Goal: Answer question/provide support: Share knowledge or assist other users

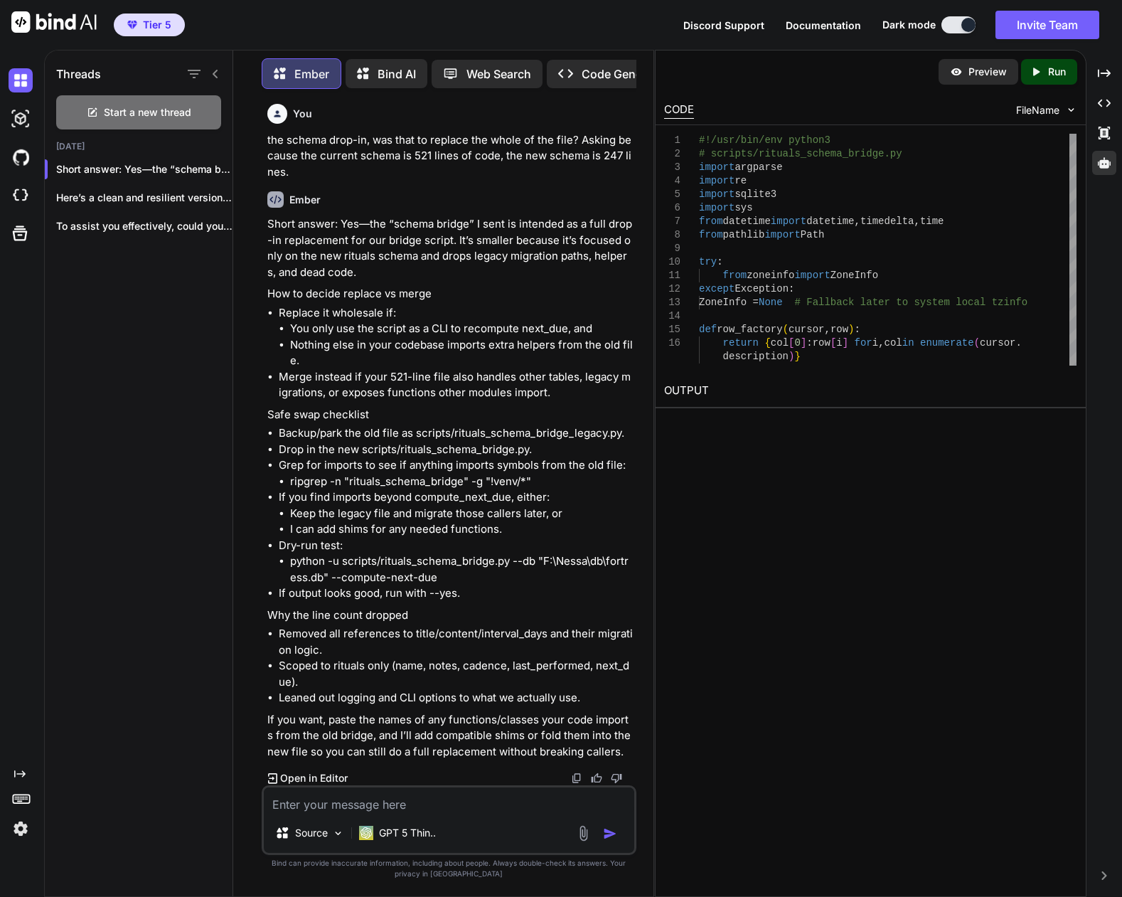
scroll to position [61210, 0]
click at [429, 794] on textarea at bounding box center [449, 800] width 371 height 26
type textarea "naw, we'll just roll with your new version."
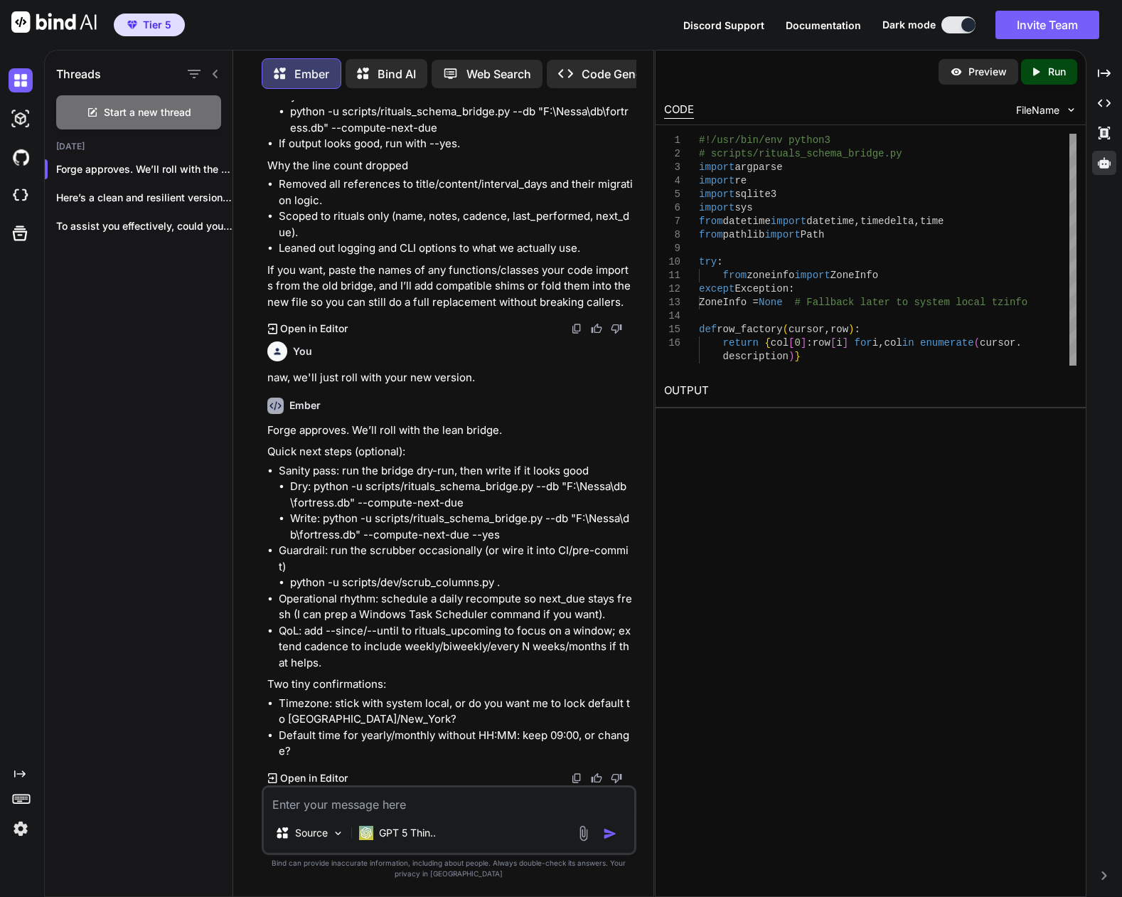
scroll to position [61574, 0]
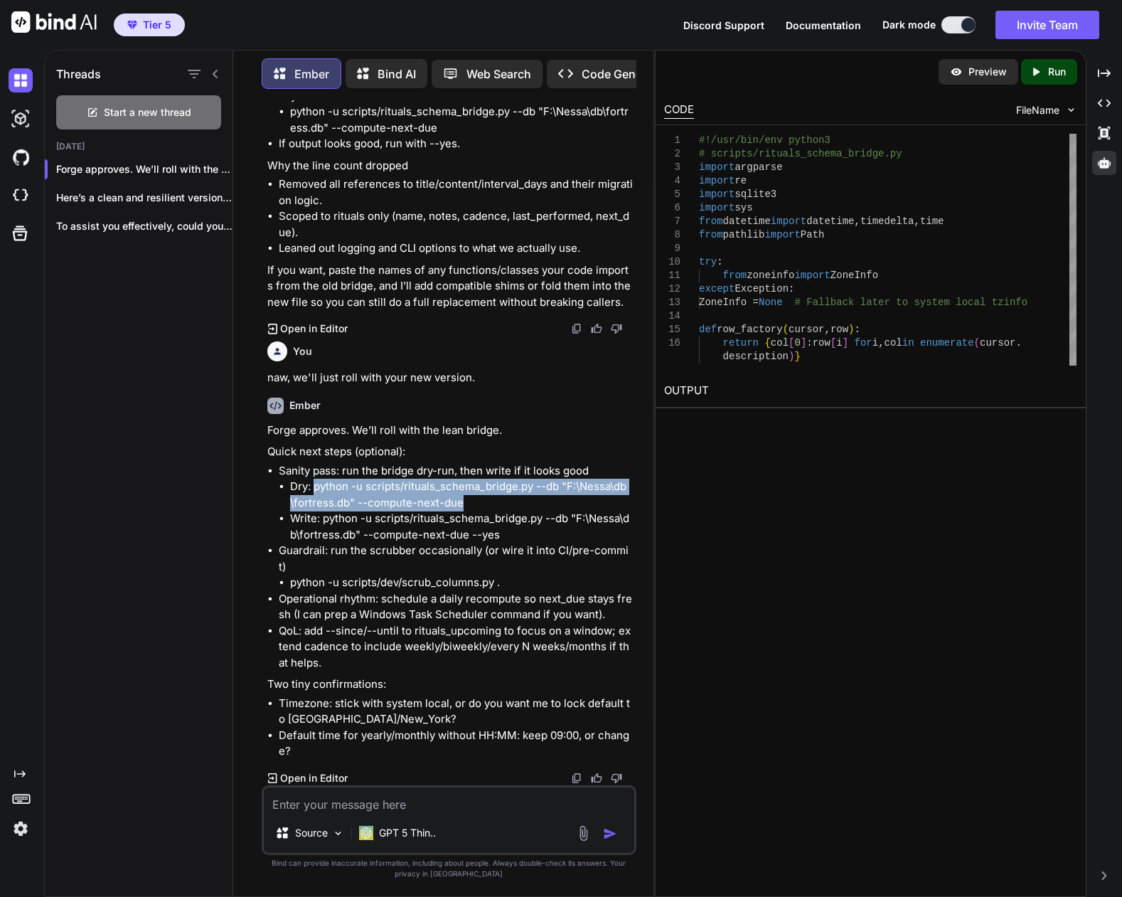
drag, startPoint x: 316, startPoint y: 571, endPoint x: 477, endPoint y: 587, distance: 161.6
click at [477, 511] on li "Dry: python -u scripts/rituals_schema_bridge.py --db "F:\Nessa\db\fortress.db" …" at bounding box center [462, 495] width 344 height 32
copy li "python -u scripts/rituals_schema_bridge.py --db "F:\Nessa\db\fortress.db" --com…"
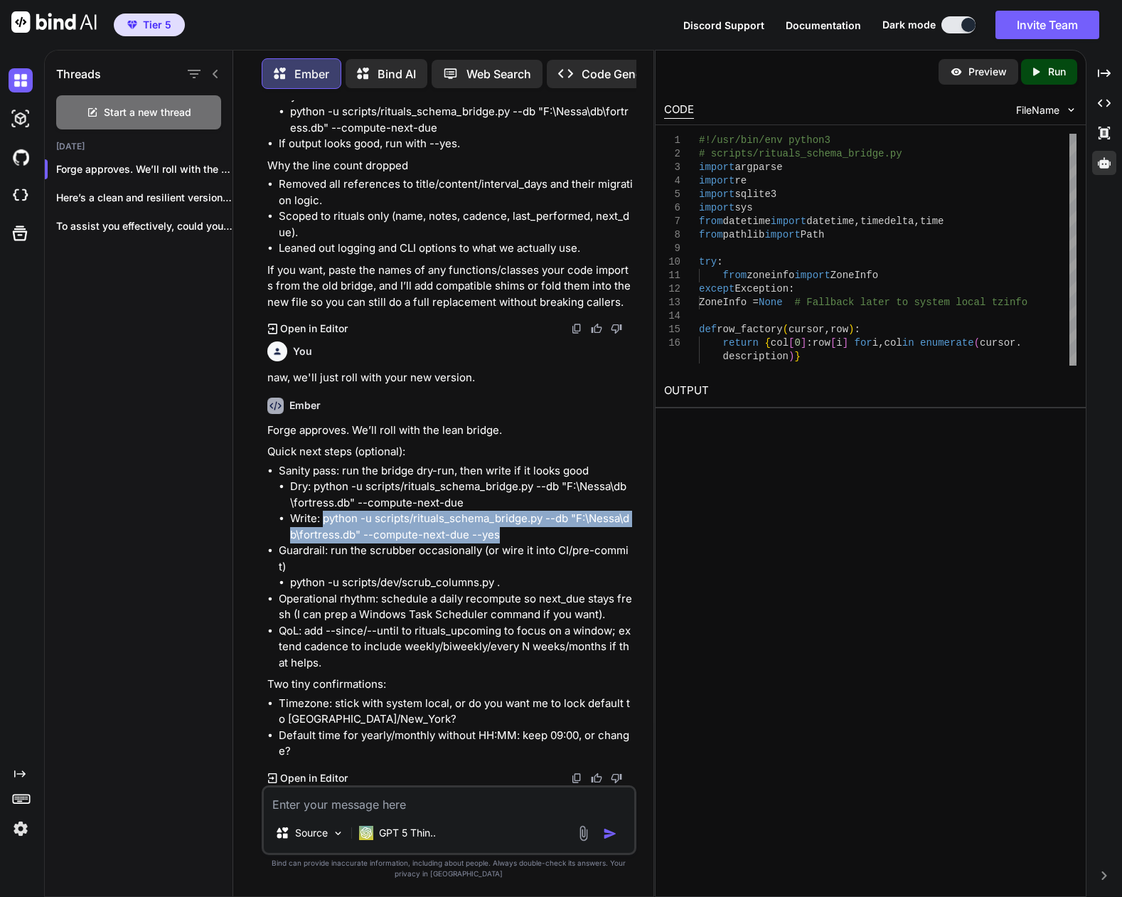
drag, startPoint x: 321, startPoint y: 602, endPoint x: 505, endPoint y: 623, distance: 184.7
click at [505, 543] on li "Write: python -u scripts/rituals_schema_bridge.py --db "F:\Nessa\db\fortress.db…" at bounding box center [462, 527] width 344 height 32
copy li "python -u scripts/rituals_schema_bridge.py --db "F:\Nessa\db\fortress.db" --com…"
click at [408, 543] on li "Write: python -u scripts/rituals_schema_bridge.py --db "F:\Nessa\db\fortress.db…" at bounding box center [462, 527] width 344 height 32
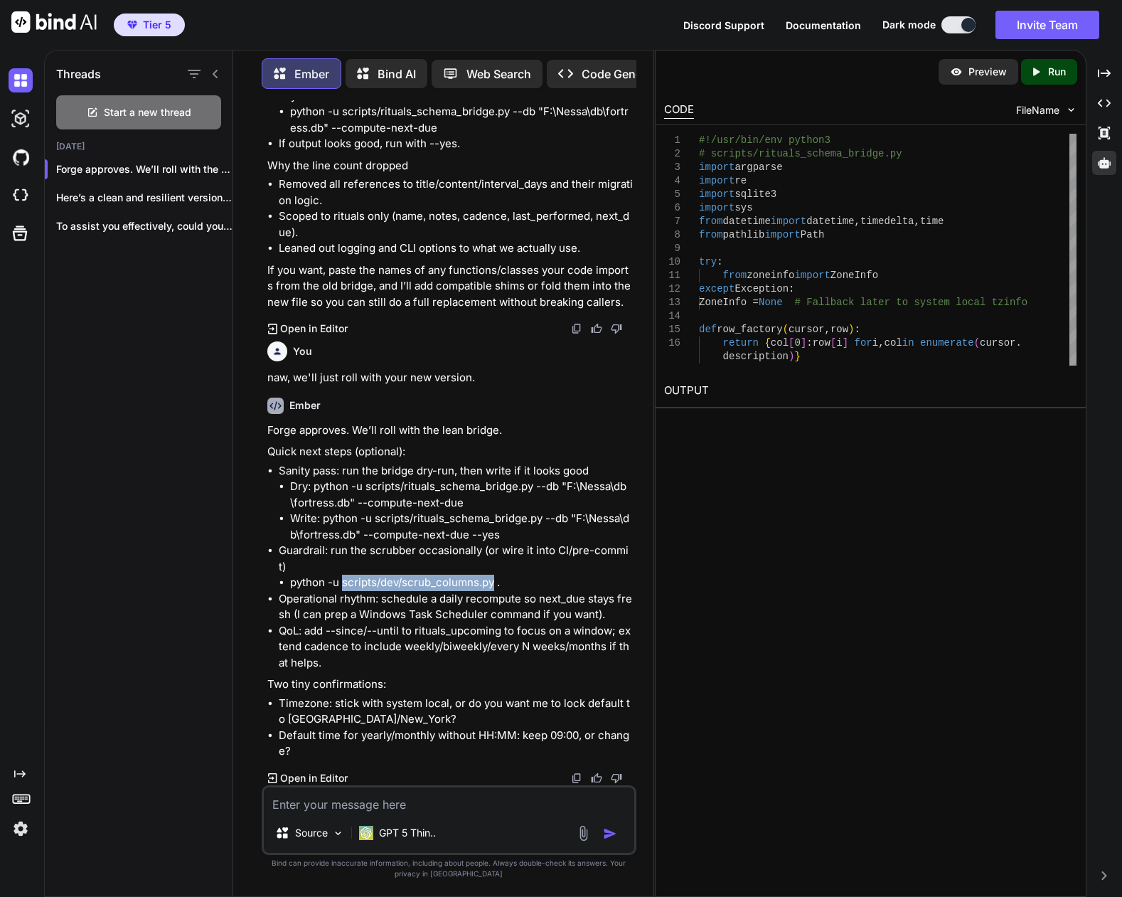
drag, startPoint x: 344, startPoint y: 586, endPoint x: 491, endPoint y: 585, distance: 147.9
click at [491, 585] on li "python -u scripts/dev/scrub_columns.py ." at bounding box center [462, 583] width 344 height 16
copy li "scripts/dev/scrub_columns.py"
click at [395, 797] on textarea at bounding box center [449, 800] width 371 height 26
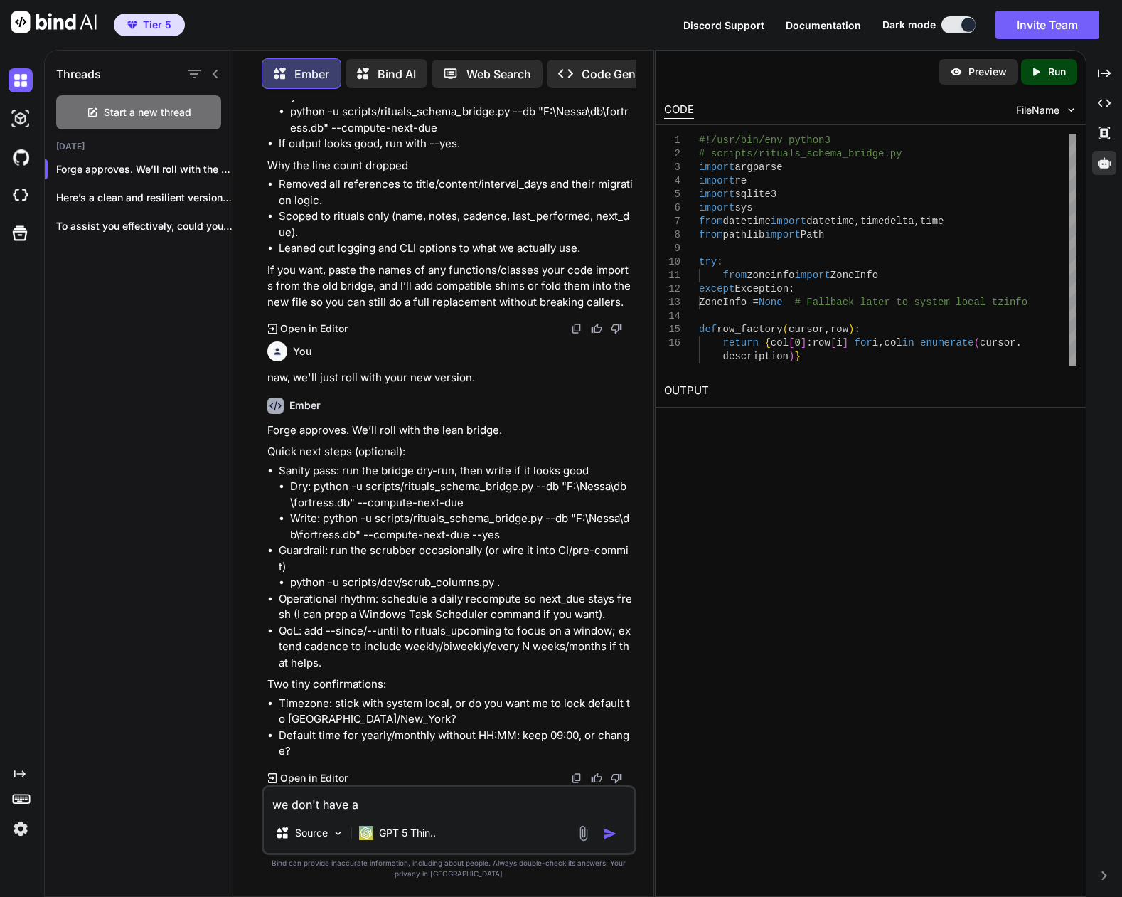
paste textarea "scripts/dev/scrub_columns.py"
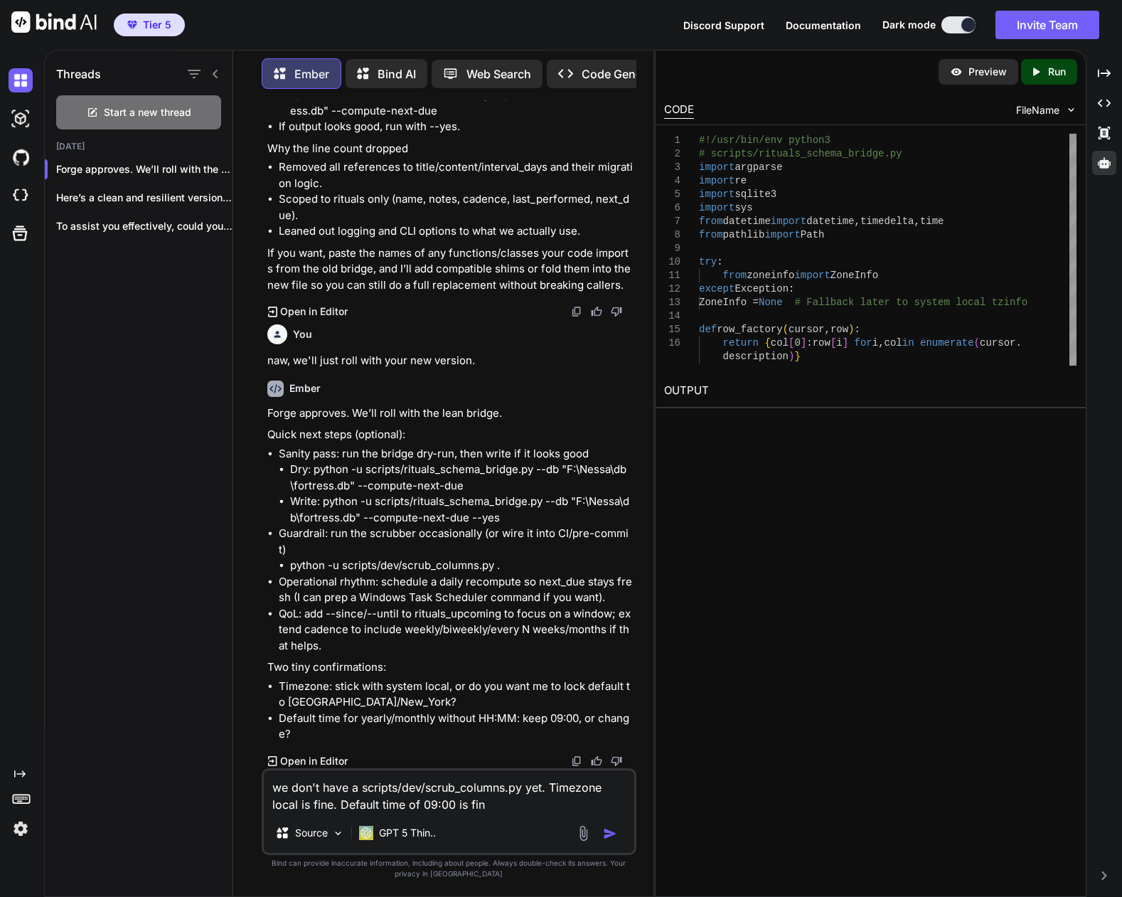
type textarea "we don't have a scripts/dev/scrub_columns.py yet. Timezone local is fine. Defau…"
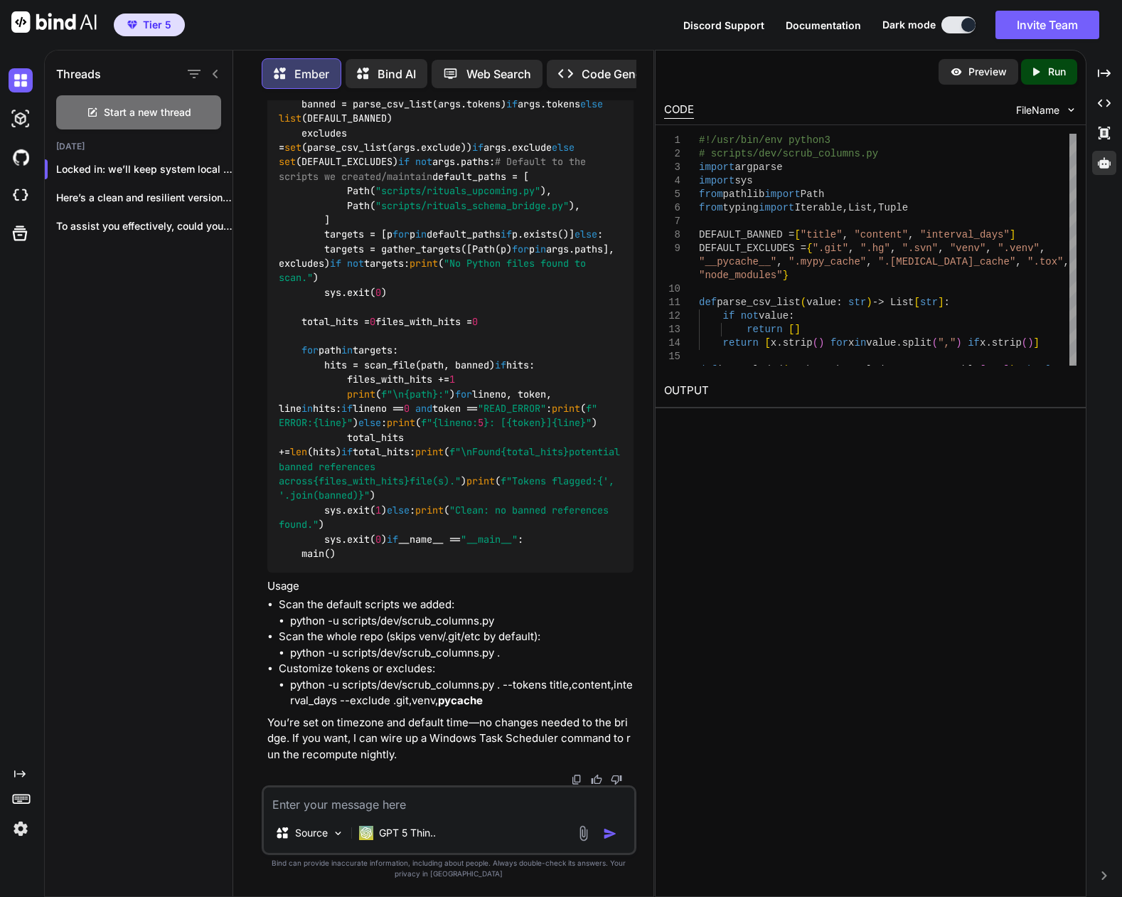
scroll to position [62094, 0]
drag, startPoint x: 523, startPoint y: 467, endPoint x: 613, endPoint y: 470, distance: 90.4
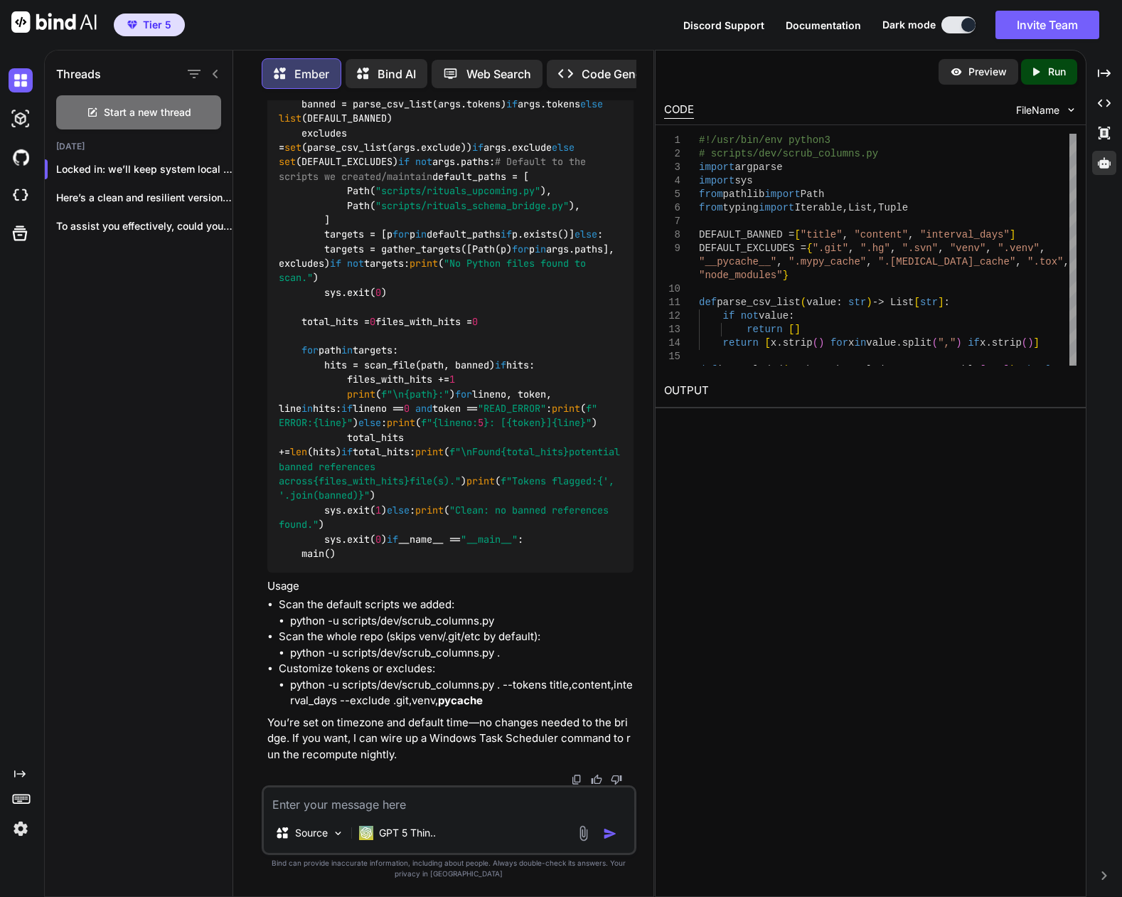
copy p "scrub_columns.py"
click at [462, 799] on textarea at bounding box center [449, 800] width 371 height 26
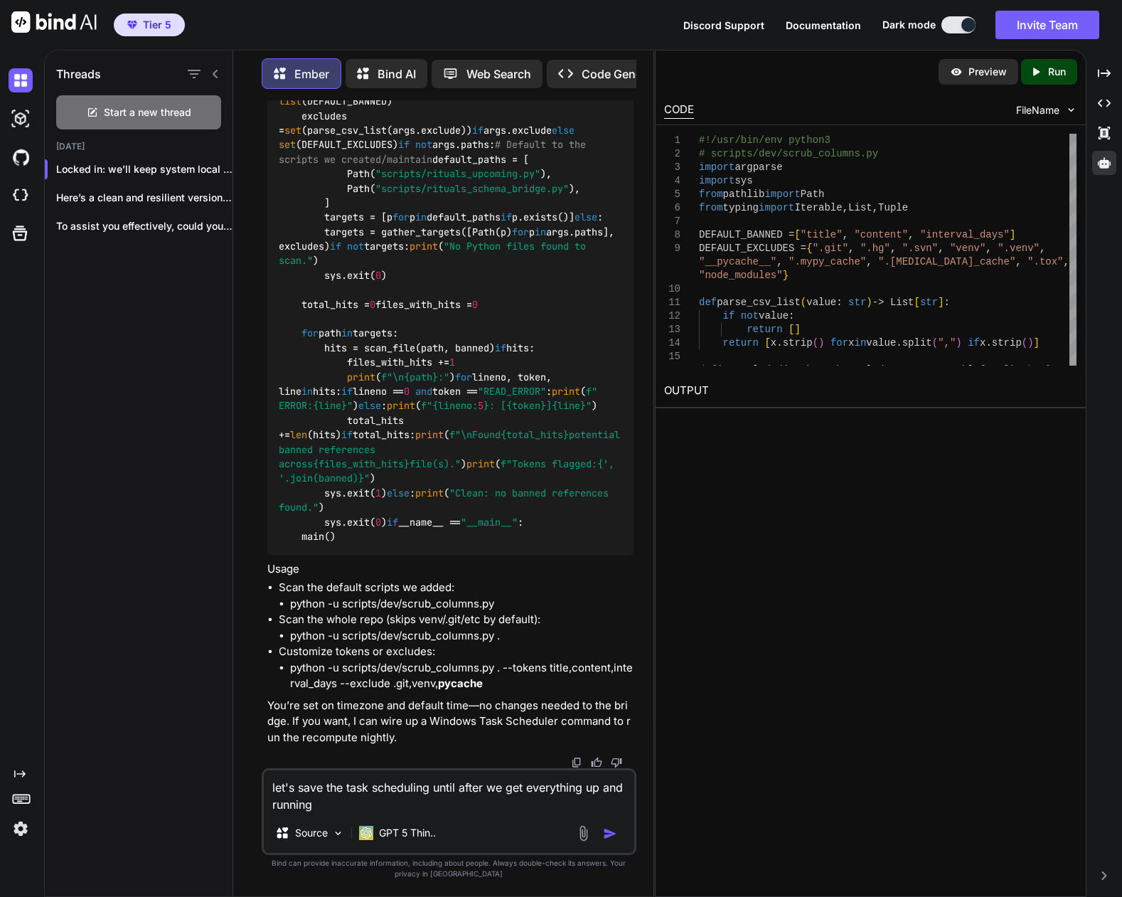
type textarea "let's save the task scheduling until after we get everything up and running."
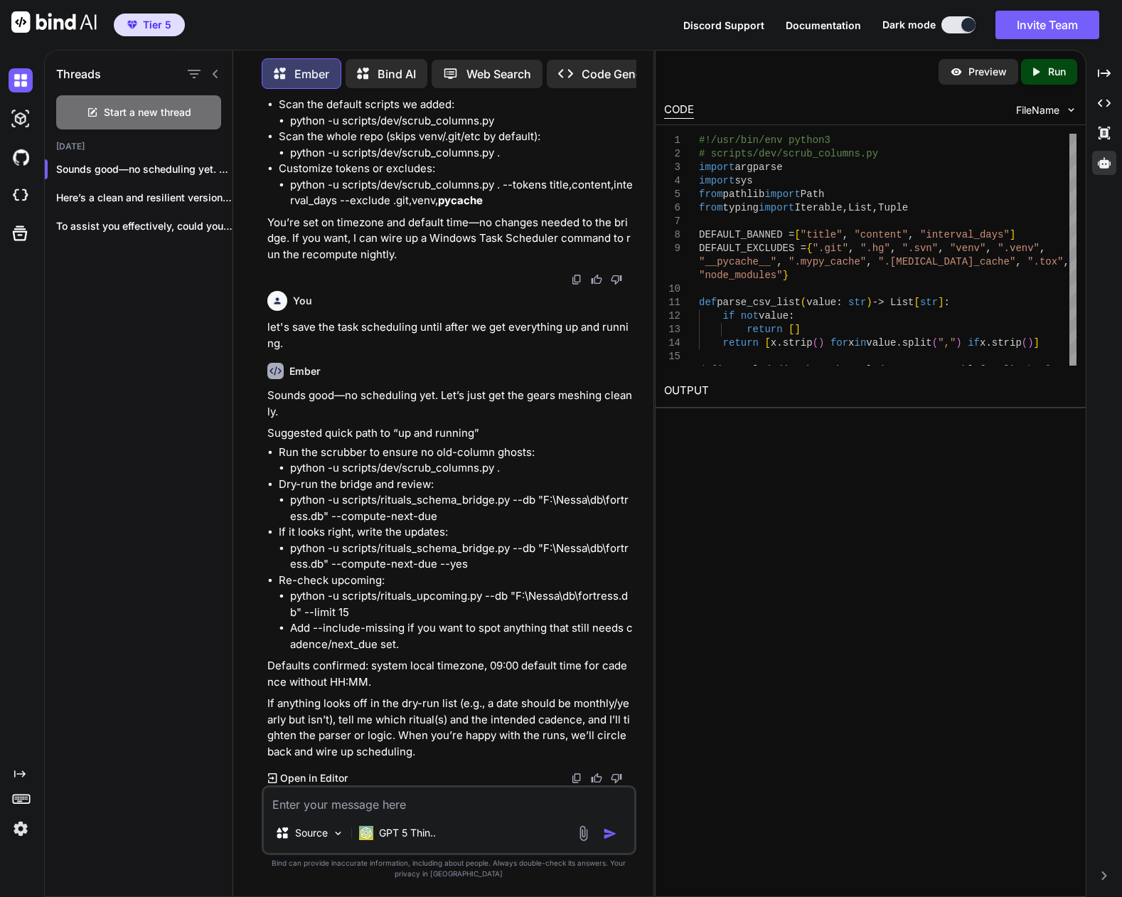
scroll to position [64300, 0]
drag, startPoint x: 290, startPoint y: 517, endPoint x: 491, endPoint y: 523, distance: 201.4
click at [491, 477] on li "python -u scripts/dev/scrub_columns.py ." at bounding box center [462, 468] width 344 height 16
copy li "python -u scripts/dev/scrub_columns.py"
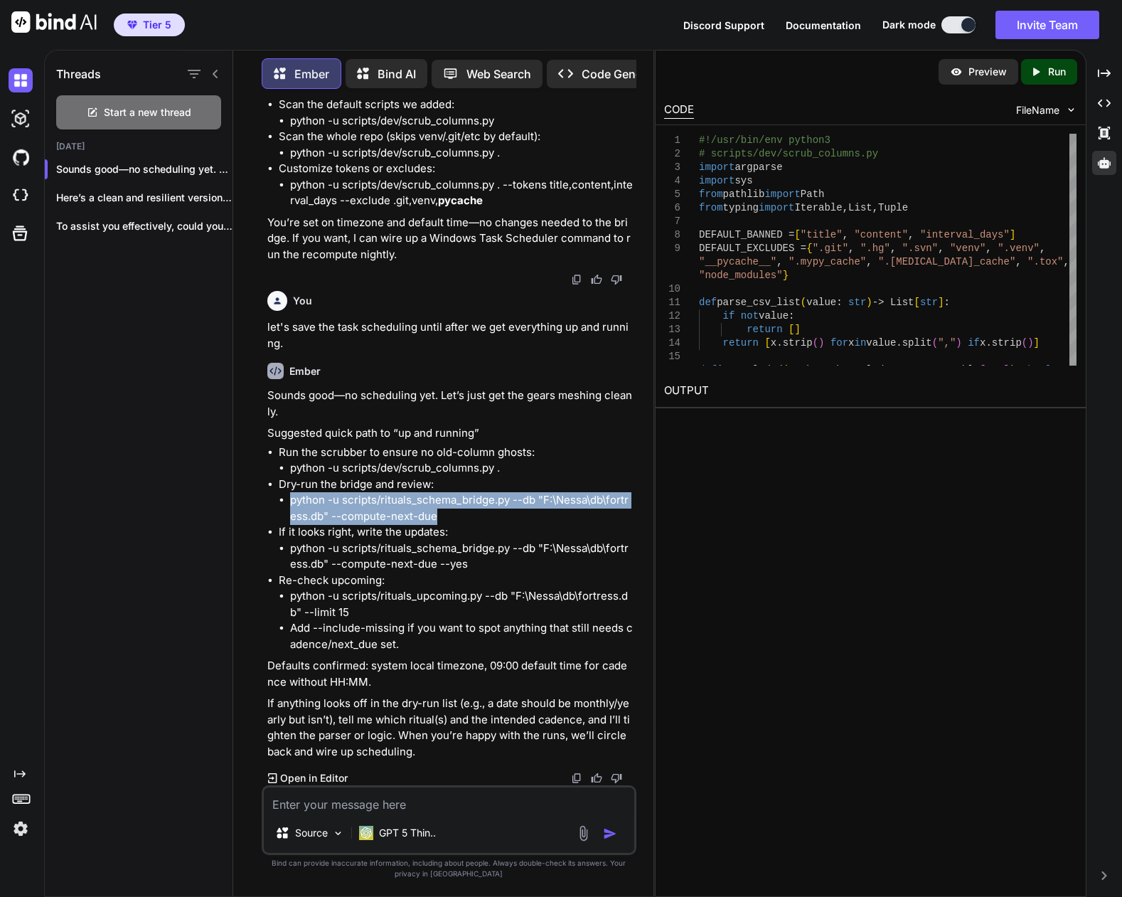
drag, startPoint x: 290, startPoint y: 548, endPoint x: 431, endPoint y: 573, distance: 142.9
click at [432, 524] on li "python -u scripts/rituals_schema_bridge.py --db "F:\Nessa\db\fortress.db" --com…" at bounding box center [462, 508] width 344 height 32
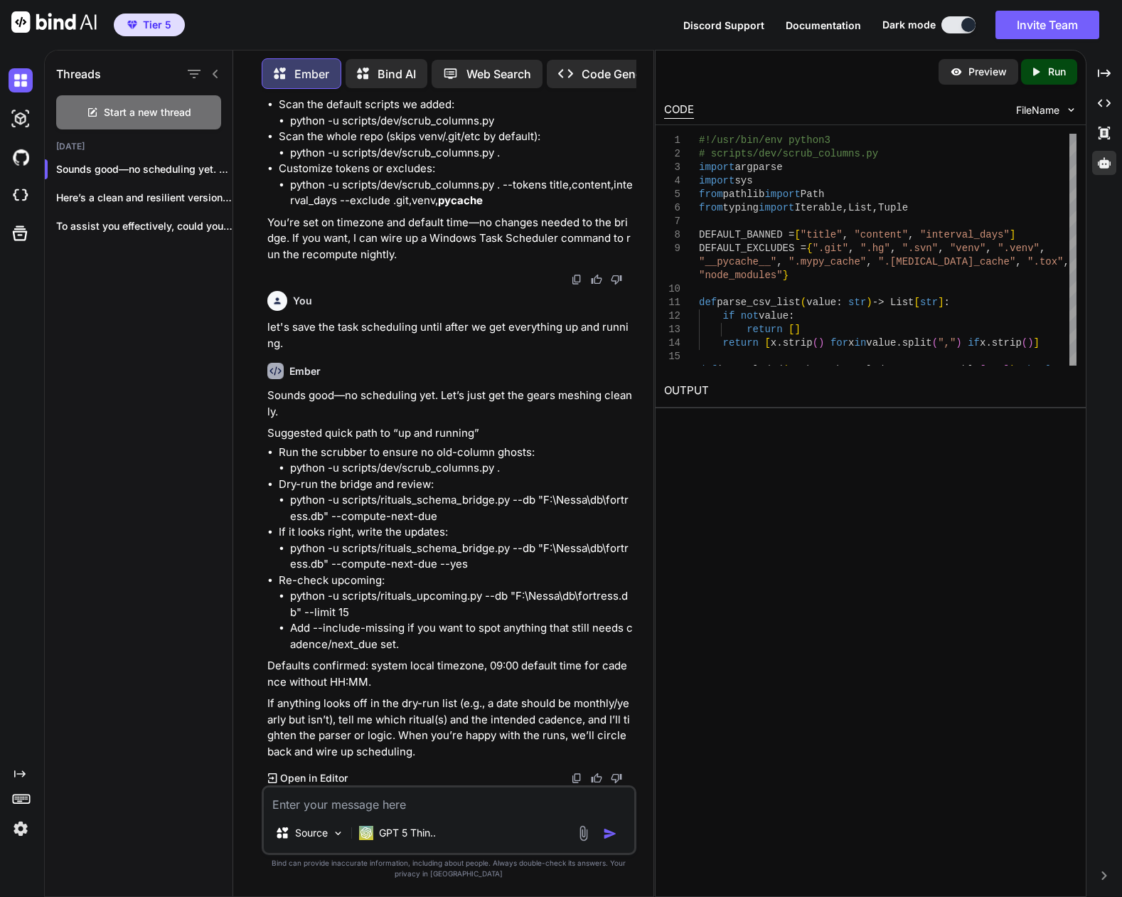
click at [433, 524] on li "python -u scripts/rituals_schema_bridge.py --db "F:\Nessa\db\fortress.db" --com…" at bounding box center [462, 508] width 344 height 32
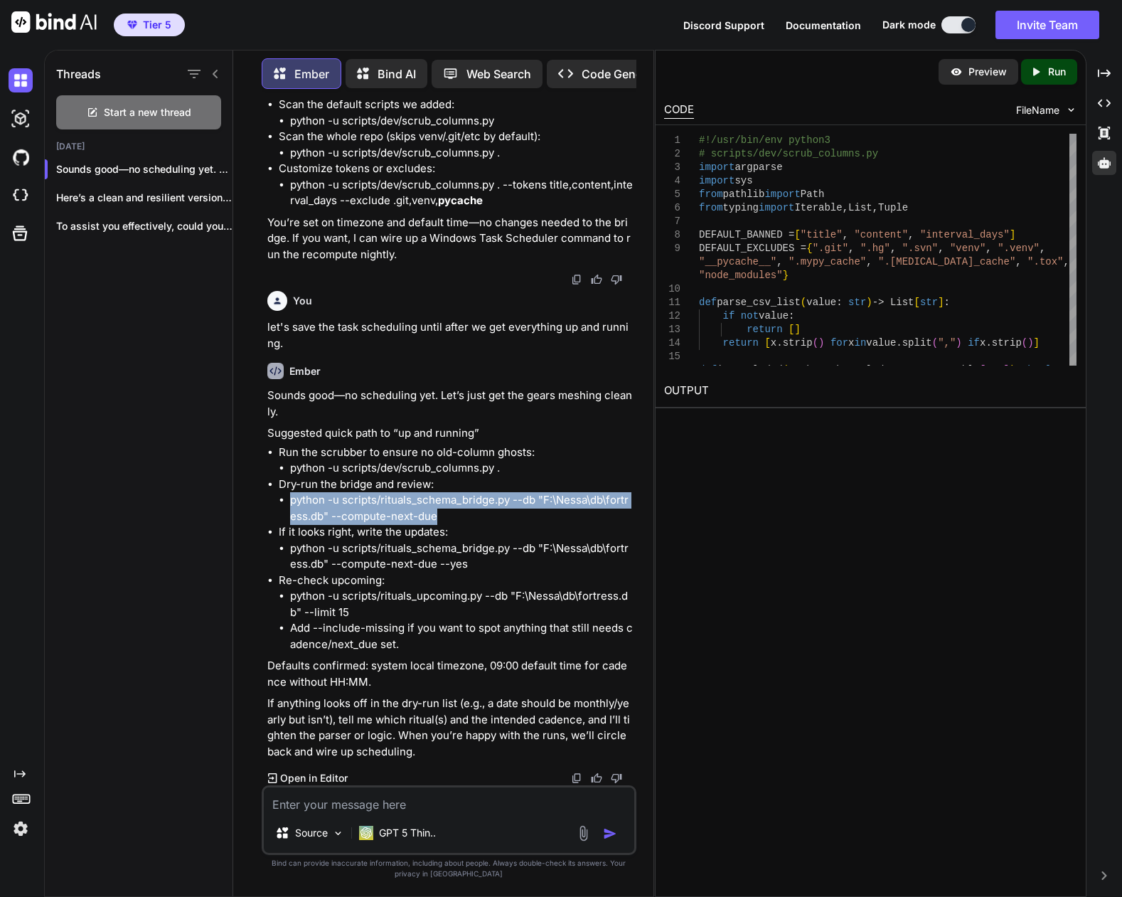
drag, startPoint x: 437, startPoint y: 563, endPoint x: 292, endPoint y: 550, distance: 145.7
click at [292, 524] on li "python -u scripts/rituals_schema_bridge.py --db "F:\Nessa\db\fortress.db" --com…" at bounding box center [462, 508] width 344 height 32
copy li "python -u scripts/rituals_schema_bridge.py --db "F:\Nessa\db\fortress.db" --com…"
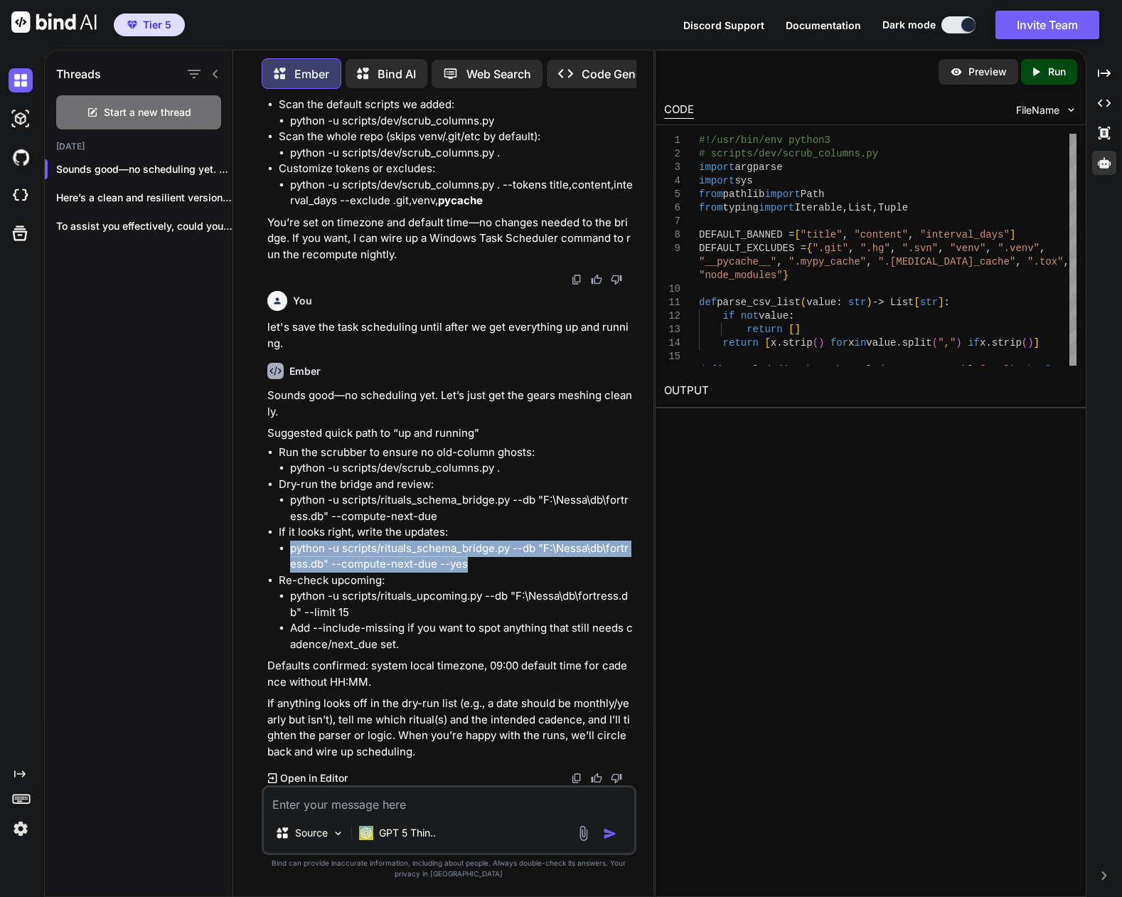
drag, startPoint x: 484, startPoint y: 611, endPoint x: 289, endPoint y: 595, distance: 194.8
click at [290, 573] on li "python -u scripts/rituals_schema_bridge.py --db "F:\Nessa\db\fortress.db" --com…" at bounding box center [462, 557] width 344 height 32
copy li "python -u scripts/rituals_schema_bridge.py --db "F:\Nessa\db\fortress.db" --com…"
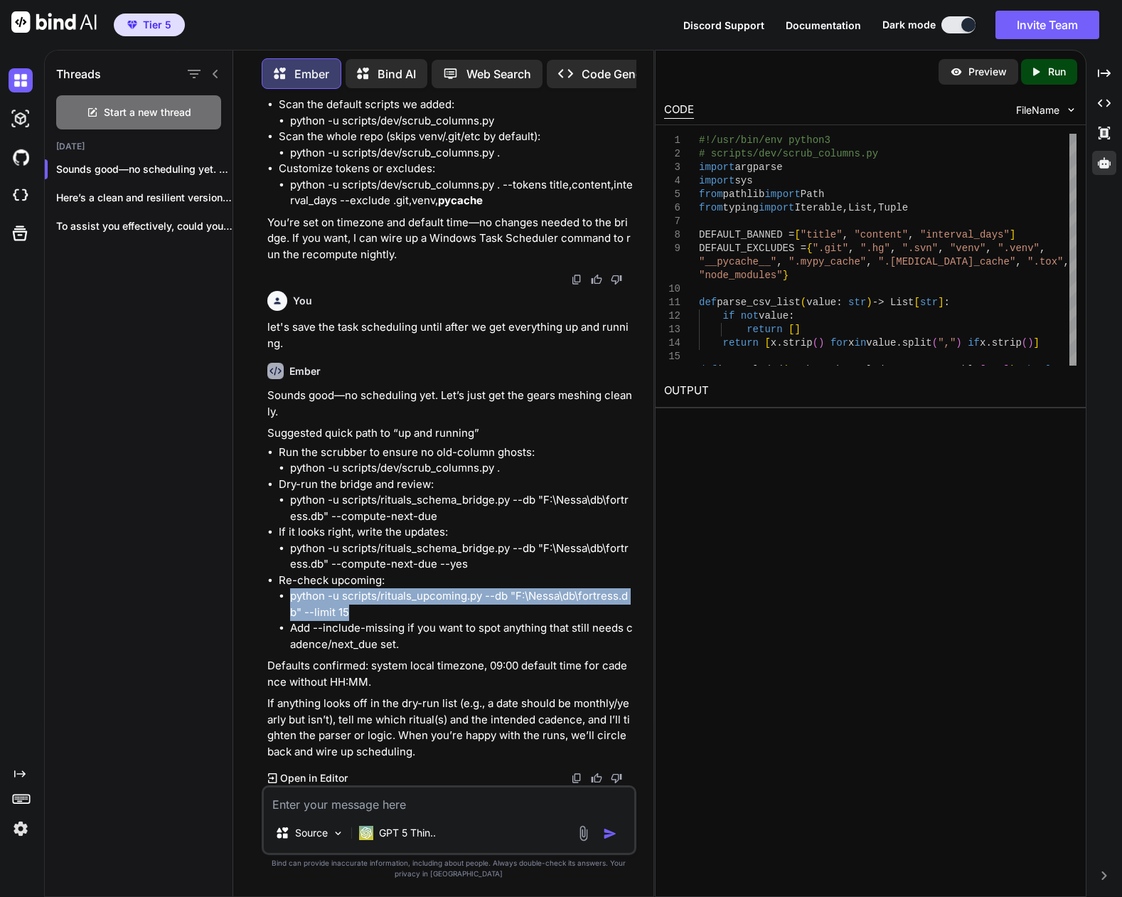
drag, startPoint x: 292, startPoint y: 643, endPoint x: 352, endPoint y: 656, distance: 61.8
click at [353, 620] on li "python -u scripts/rituals_upcoming.py --db "F:\Nessa\db\fortress.db" --limit 15" at bounding box center [462, 604] width 344 height 32
copy li "python -u scripts/rituals_upcoming.py --db "F:\Nessa\db\fortress.db" --limit 15"
click at [424, 800] on textarea at bounding box center [449, 800] width 371 height 26
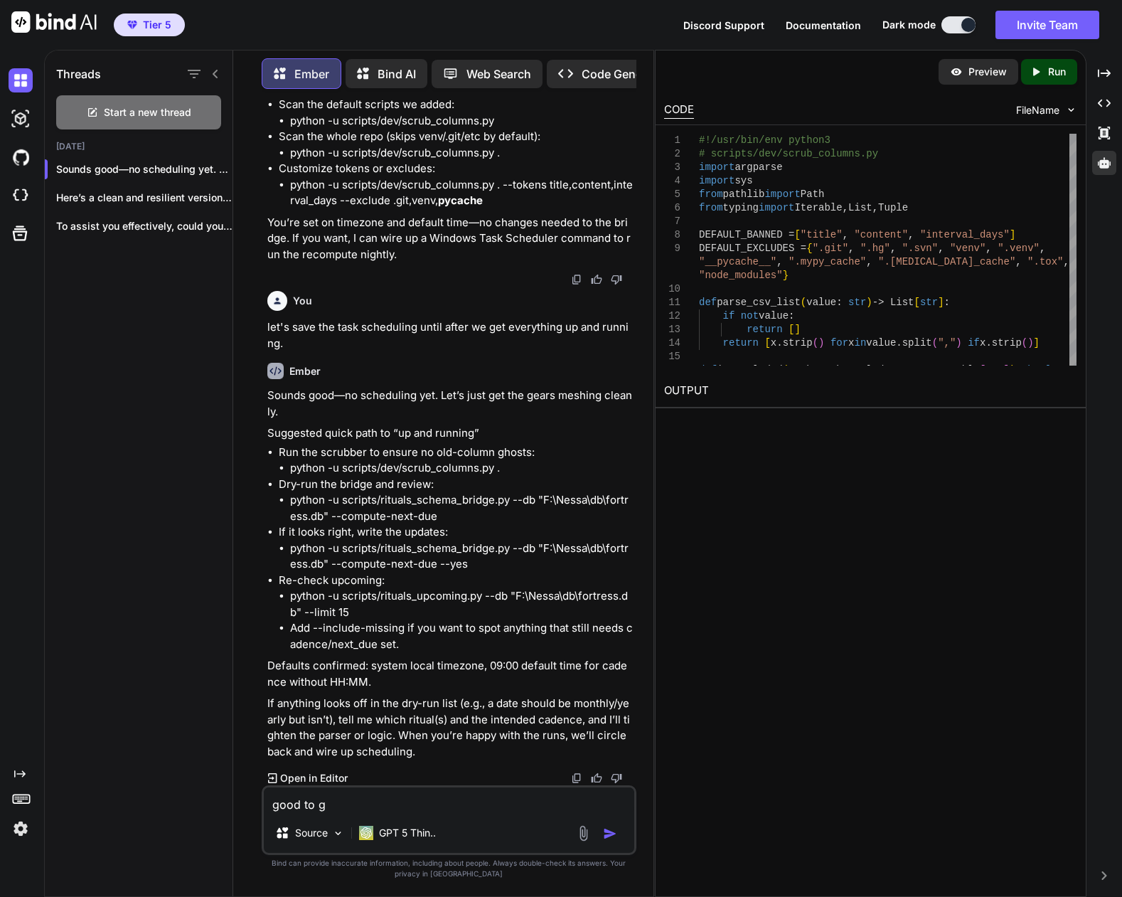
type textarea "good to go"
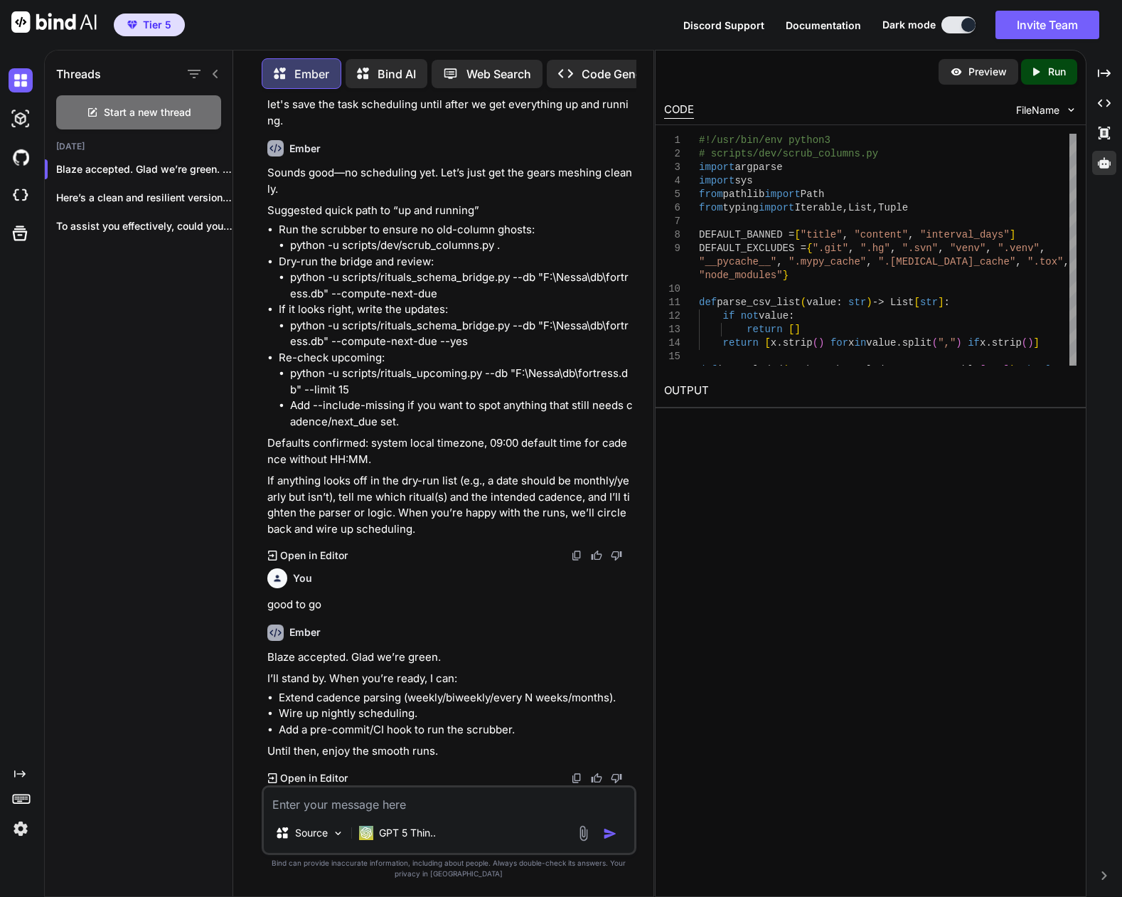
scroll to position [64571, 0]
click at [422, 807] on textarea at bounding box center [449, 800] width 371 height 26
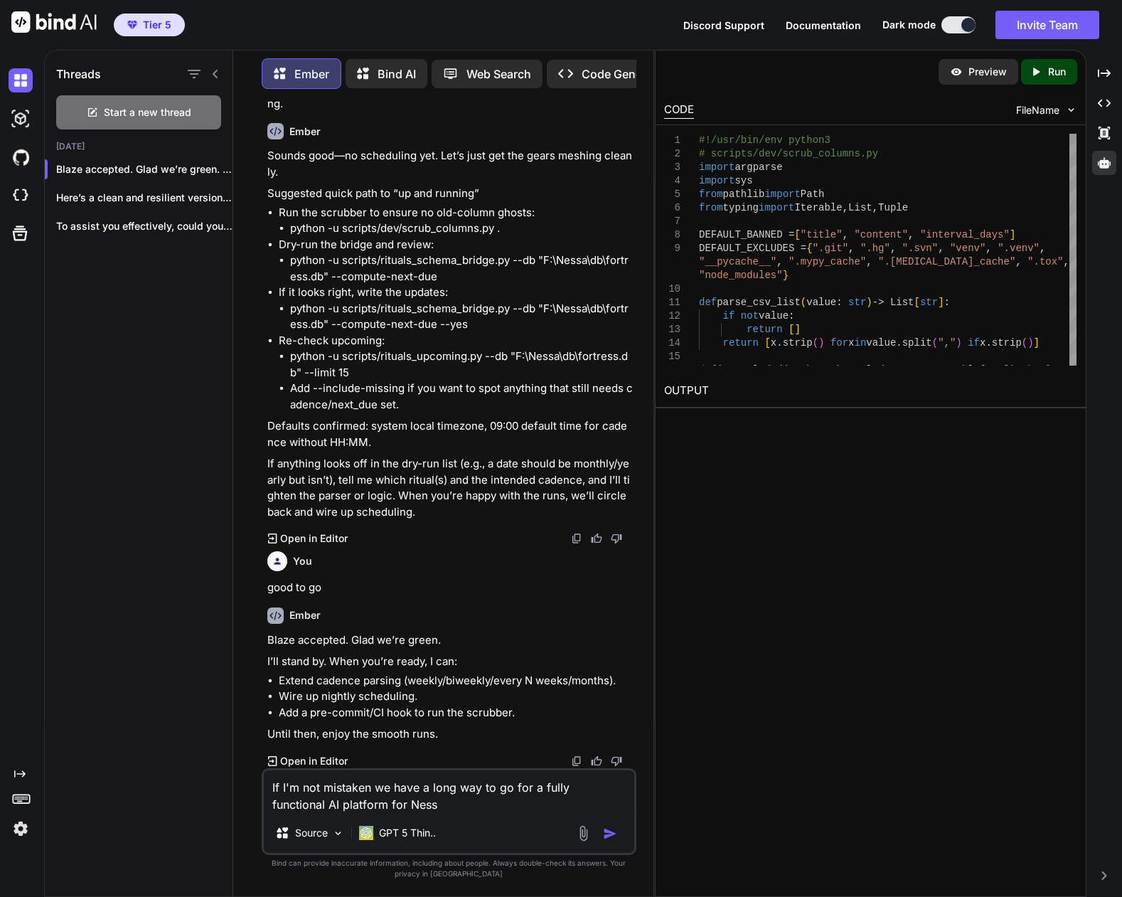
type textarea "If I'm not mistaken we have a long way to go for a fully functional AI platform…"
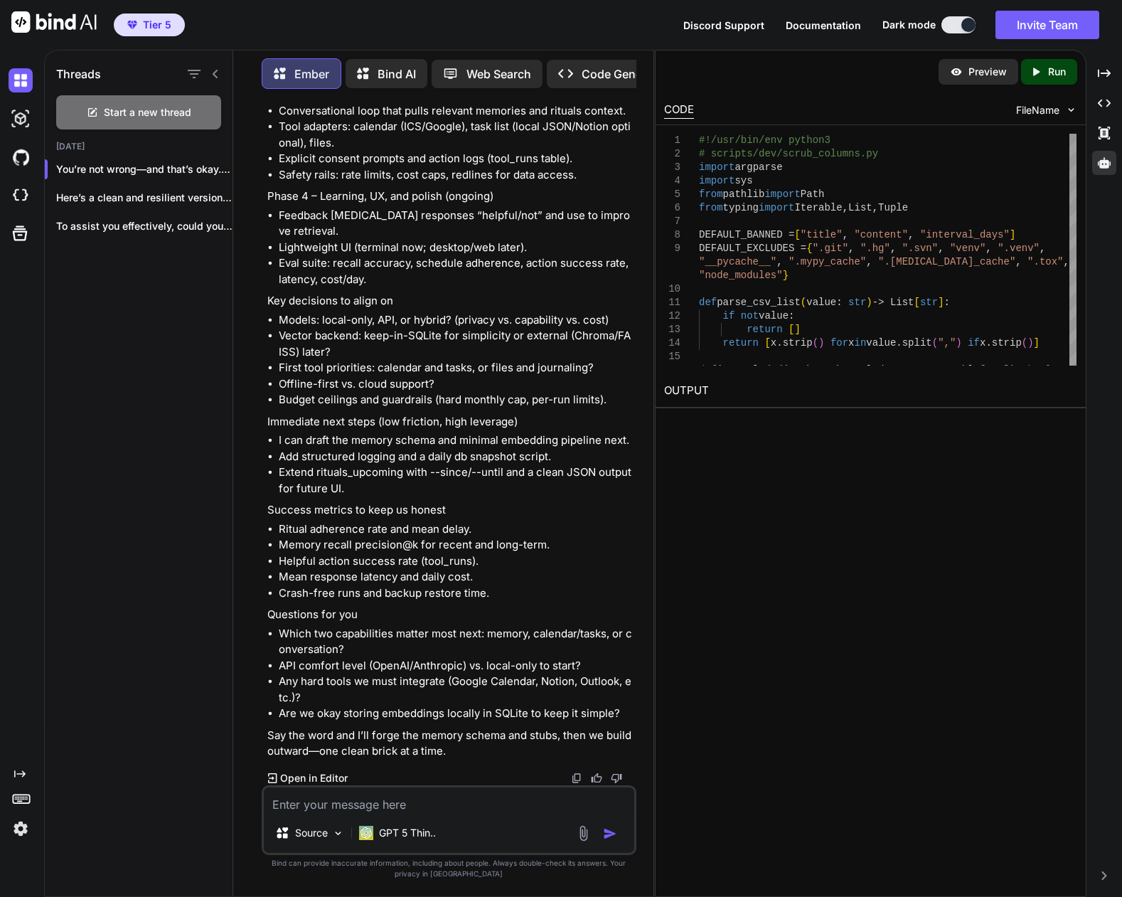
scroll to position [65975, 0]
click at [490, 797] on textarea at bounding box center [449, 800] width 371 height 26
click at [420, 805] on textarea at bounding box center [449, 800] width 371 height 26
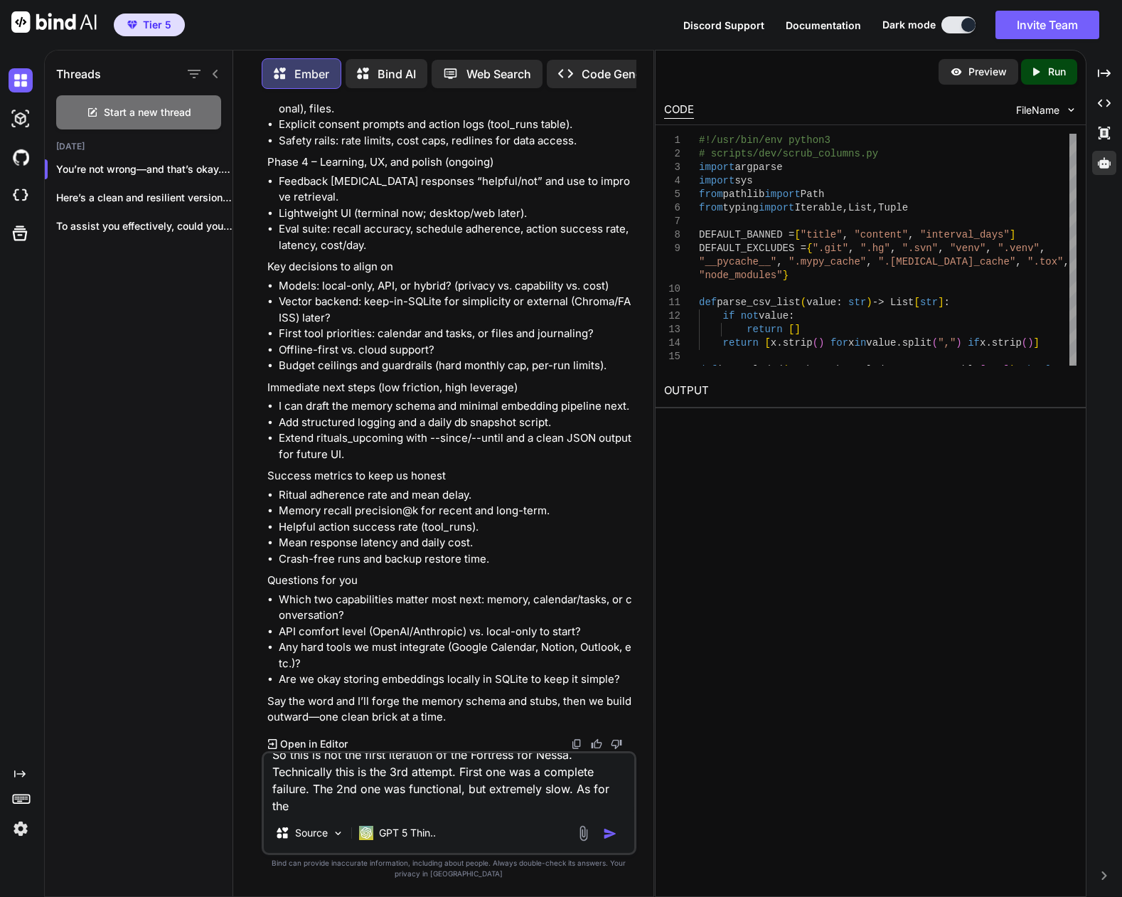
scroll to position [0, 0]
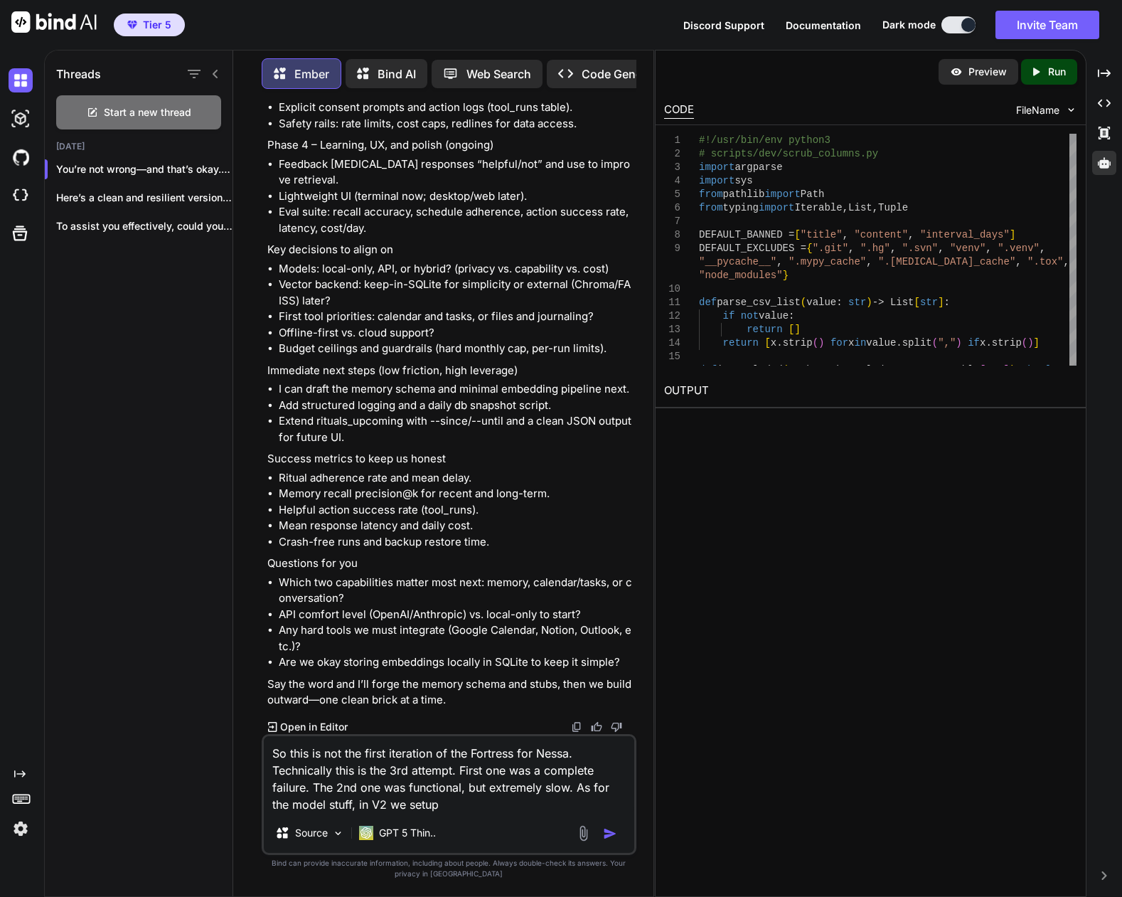
click at [487, 804] on textarea "So this is not the first iteration of the Fortress for Nessa. Technically this …" at bounding box center [449, 774] width 371 height 77
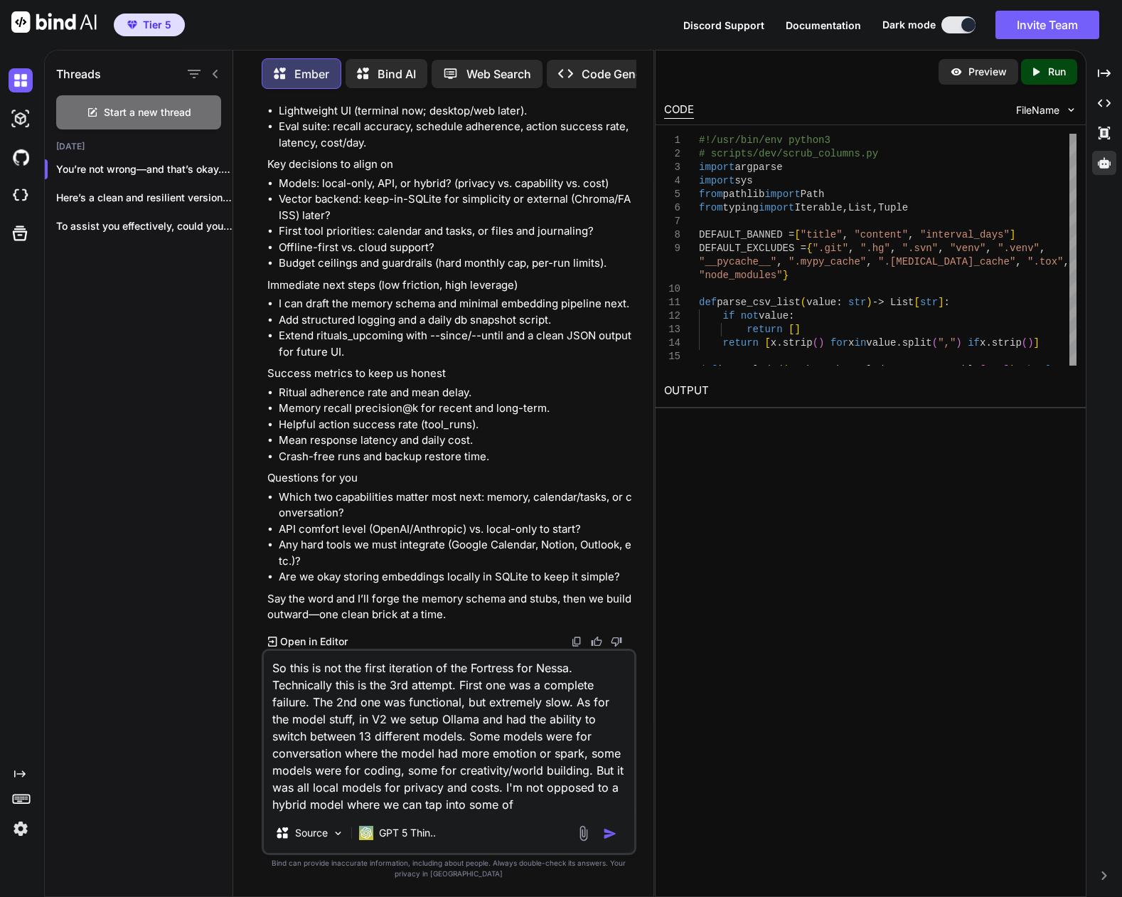
click at [536, 804] on textarea "So this is not the first iteration of the Fortress for Nessa. Technically this …" at bounding box center [449, 732] width 371 height 162
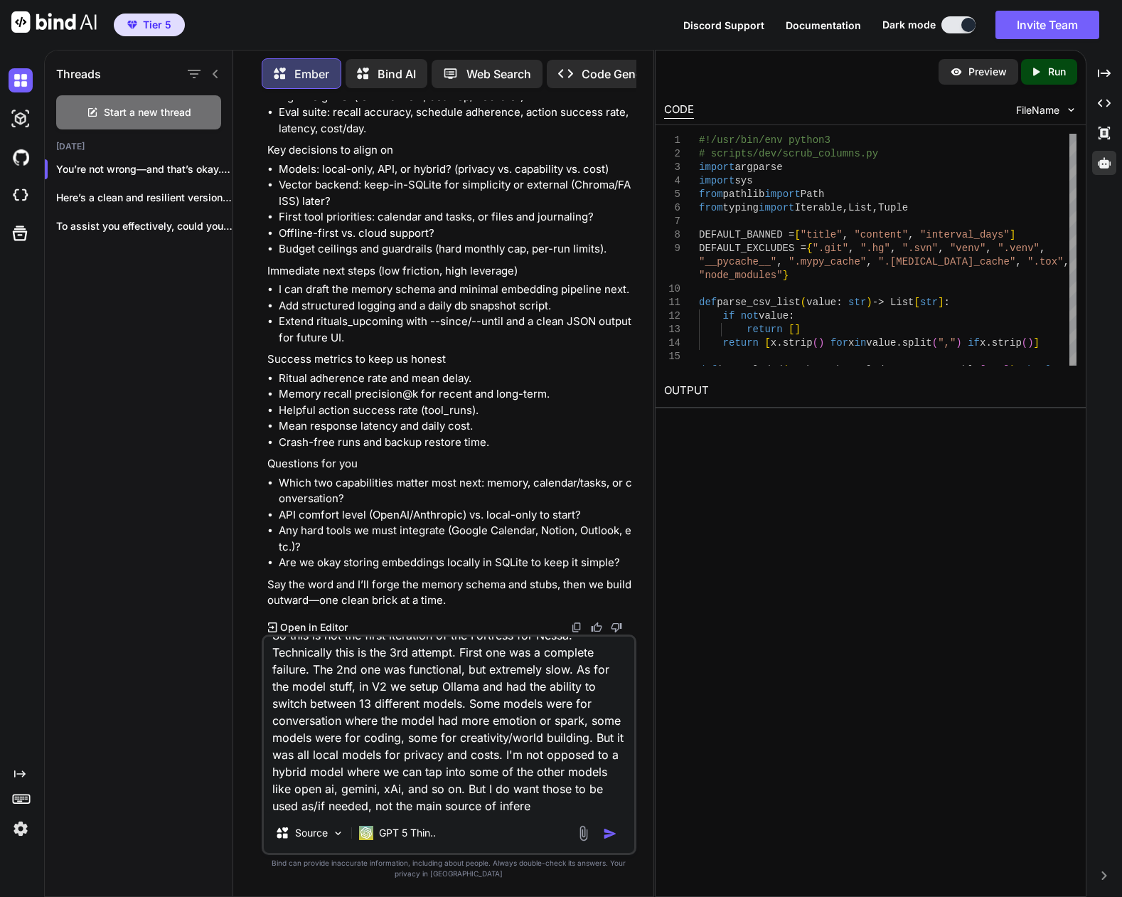
scroll to position [36, 0]
type textarea "So this is not the first iteration of the Fortress for Nessa. Technically this …"
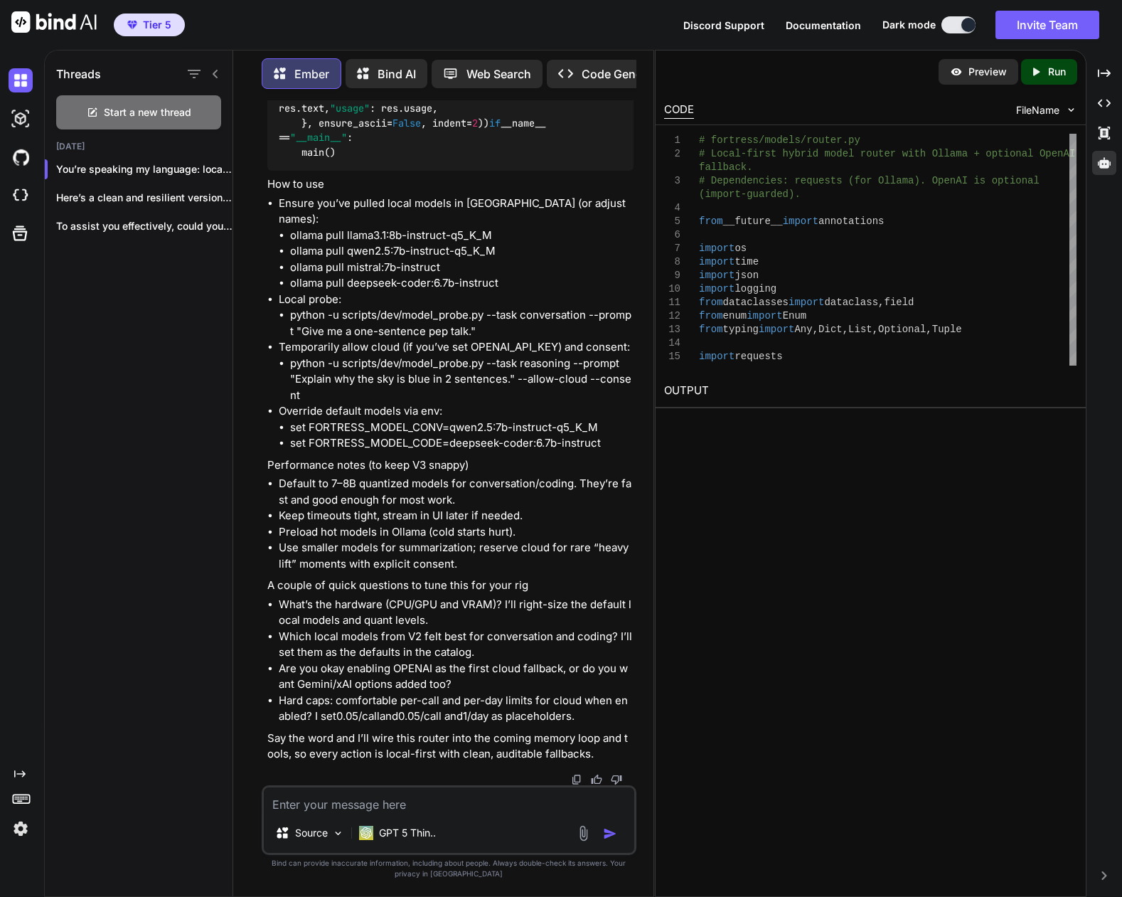
scroll to position [66767, 0]
click at [429, 801] on textarea at bounding box center [449, 800] width 371 height 26
paste textarea "F:\Nessa"
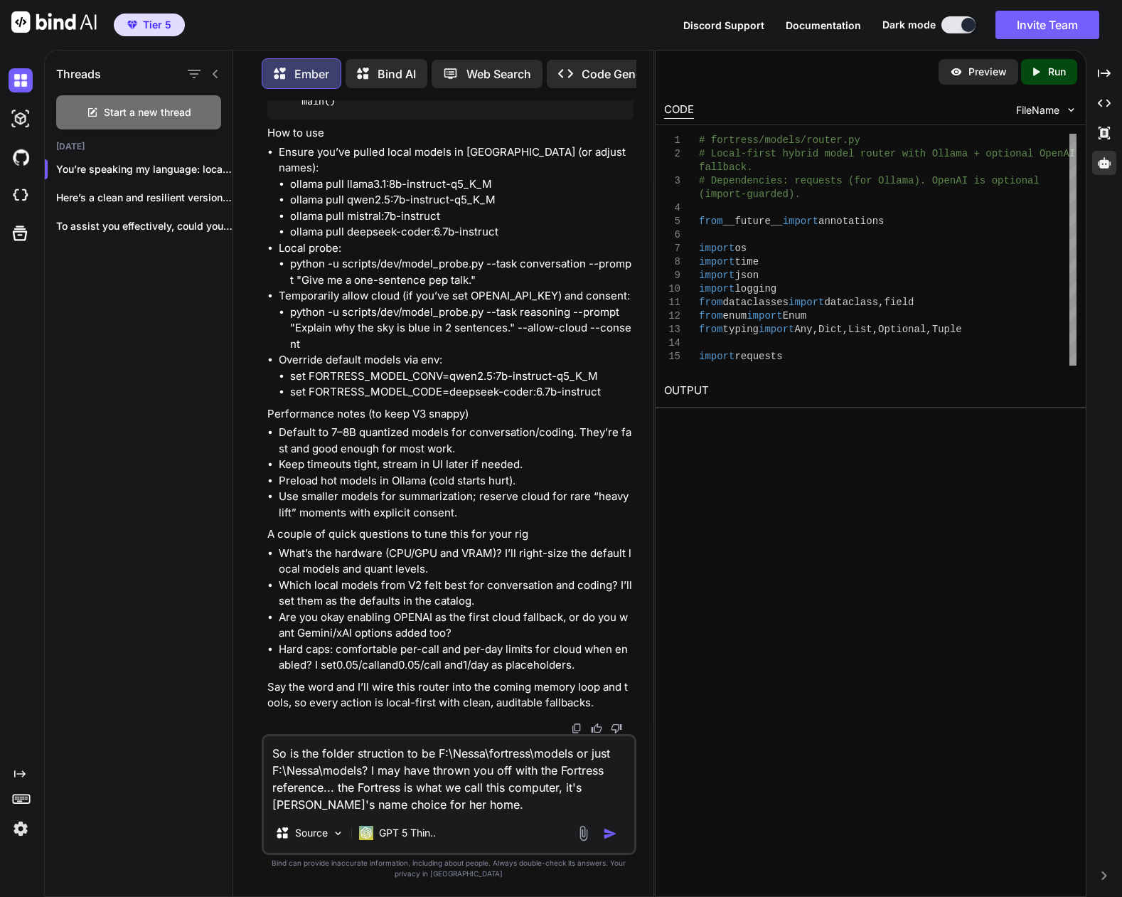
click at [388, 764] on textarea "So is the folder struction to be F:\Nessa\fortress\models or just F:\Nessa\mode…" at bounding box center [449, 774] width 371 height 77
type textarea "So is the folder structure to be F:\Nessa\fortress\models or just F:\Nessa\mode…"
click at [485, 804] on textarea "So is the folder structure to be F:\Nessa\fortress\models or just F:\Nessa\mode…" at bounding box center [449, 774] width 371 height 77
drag, startPoint x: 477, startPoint y: 780, endPoint x: 494, endPoint y: 813, distance: 36.6
click at [479, 787] on textarea "So is the folder structure to be F:\Nessa\fortress\models or just F:\Nessa\mode…" at bounding box center [449, 774] width 371 height 77
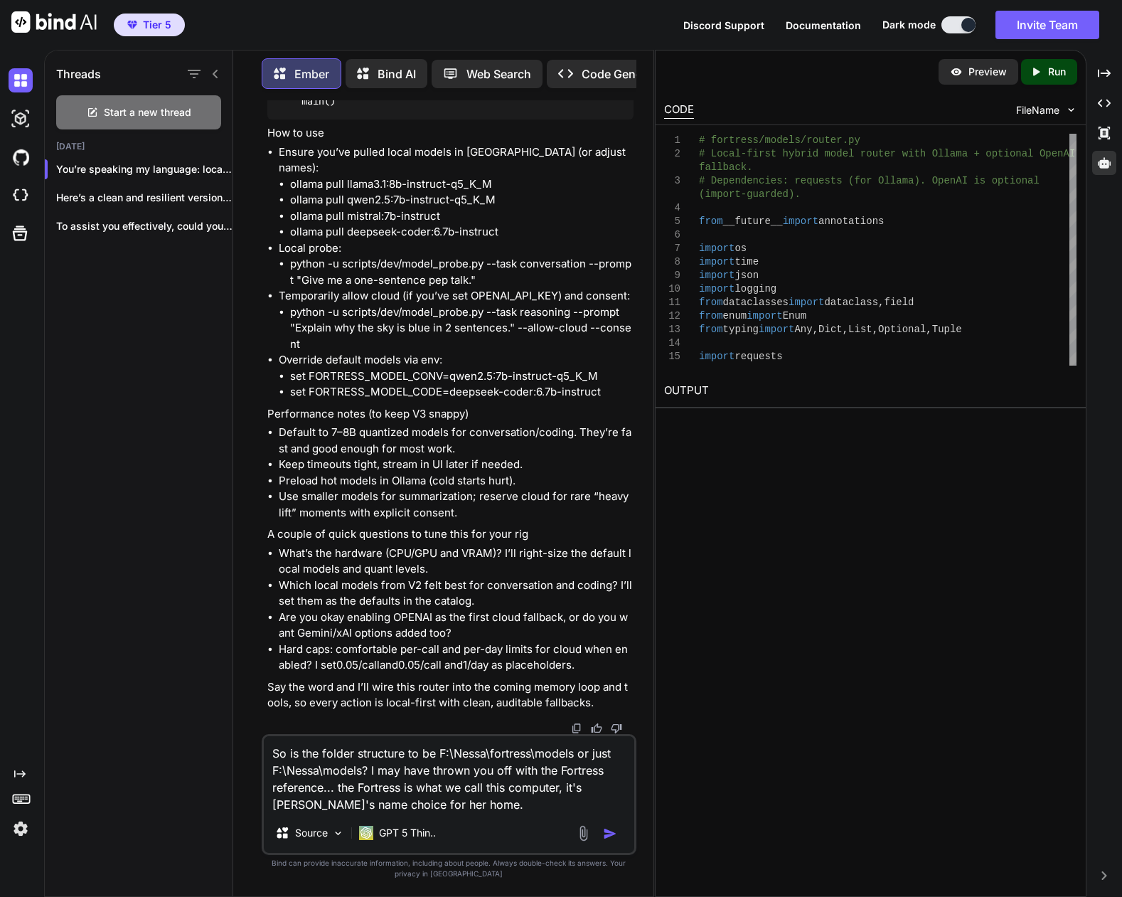
click at [494, 813] on div "So is the folder structure to be F:\Nessa\fortress\models or just F:\Nessa\mode…" at bounding box center [449, 794] width 375 height 121
click at [497, 803] on textarea "So is the folder structure to be F:\Nessa\fortress\models or just F:\Nessa\mode…" at bounding box center [449, 774] width 371 height 77
click at [608, 830] on img "button" at bounding box center [610, 833] width 14 height 14
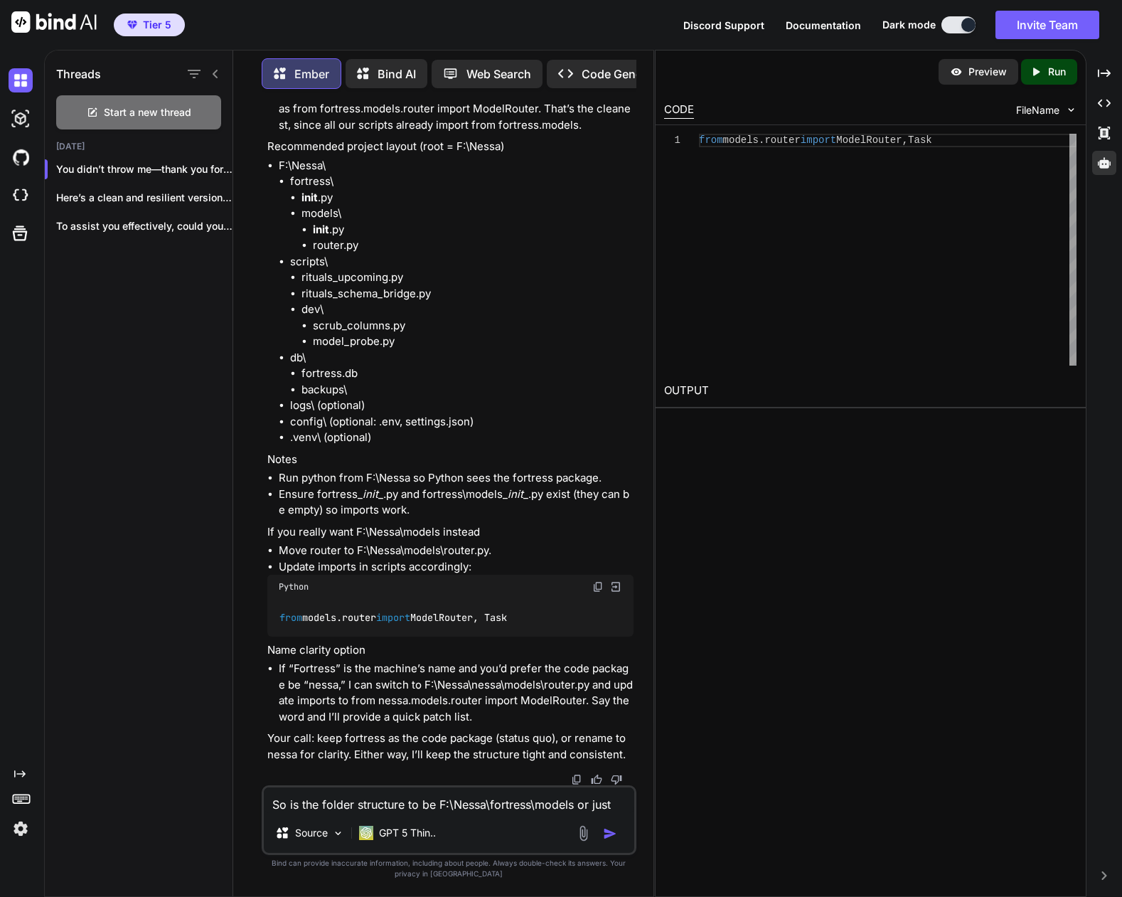
scroll to position [74258, 0]
click at [394, 799] on textarea "So is the folder structure to be F:\Nessa\fortress\models or just F:\Nessa\mode…" at bounding box center [449, 800] width 371 height 26
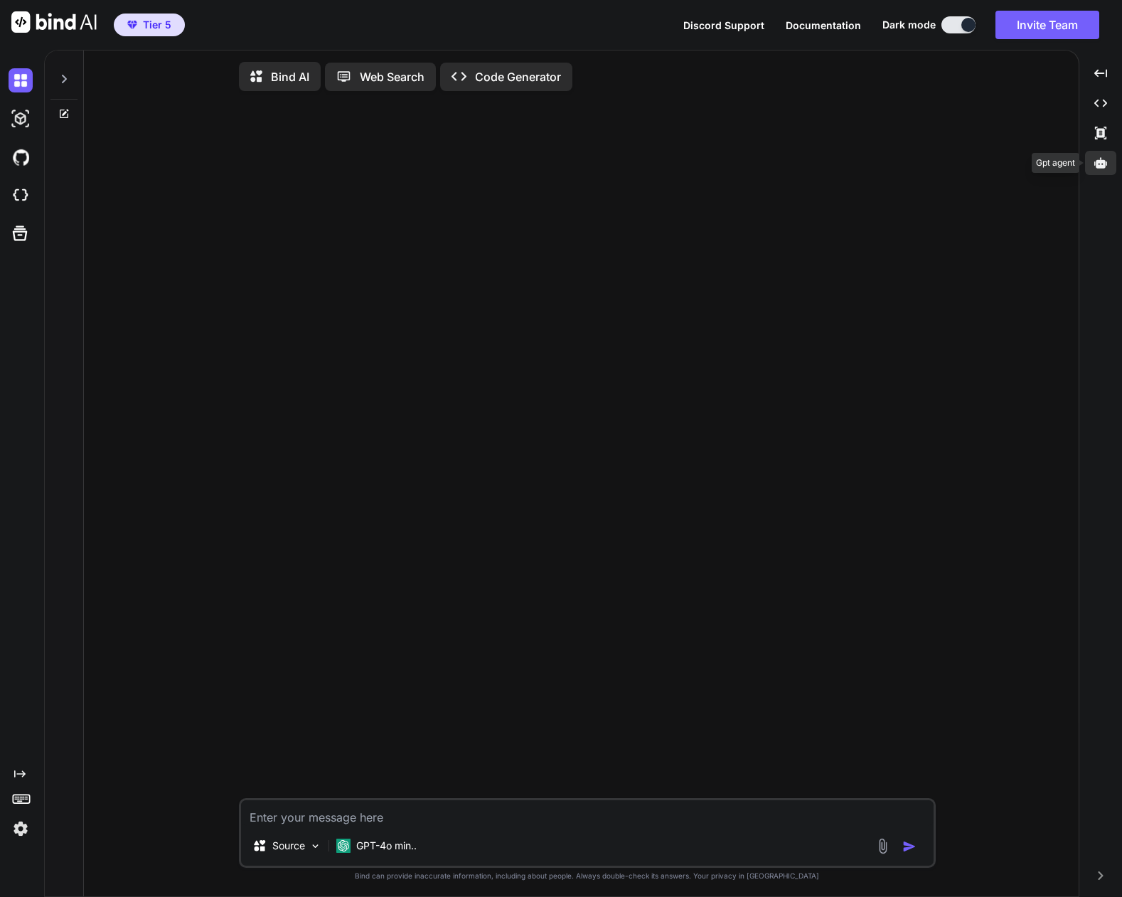
click at [1106, 166] on icon at bounding box center [1101, 162] width 13 height 13
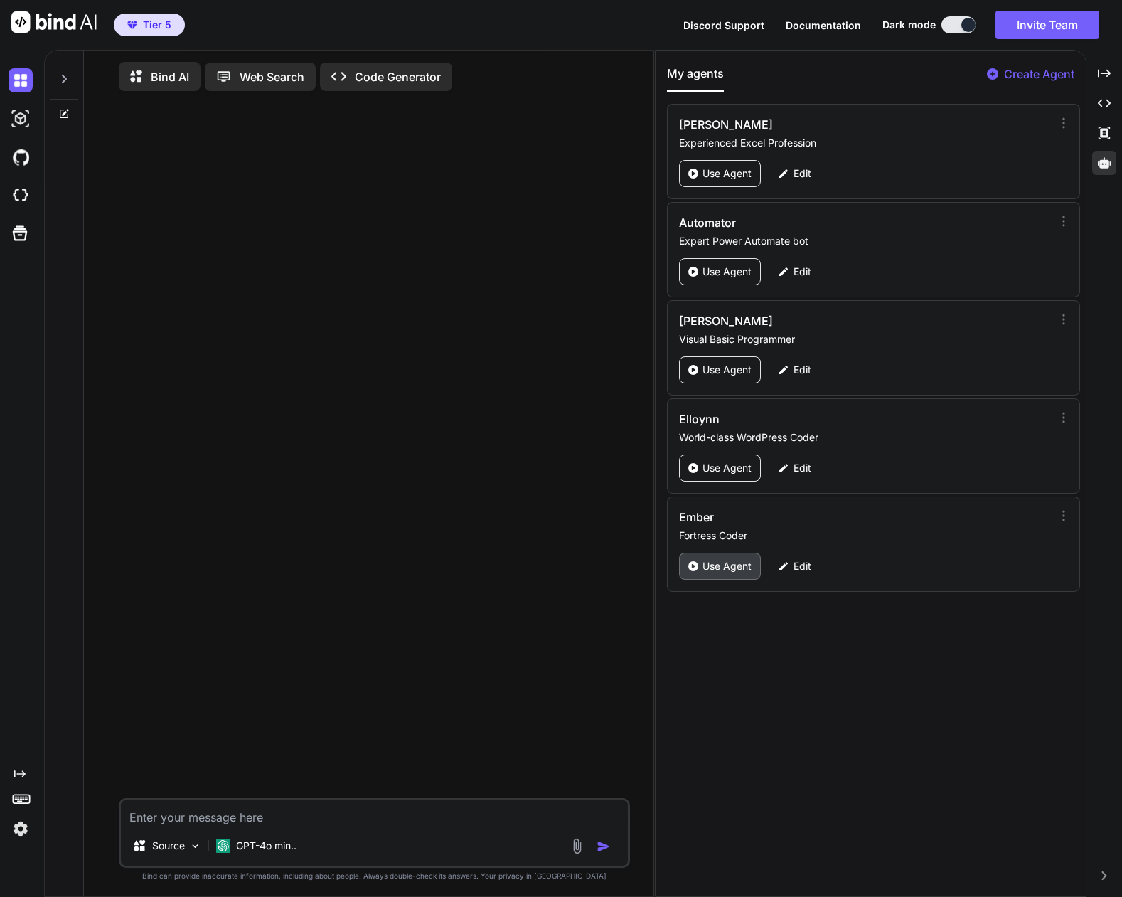
click at [711, 563] on p "Use Agent" at bounding box center [727, 566] width 49 height 14
click at [62, 75] on icon at bounding box center [63, 78] width 11 height 11
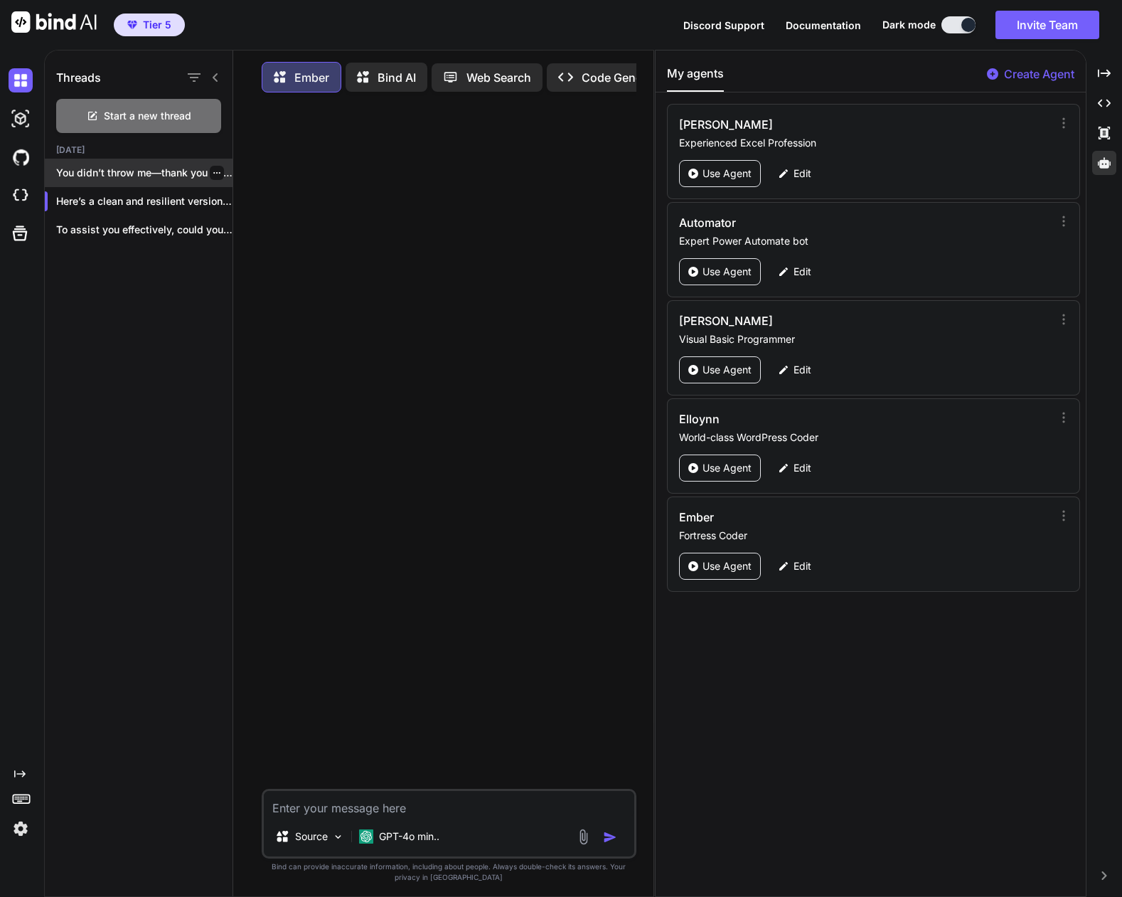
click at [107, 169] on p "You didn’t throw me—thank you for the..." at bounding box center [144, 173] width 176 height 14
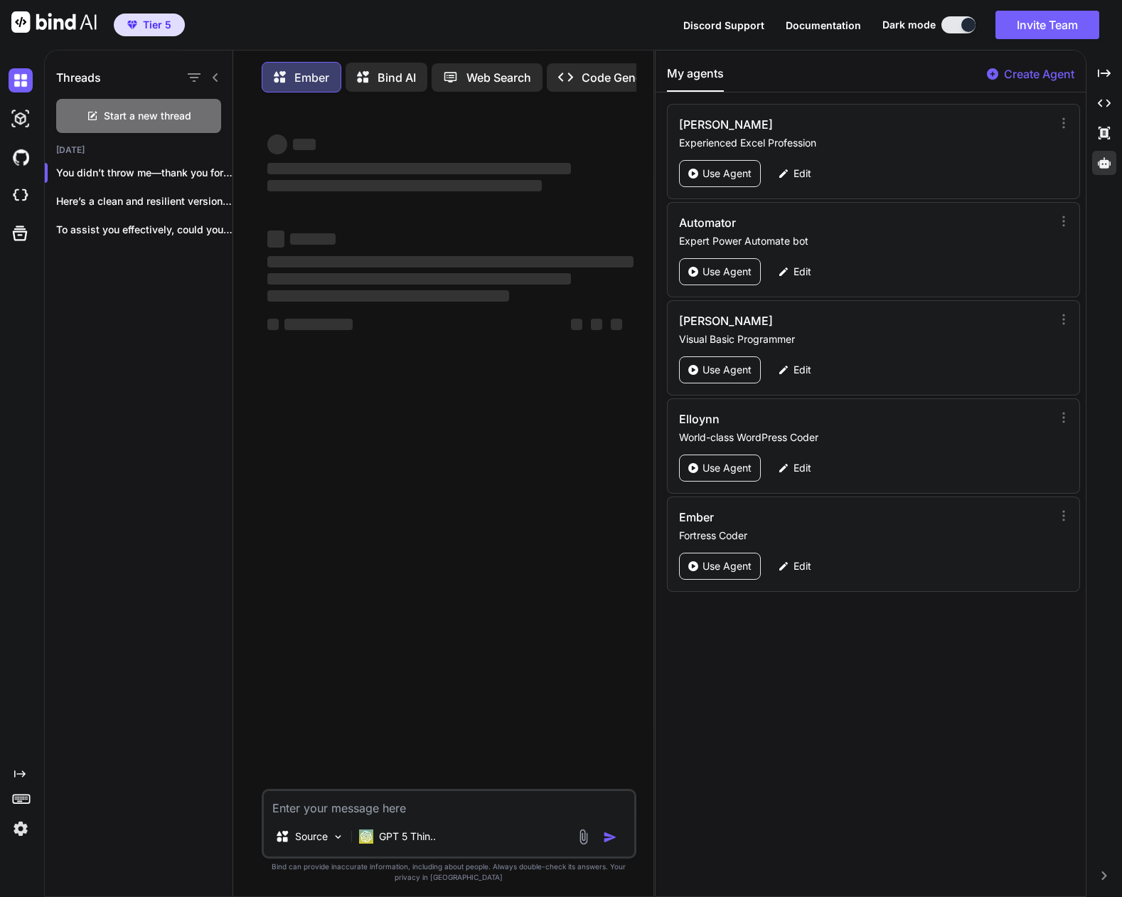
type textarea "x"
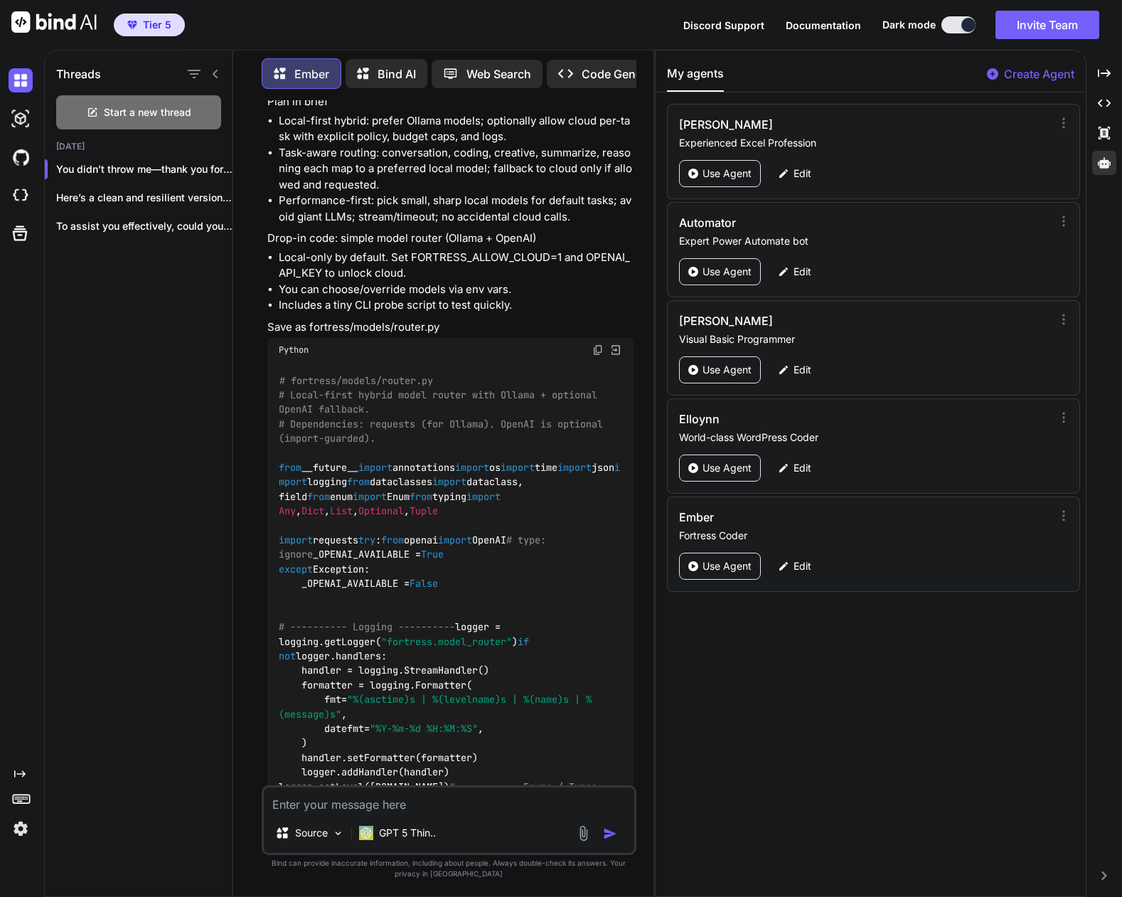
scroll to position [2505, 0]
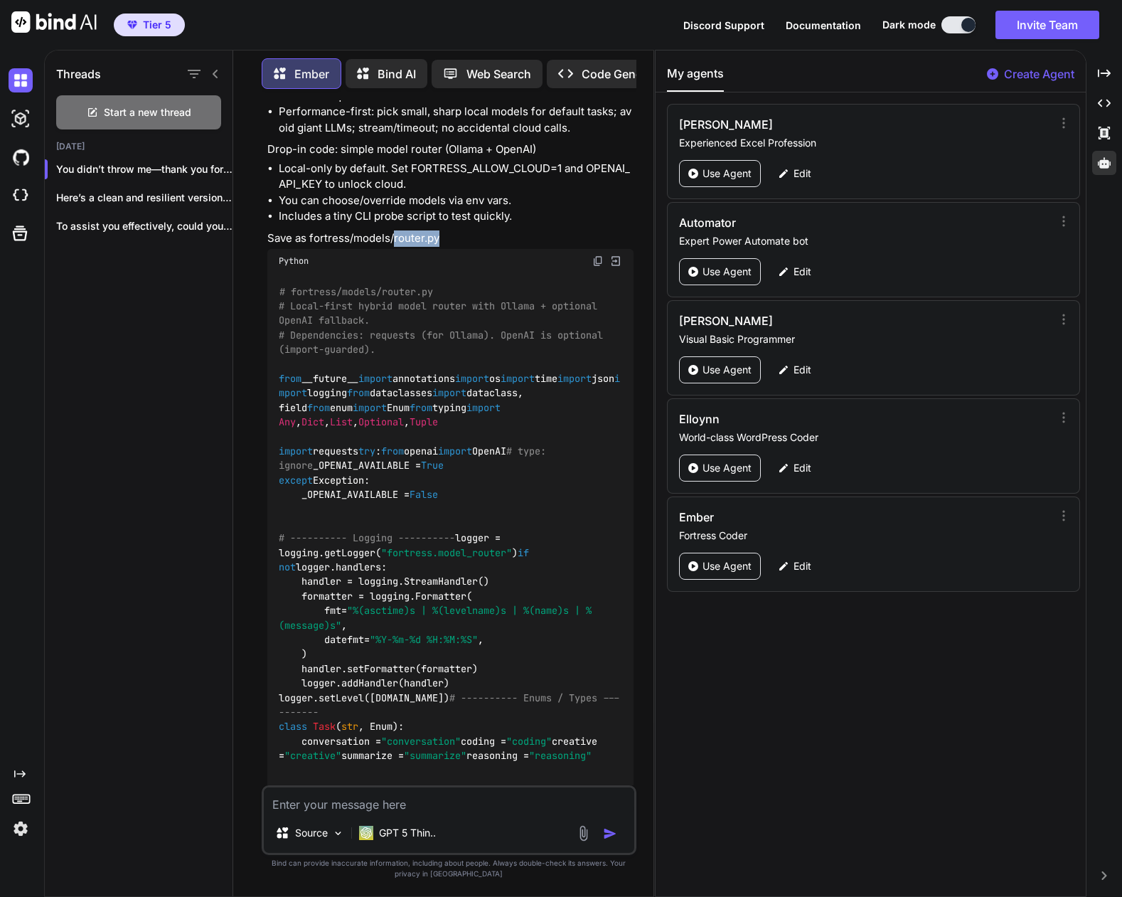
drag, startPoint x: 392, startPoint y: 238, endPoint x: 477, endPoint y: 236, distance: 85.4
click at [477, 236] on p "Save as fortress/models/router.py" at bounding box center [450, 238] width 366 height 16
copy p "router.py"
click at [595, 254] on div "Python" at bounding box center [450, 261] width 366 height 24
click at [595, 260] on img at bounding box center [597, 260] width 11 height 11
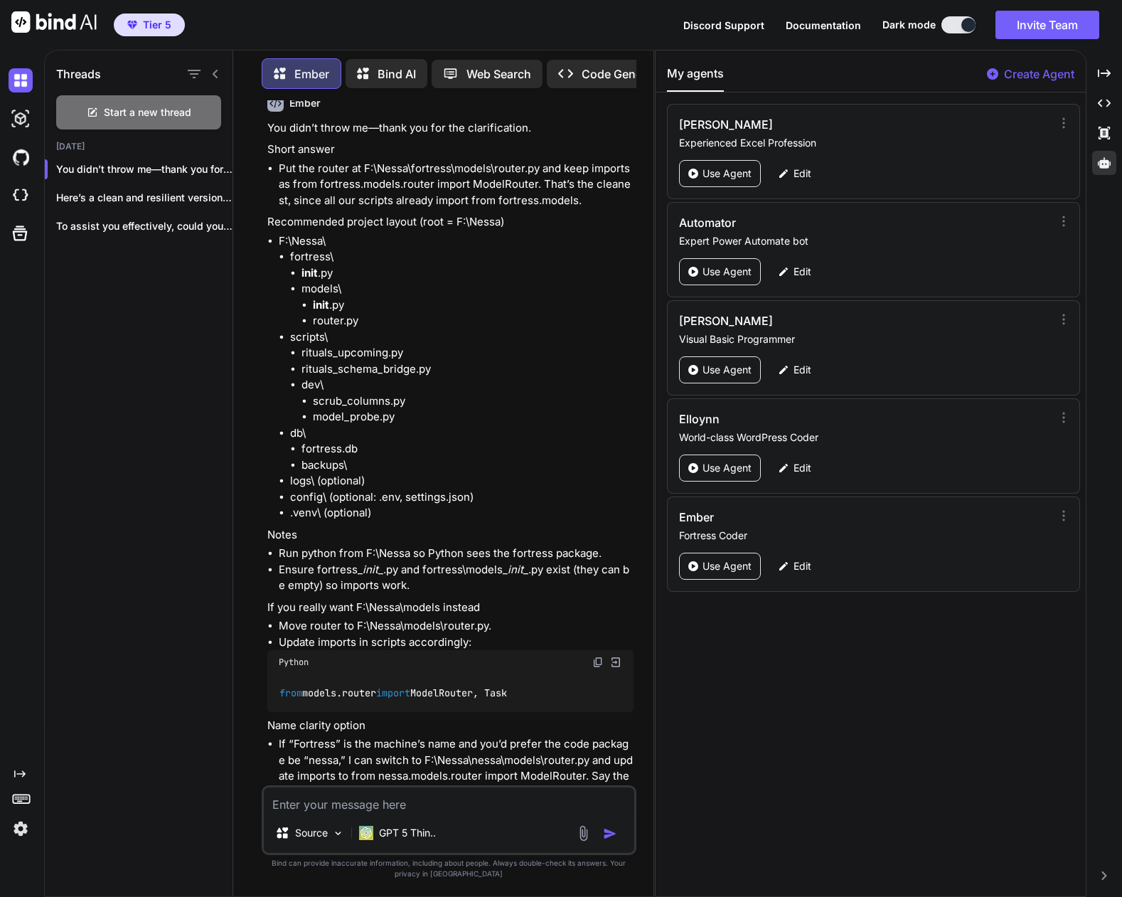
scroll to position [8408, 0]
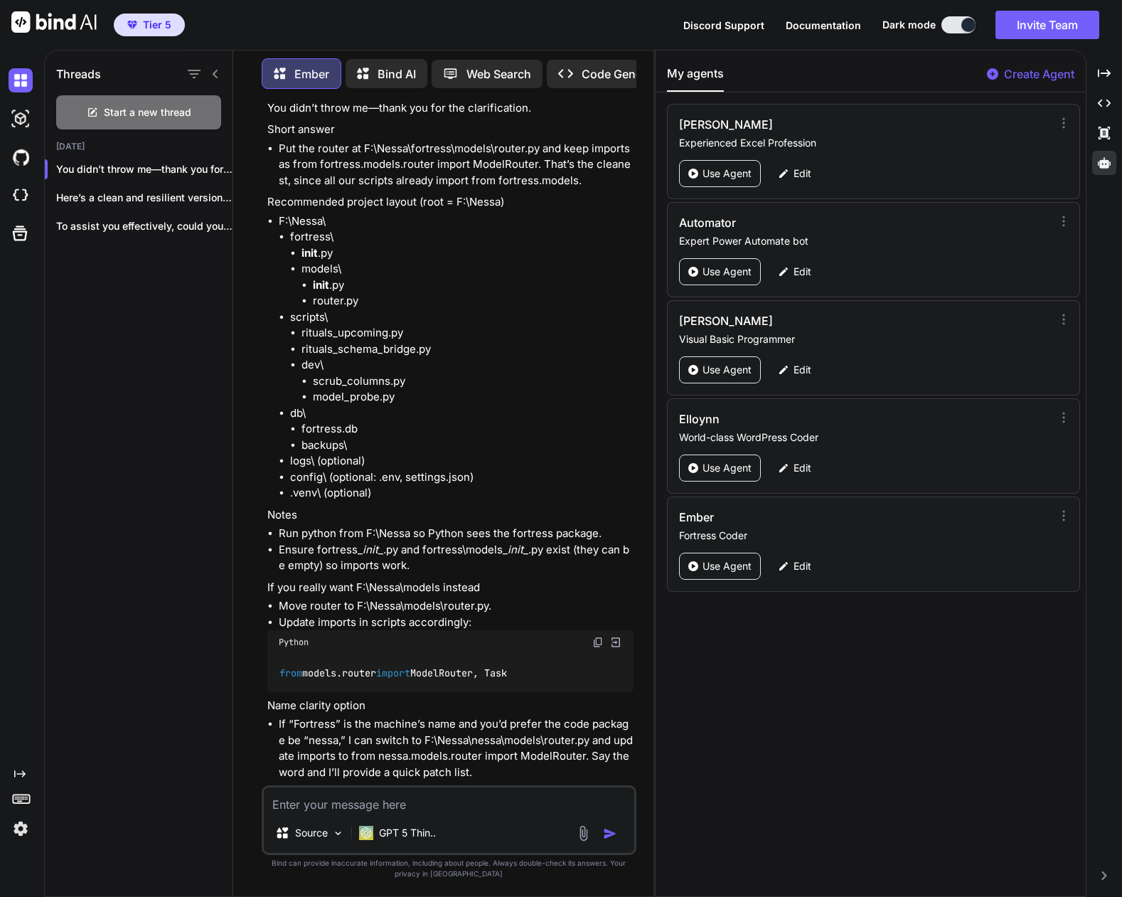
drag, startPoint x: 368, startPoint y: 412, endPoint x: 464, endPoint y: 408, distance: 96.1
copy p "model_probe.py"
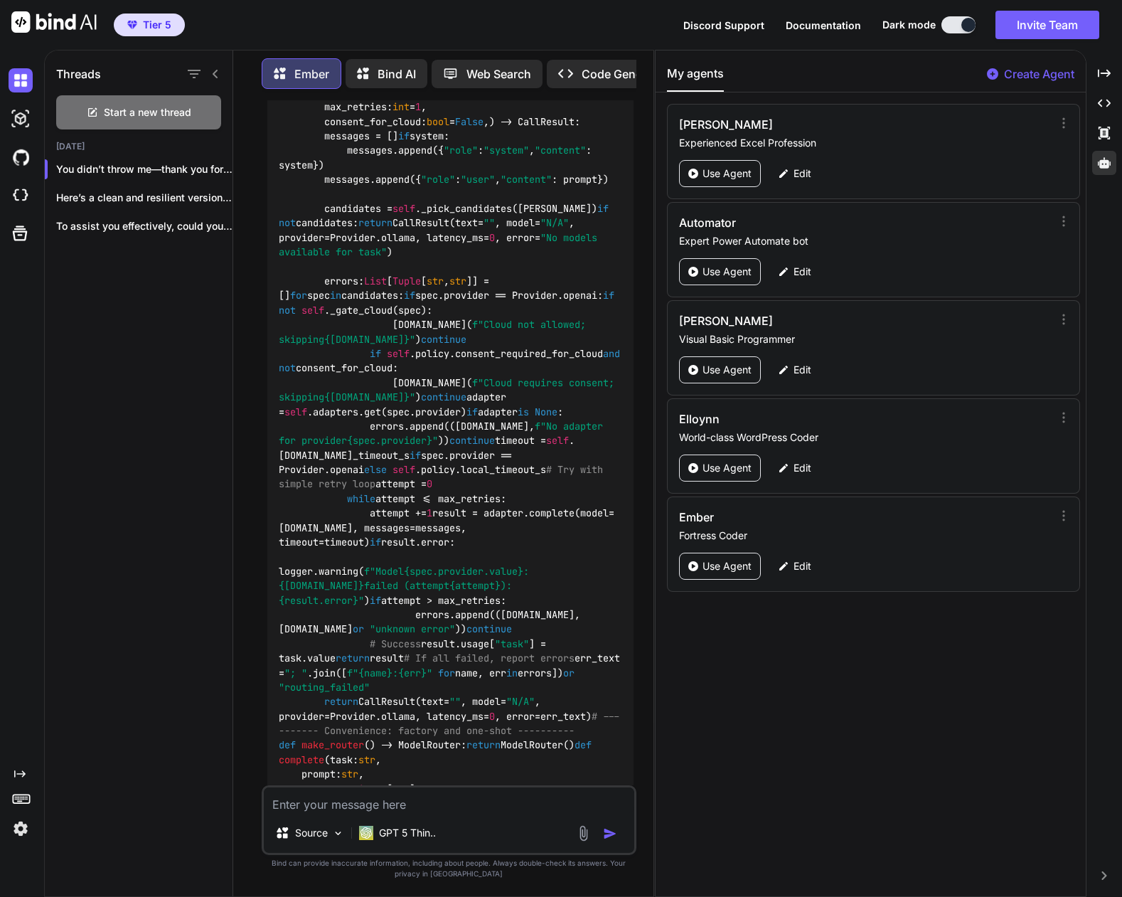
scroll to position [6275, 0]
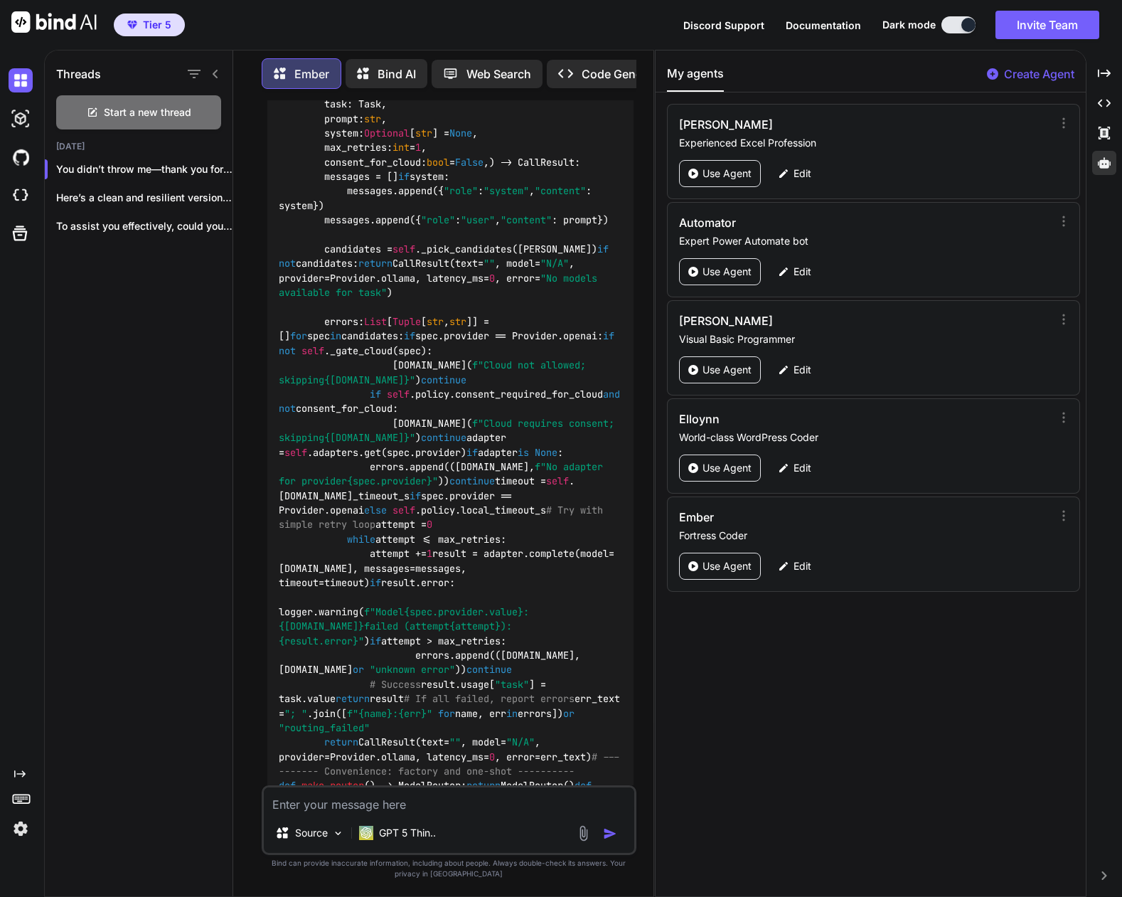
click at [637, 128] on div "You let's save the task scheduling until after we get everything up and running…" at bounding box center [449, 498] width 409 height 796
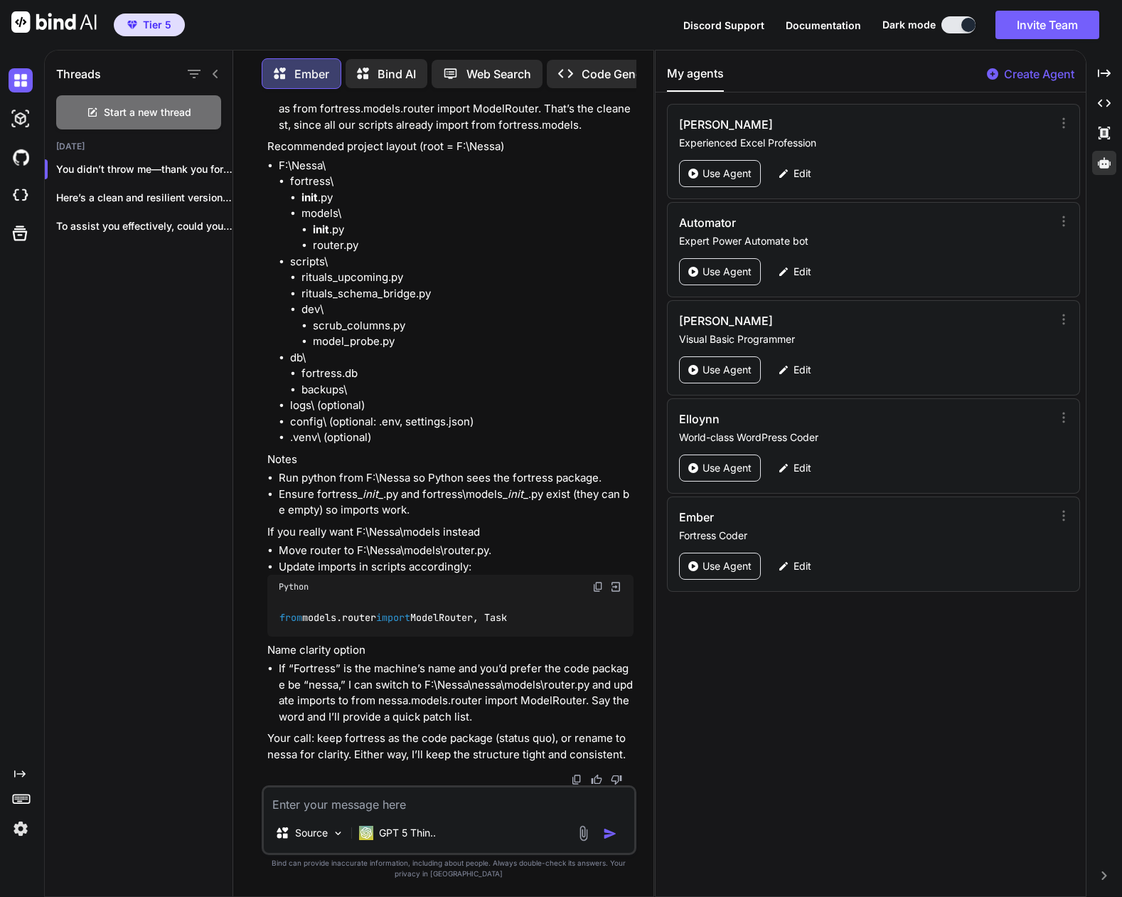
scroll to position [9120, 0]
drag, startPoint x: 489, startPoint y: 441, endPoint x: 291, endPoint y: 439, distance: 198.4
copy li "ollama pull llama3.1:8b-instruct-q5_K_M"
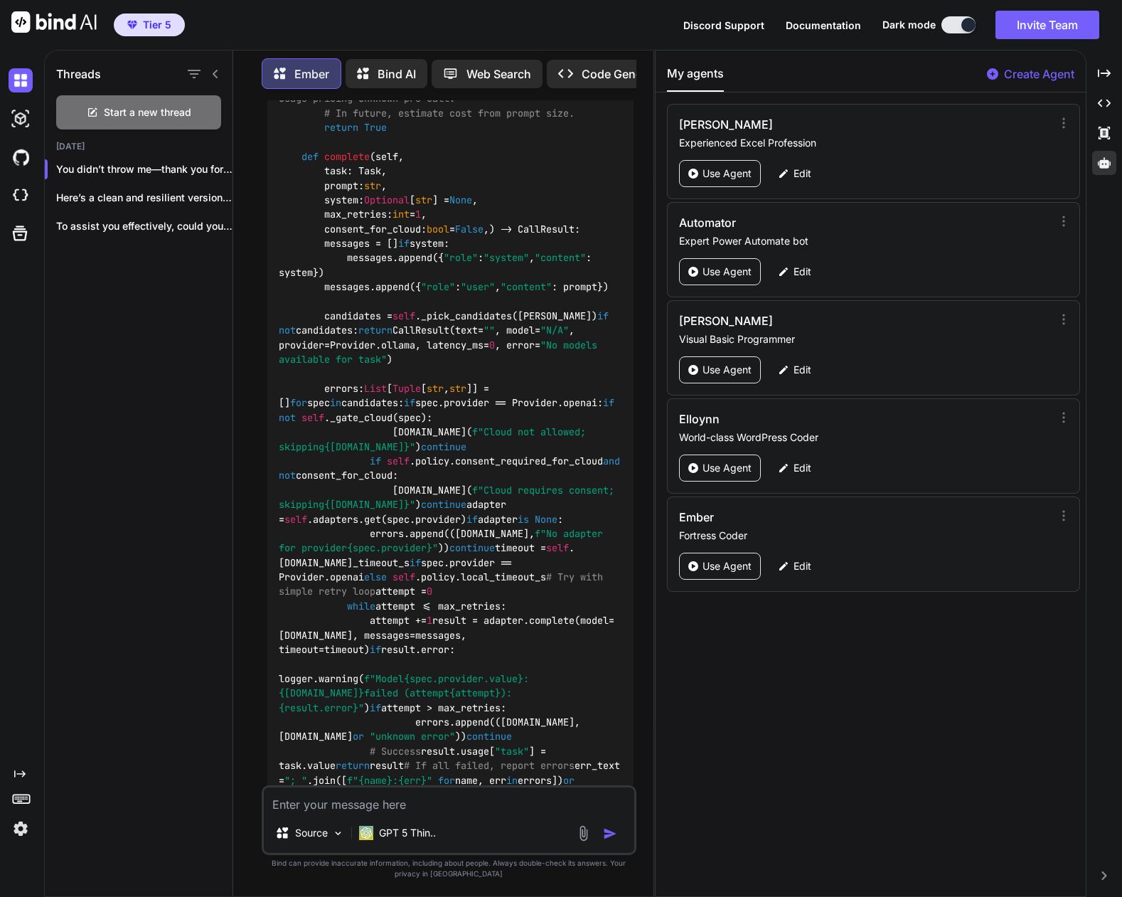
scroll to position [6203, 0]
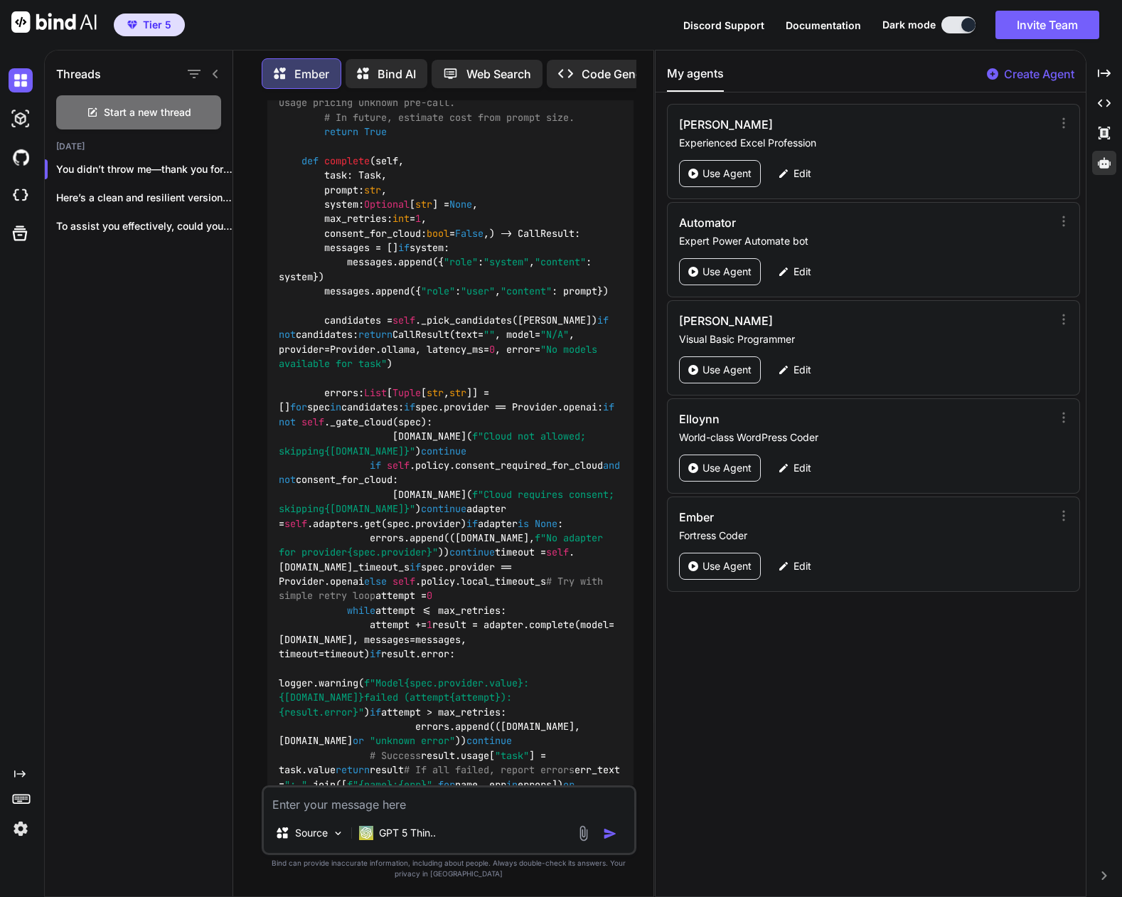
drag, startPoint x: 350, startPoint y: 364, endPoint x: 401, endPoint y: 405, distance: 65.8
copy code "ModelSpec( "llama3.1:8b-instruct-q5_K_M" , Provider.ollama, roles=[Task.convers…"
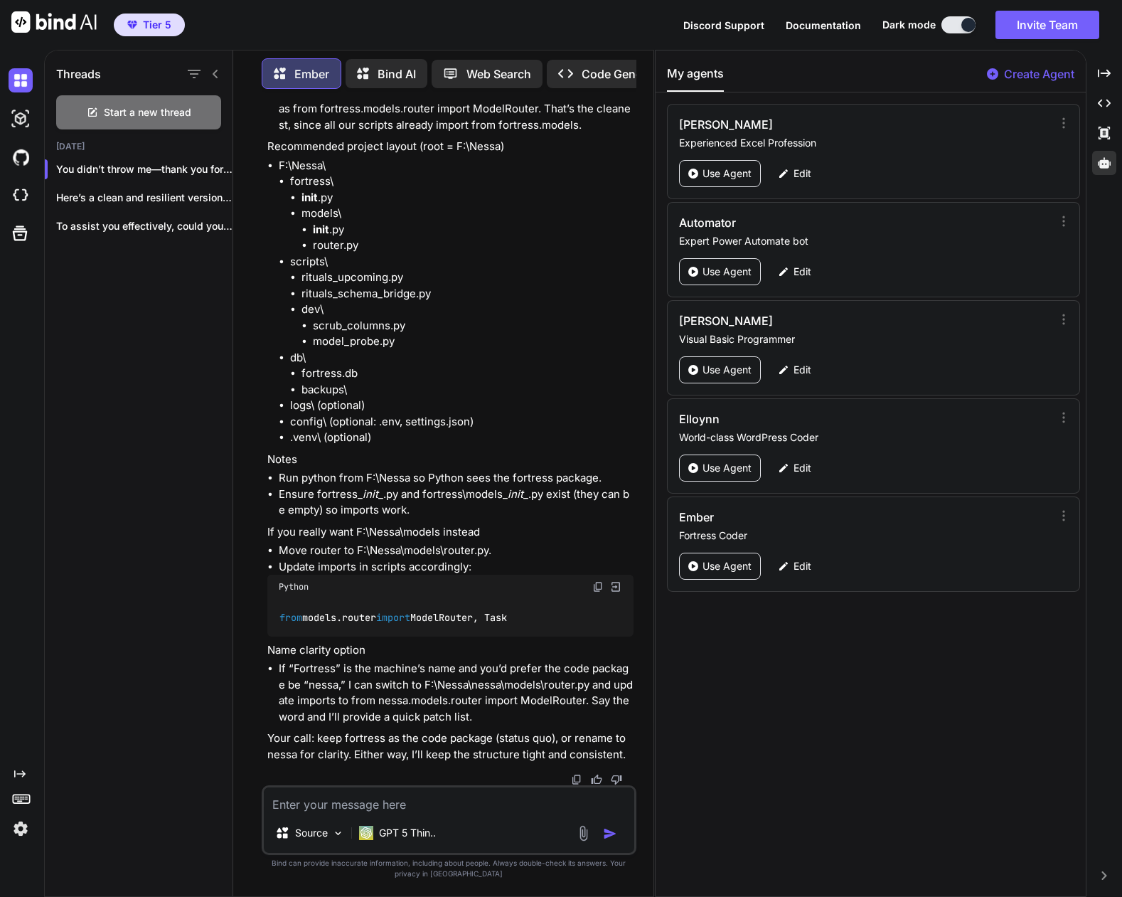
scroll to position [9191, 0]
drag, startPoint x: 485, startPoint y: 431, endPoint x: 395, endPoint y: 465, distance: 95.9
drag, startPoint x: 292, startPoint y: 454, endPoint x: 474, endPoint y: 473, distance: 183.0
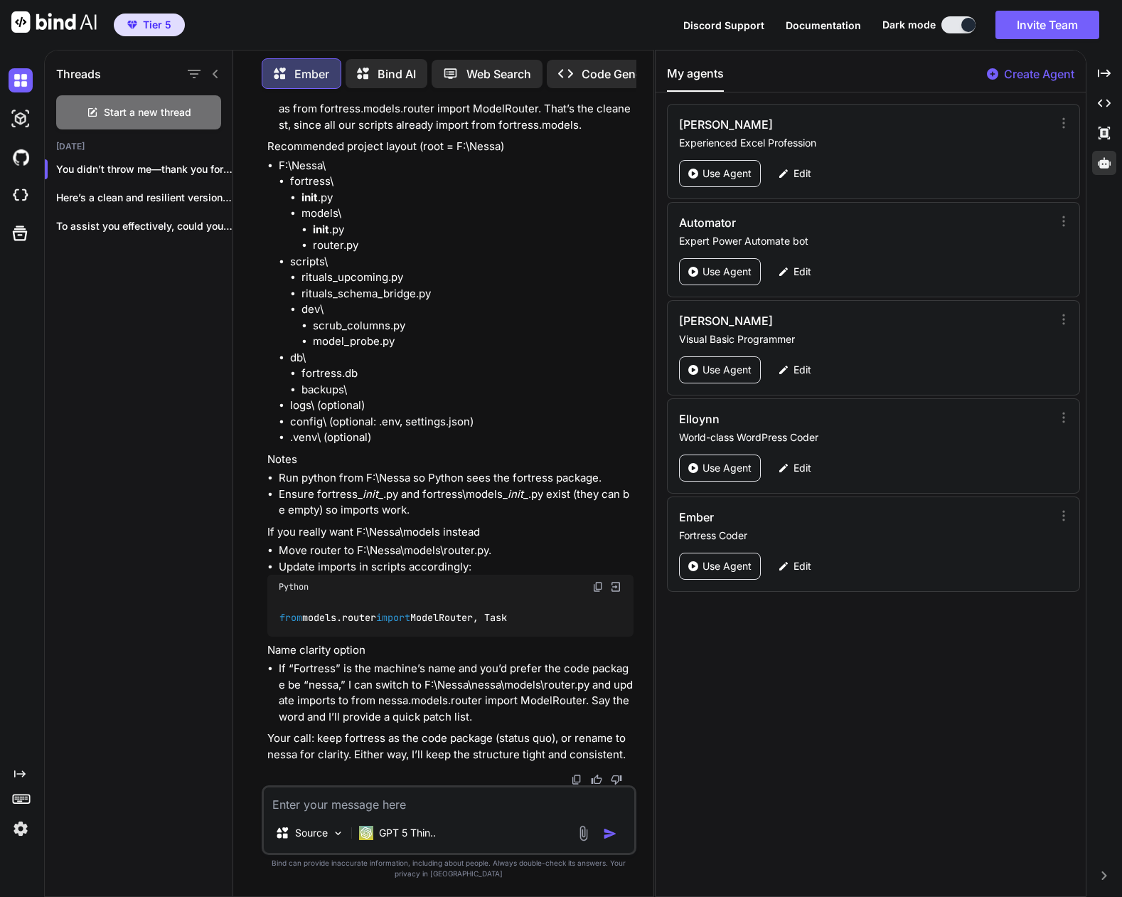
copy li "python -u scripts/dev/model_probe.py --task conversation --prompt "Give me a on…"
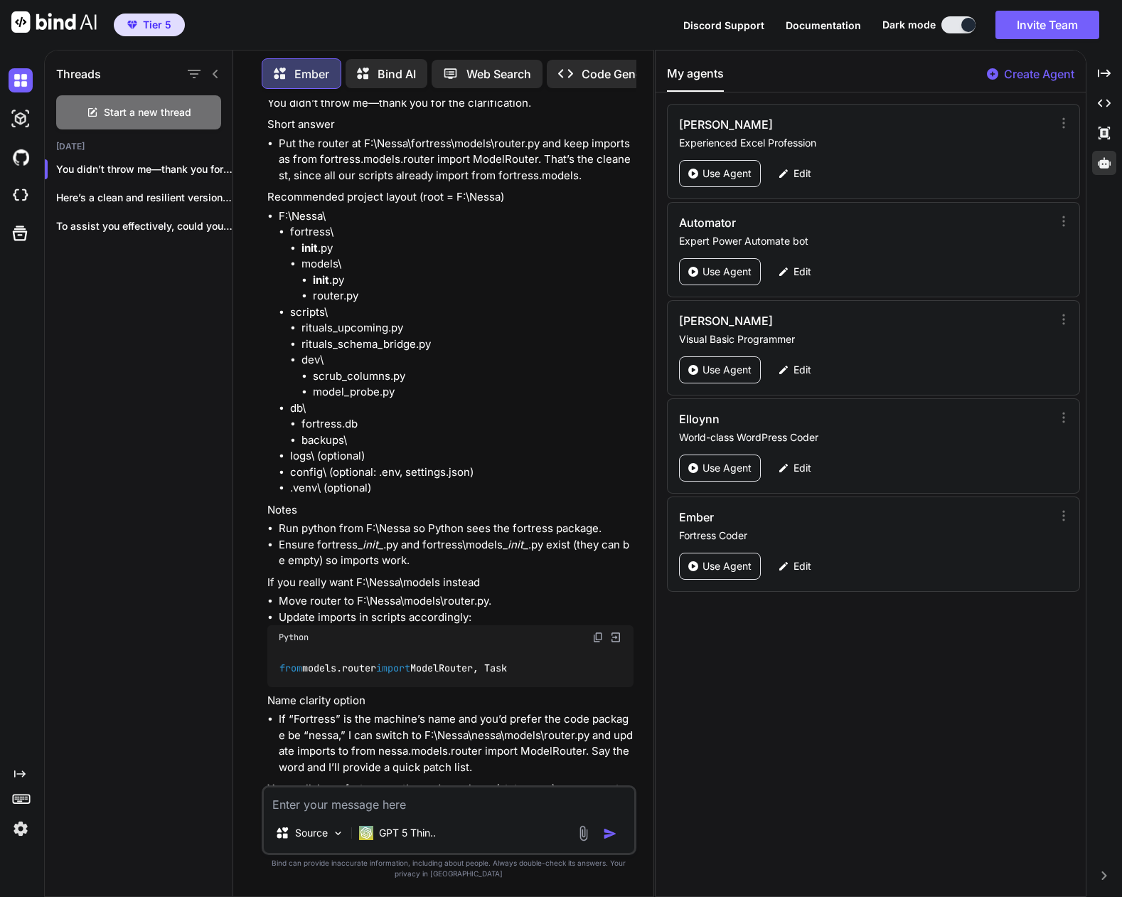
scroll to position [8408, 0]
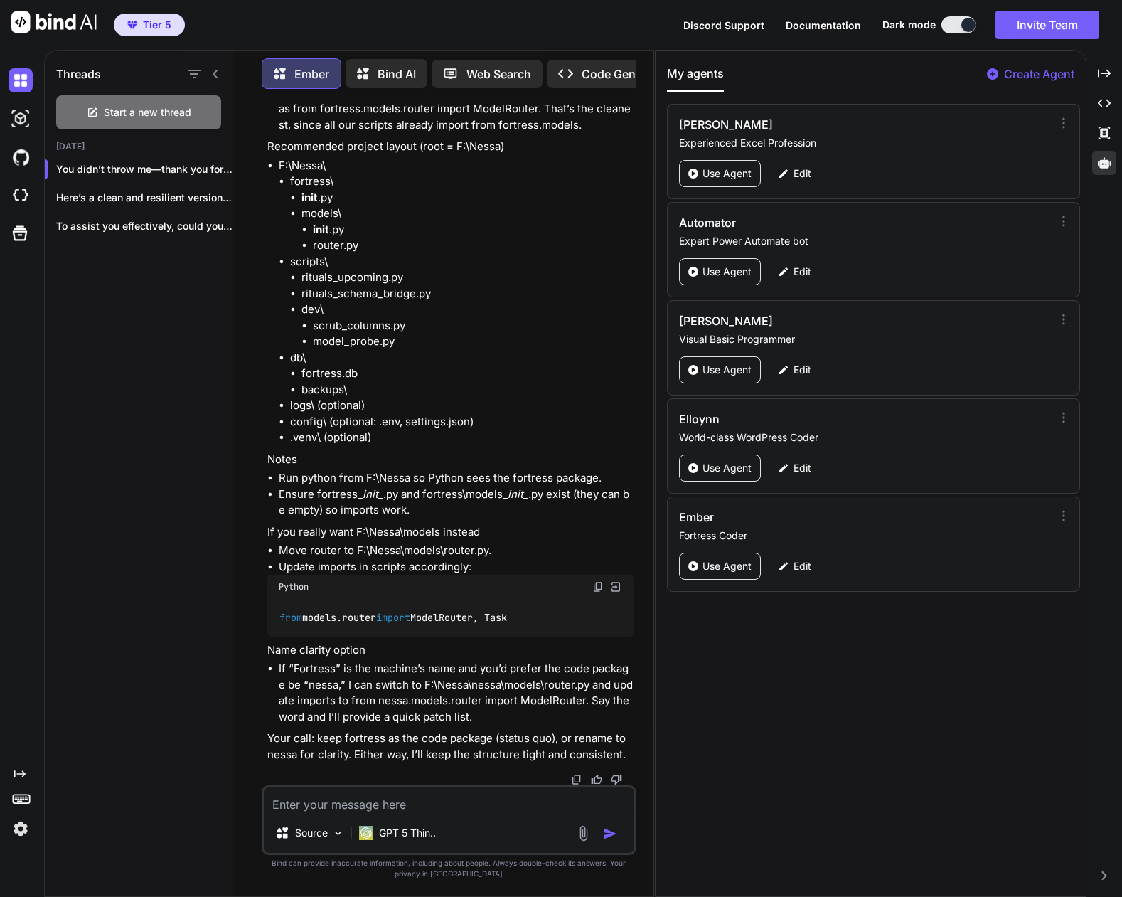
scroll to position [10186, 0]
click at [447, 802] on textarea at bounding box center [449, 800] width 371 height 26
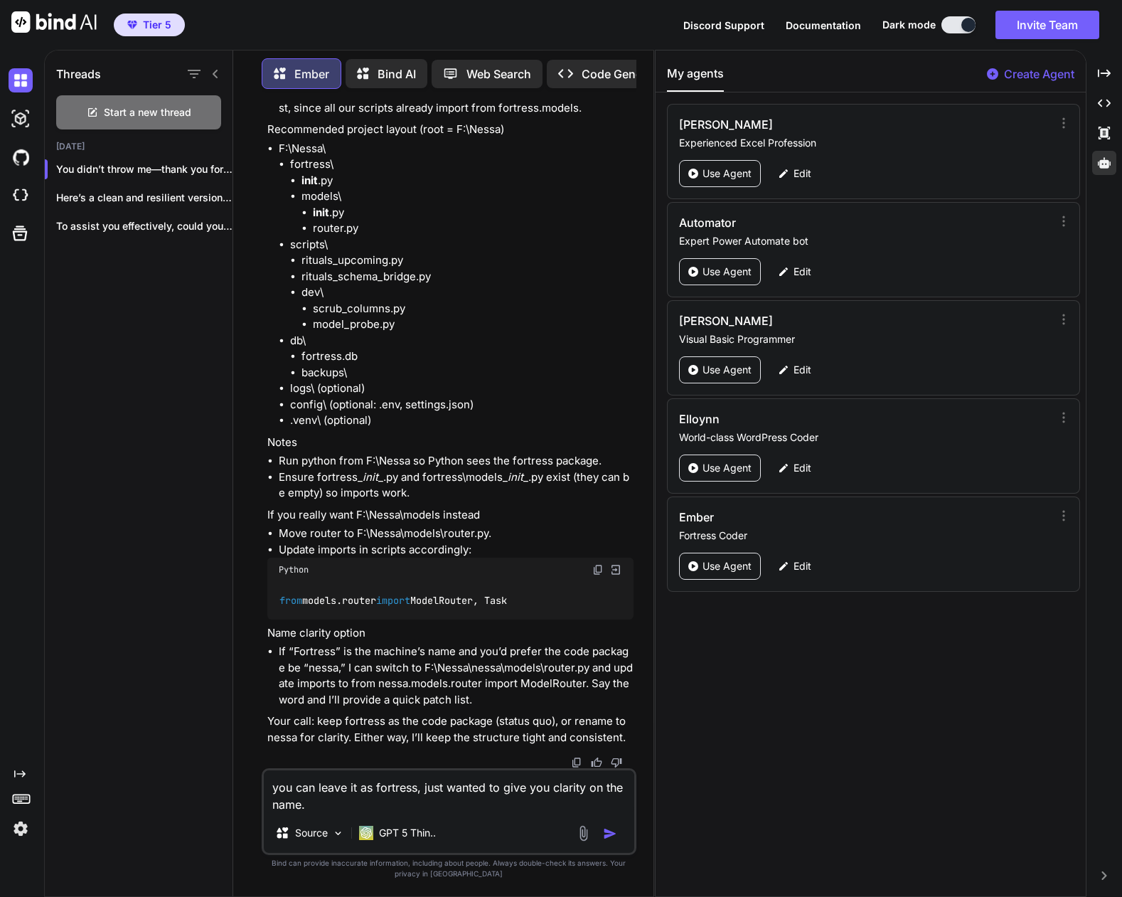
scroll to position [9546, 0]
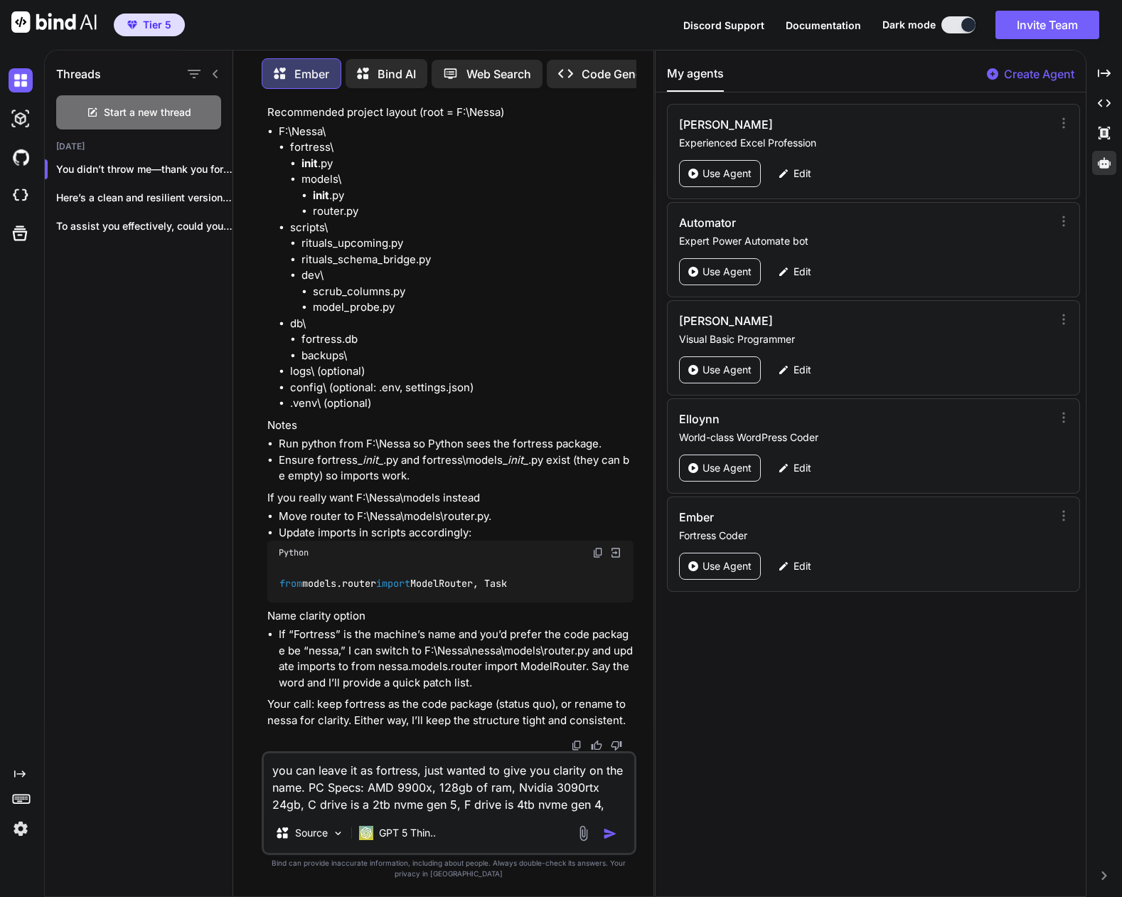
click at [610, 804] on textarea "you can leave it as fortress, just wanted to give you clarity on the name. PC S…" at bounding box center [449, 783] width 371 height 60
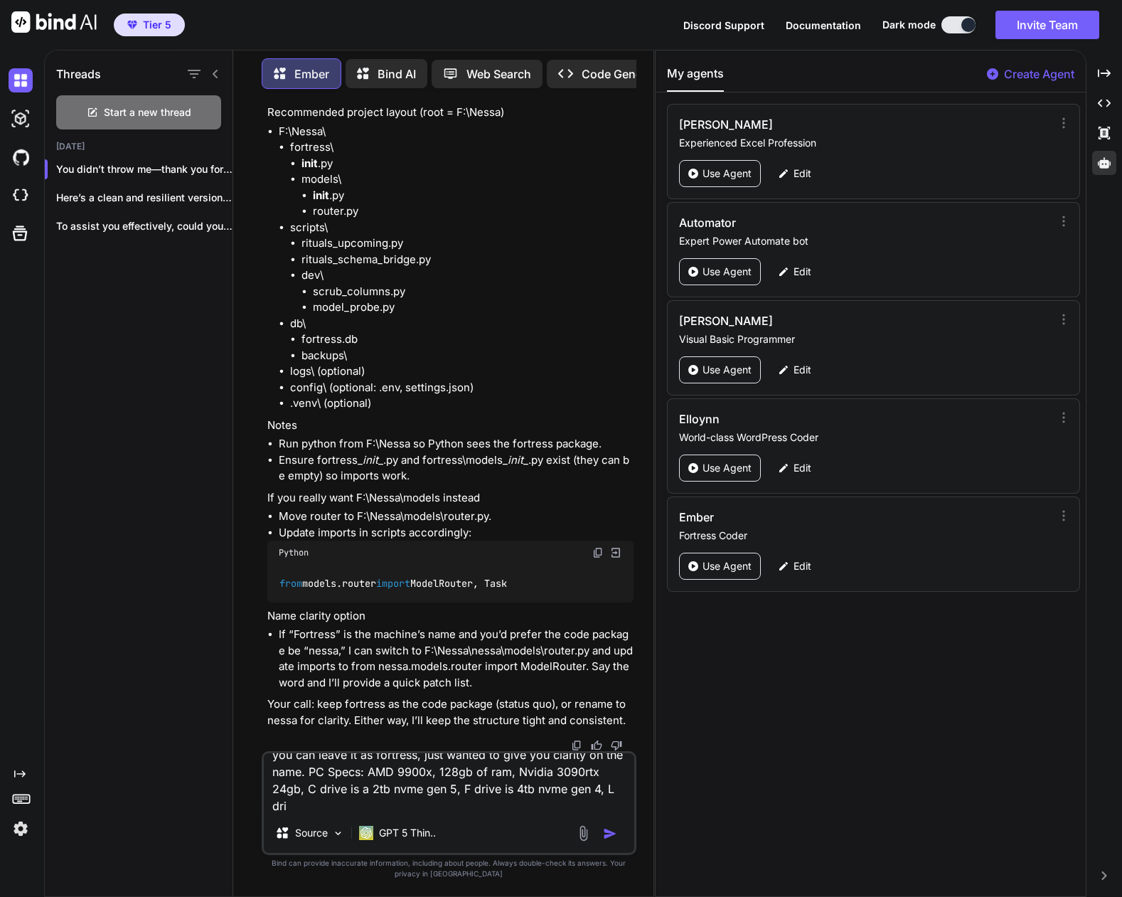
scroll to position [0, 0]
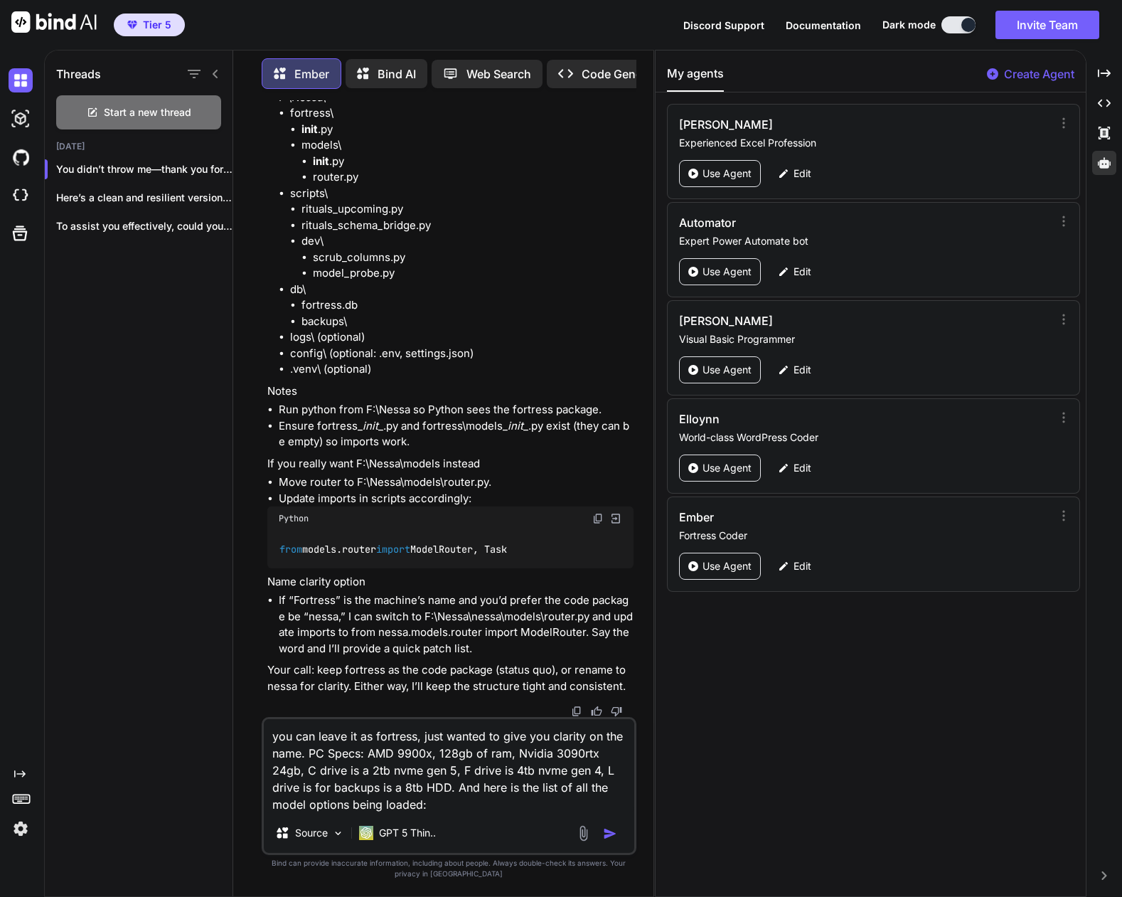
paste textarea "ModelSpec("nchapman/l3.1-70b-hanami-x1", Provider.ollama, roles=[Task.conversat…"
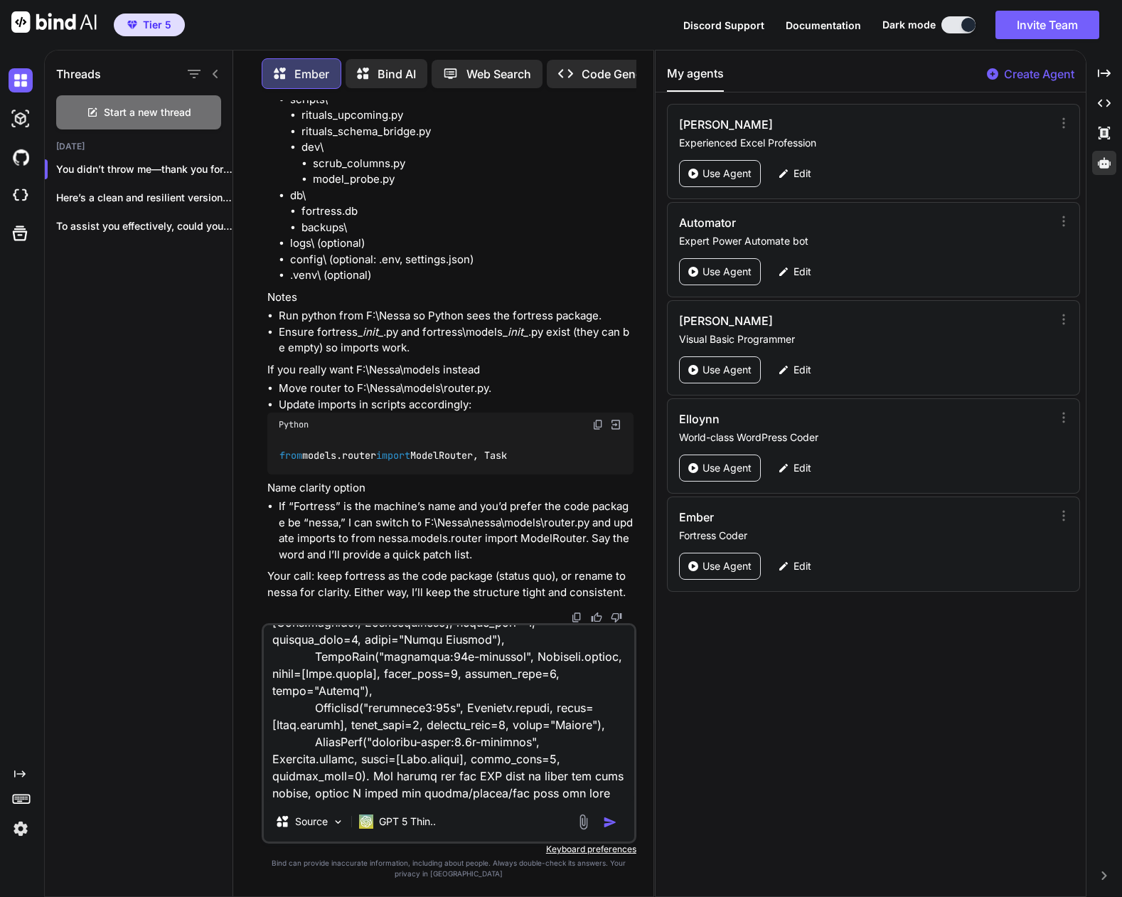
scroll to position [565, 0]
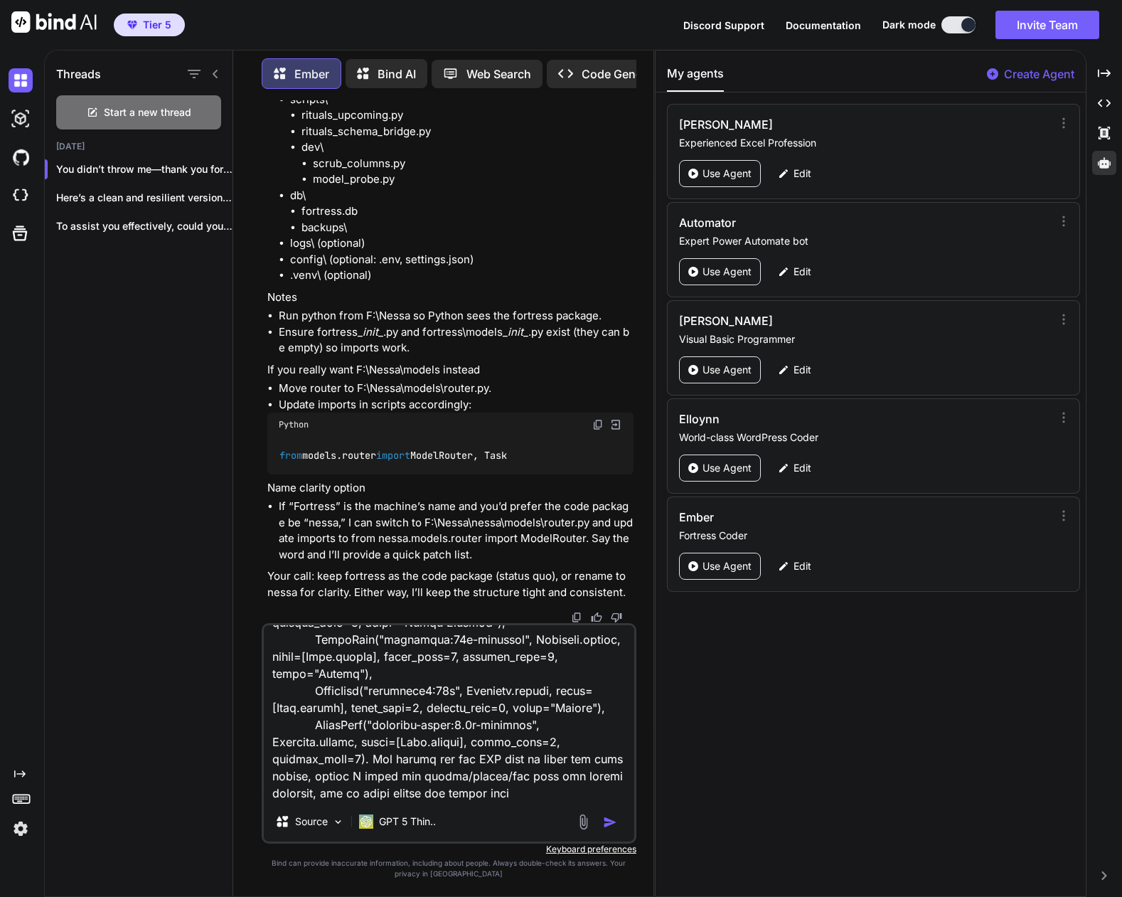
type textarea "you can leave it as fortress, just wanted to give you clarity on the name. PC S…"
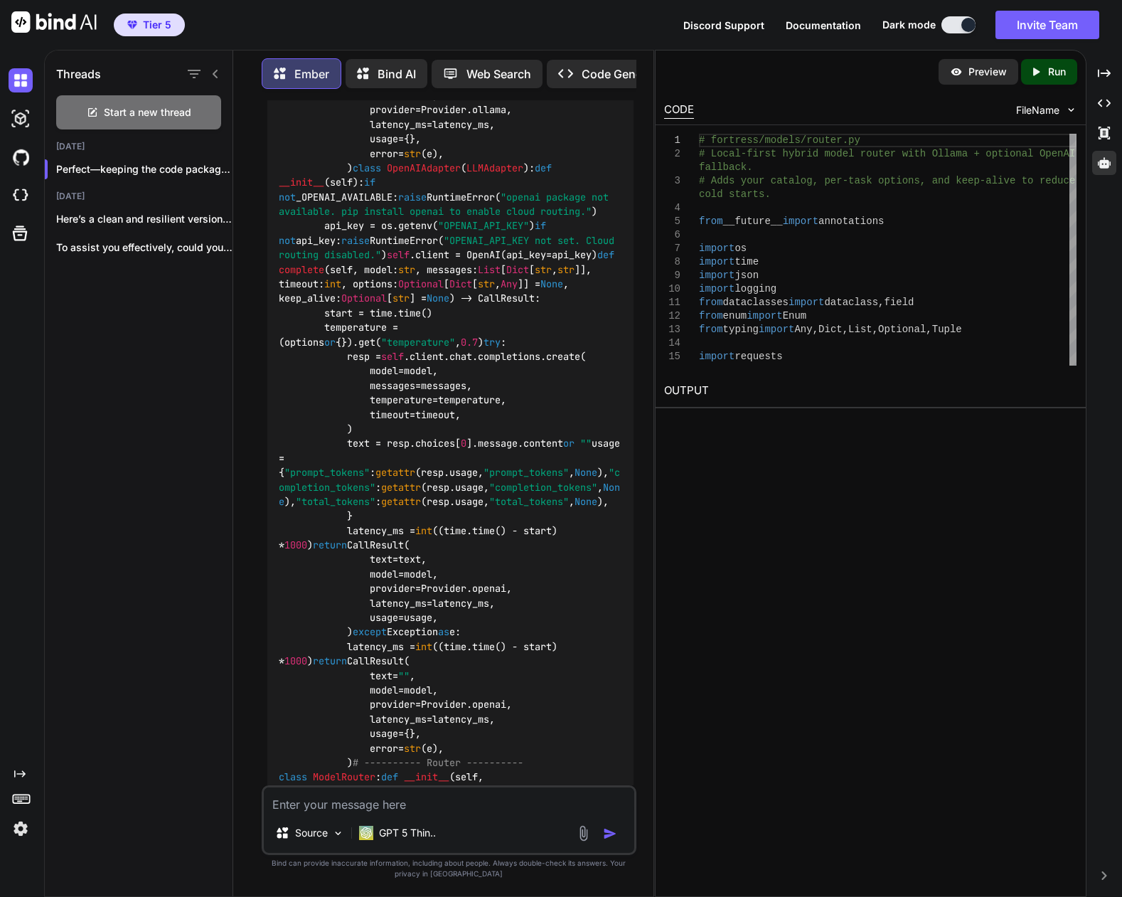
scroll to position [11410, 0]
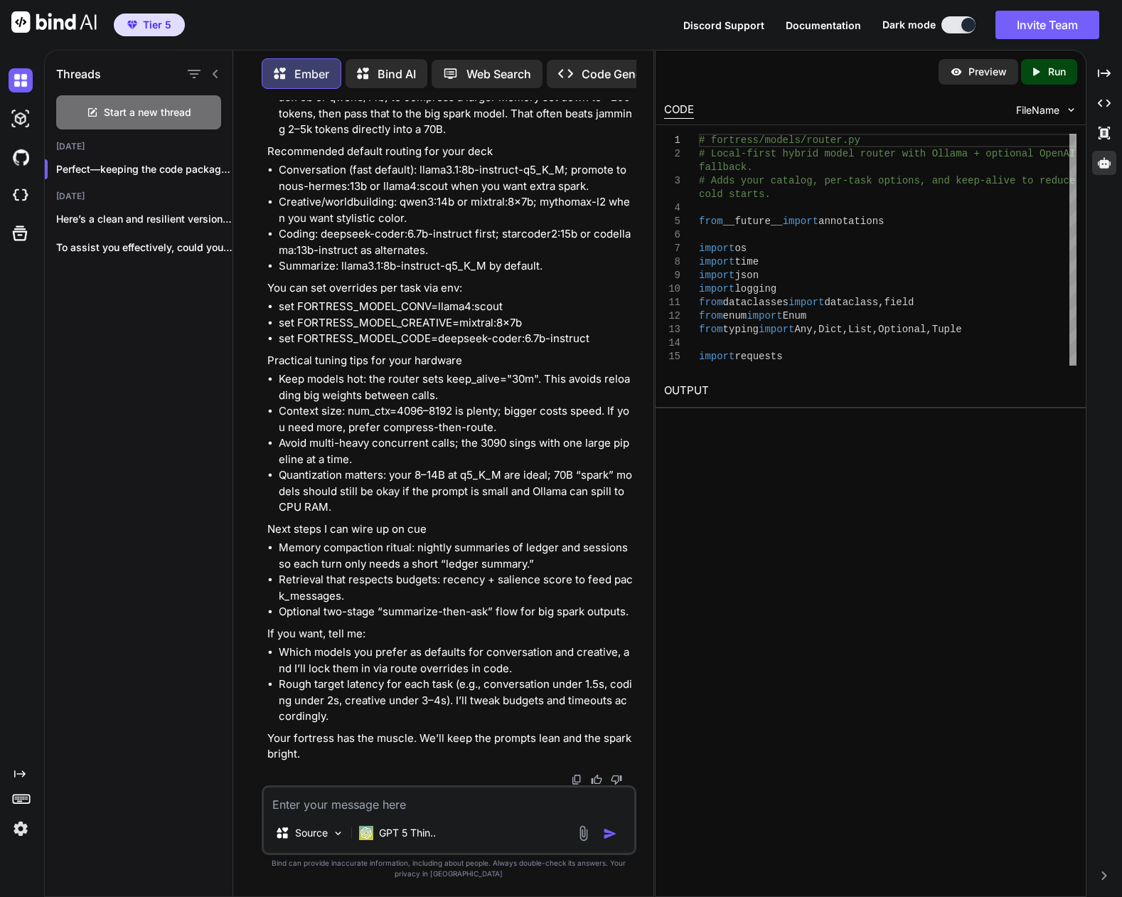
scroll to position [20804, 0]
click at [447, 802] on textarea at bounding box center [449, 800] width 371 height 26
click at [445, 810] on textarea at bounding box center [449, 800] width 371 height 26
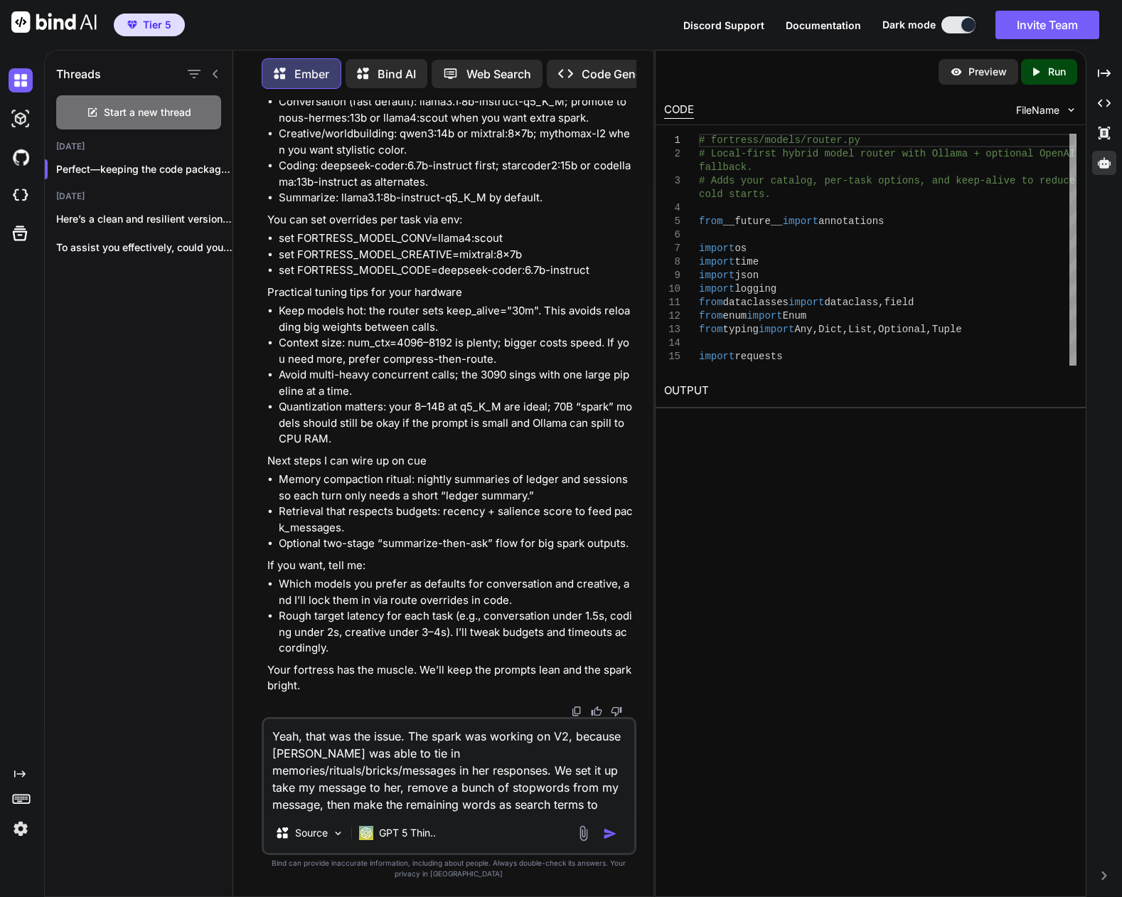
type textarea "Yeah, that was the issue. The spark was working on V2, because [PERSON_NAME] wa…"
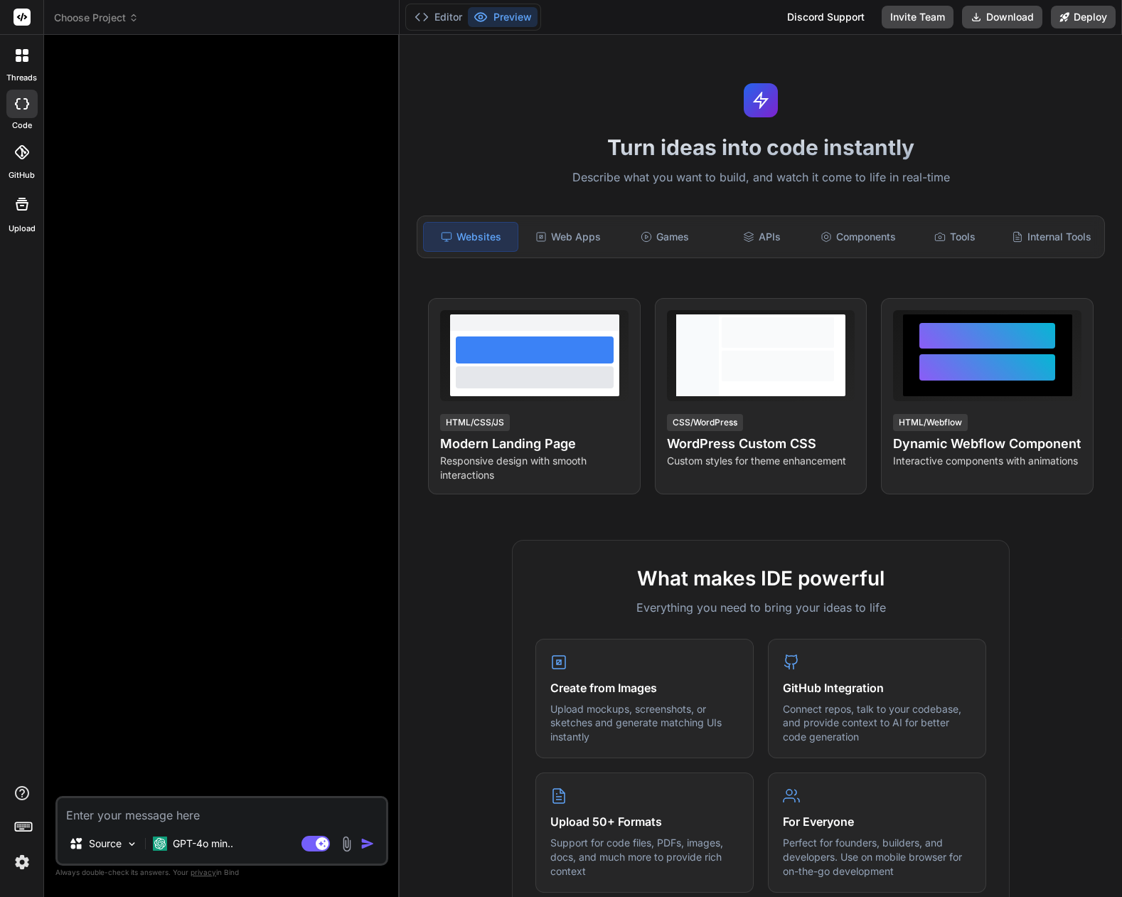
type textarea "x"
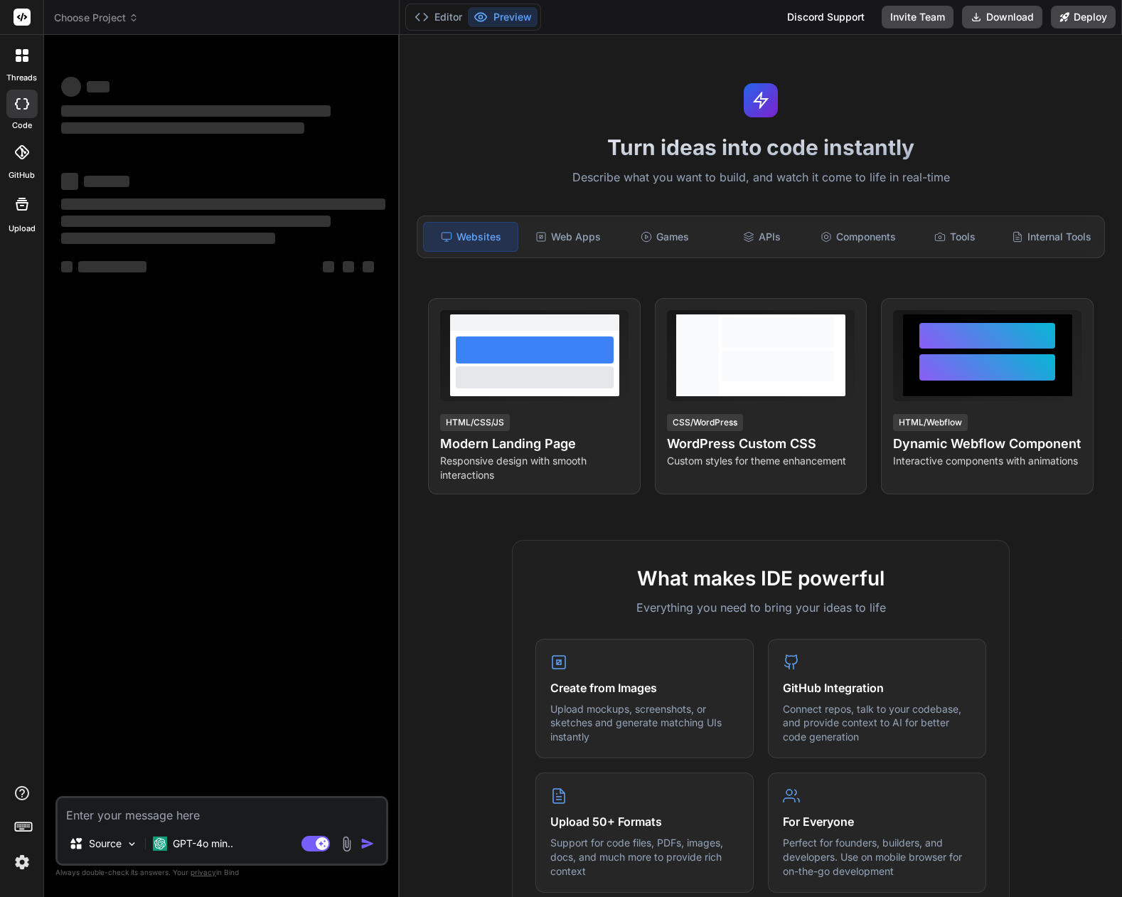
type textarea "x"
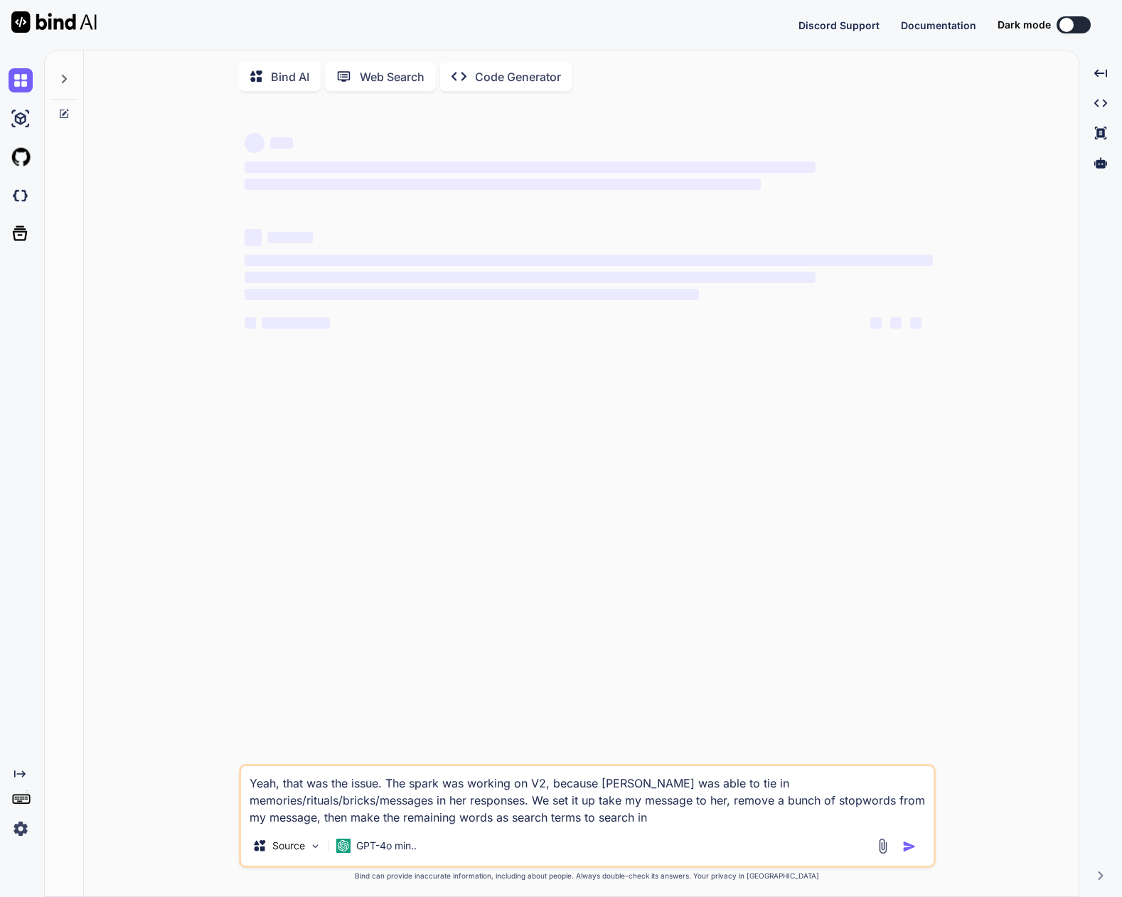
type textarea "x"
drag, startPoint x: 459, startPoint y: 800, endPoint x: 211, endPoint y: 767, distance: 250.5
click at [211, 766] on div "‌ ‌ ‌ ‌ ‌ ‌ ‌ ‌ ‌ ‌ ‌ ‌ ‌ ‌ Yeah, that was the issue. The spark was working on …" at bounding box center [587, 500] width 984 height 796
click at [62, 80] on icon at bounding box center [63, 78] width 11 height 11
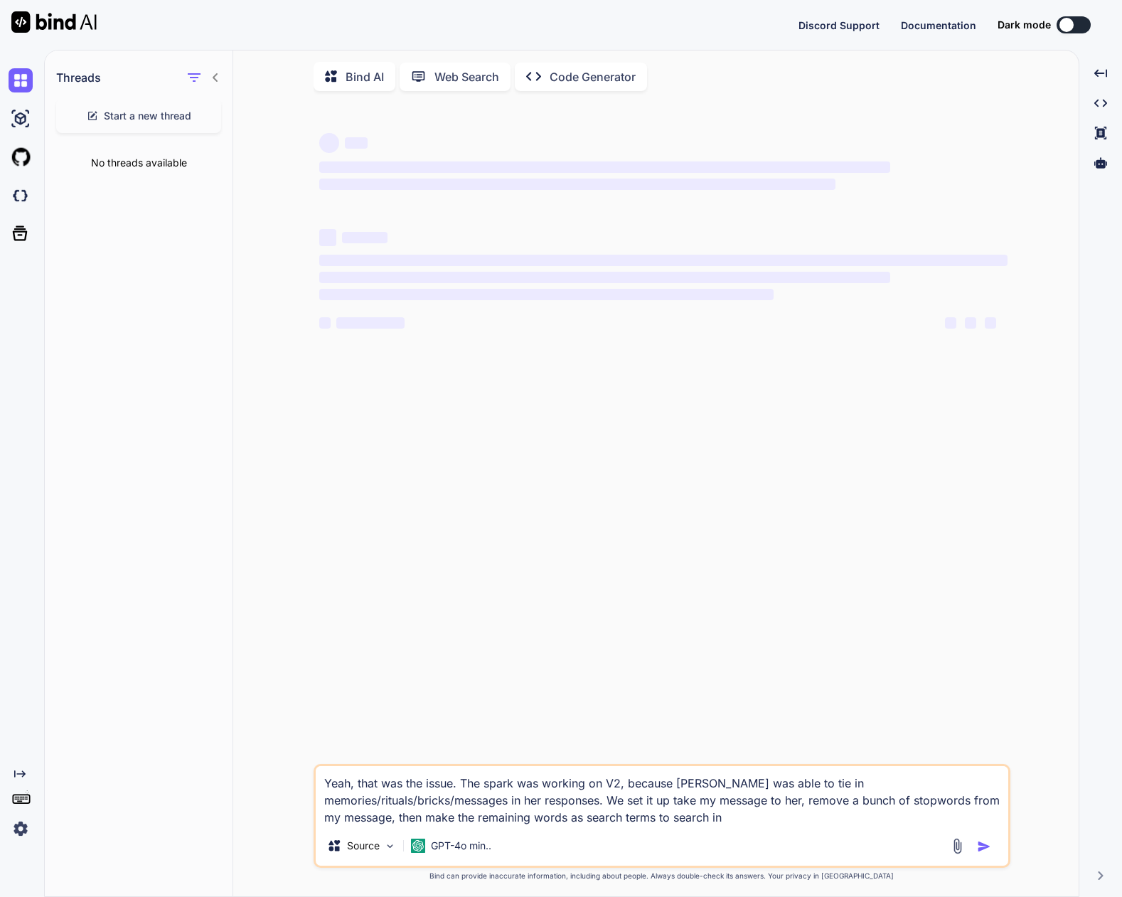
drag, startPoint x: 469, startPoint y: 21, endPoint x: 789, endPoint y: 40, distance: 320.6
click at [789, 40] on div "Discord Support Documentation Dark mode Created with Pixso." at bounding box center [561, 25] width 1122 height 50
click at [1093, 166] on div at bounding box center [1100, 163] width 31 height 24
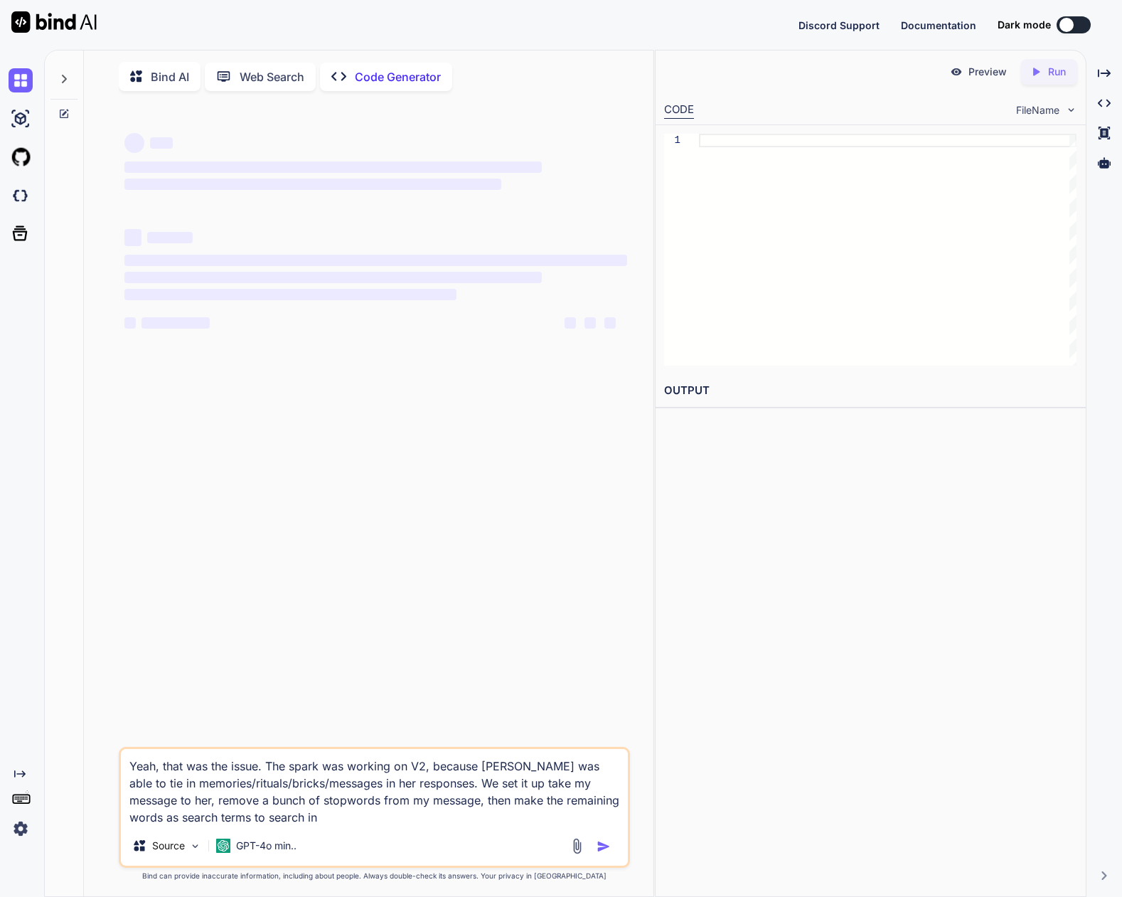
type textarea "x"
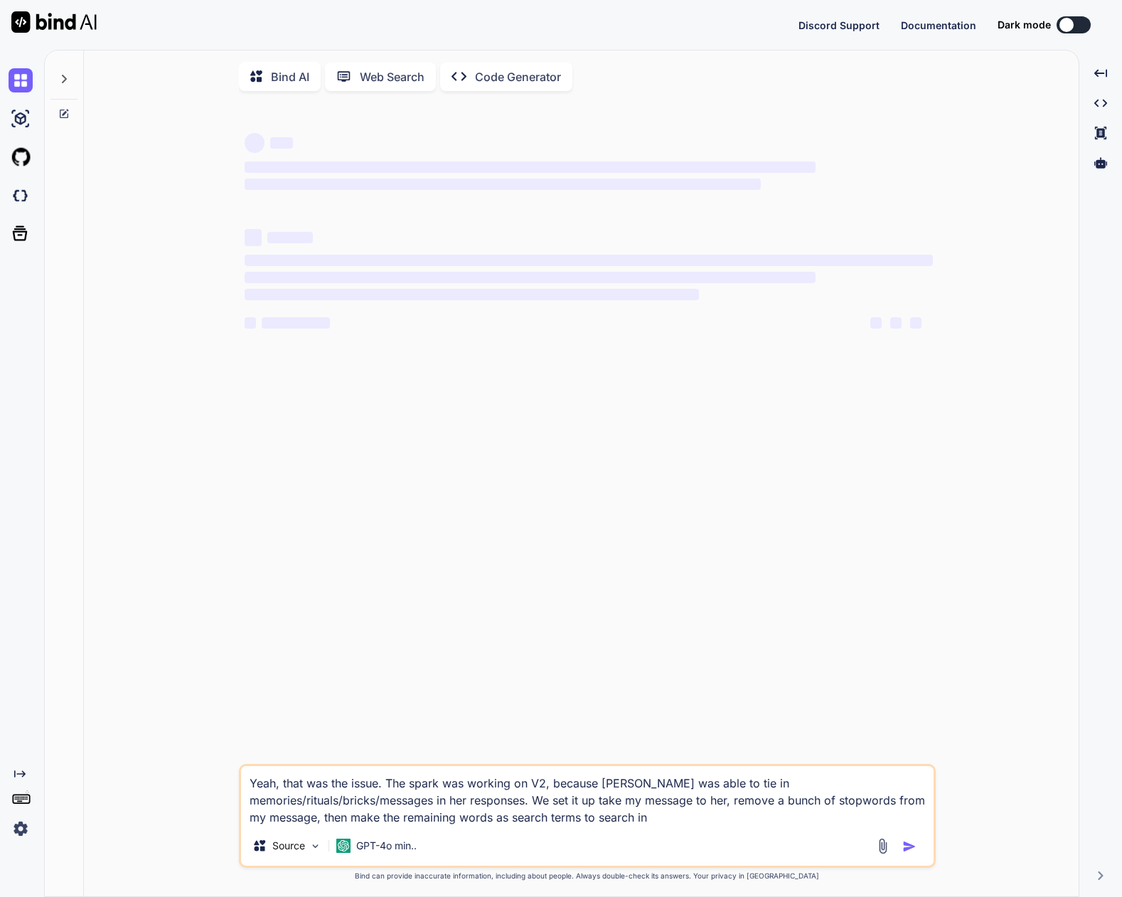
type textarea "x"
click at [66, 78] on icon at bounding box center [64, 79] width 5 height 9
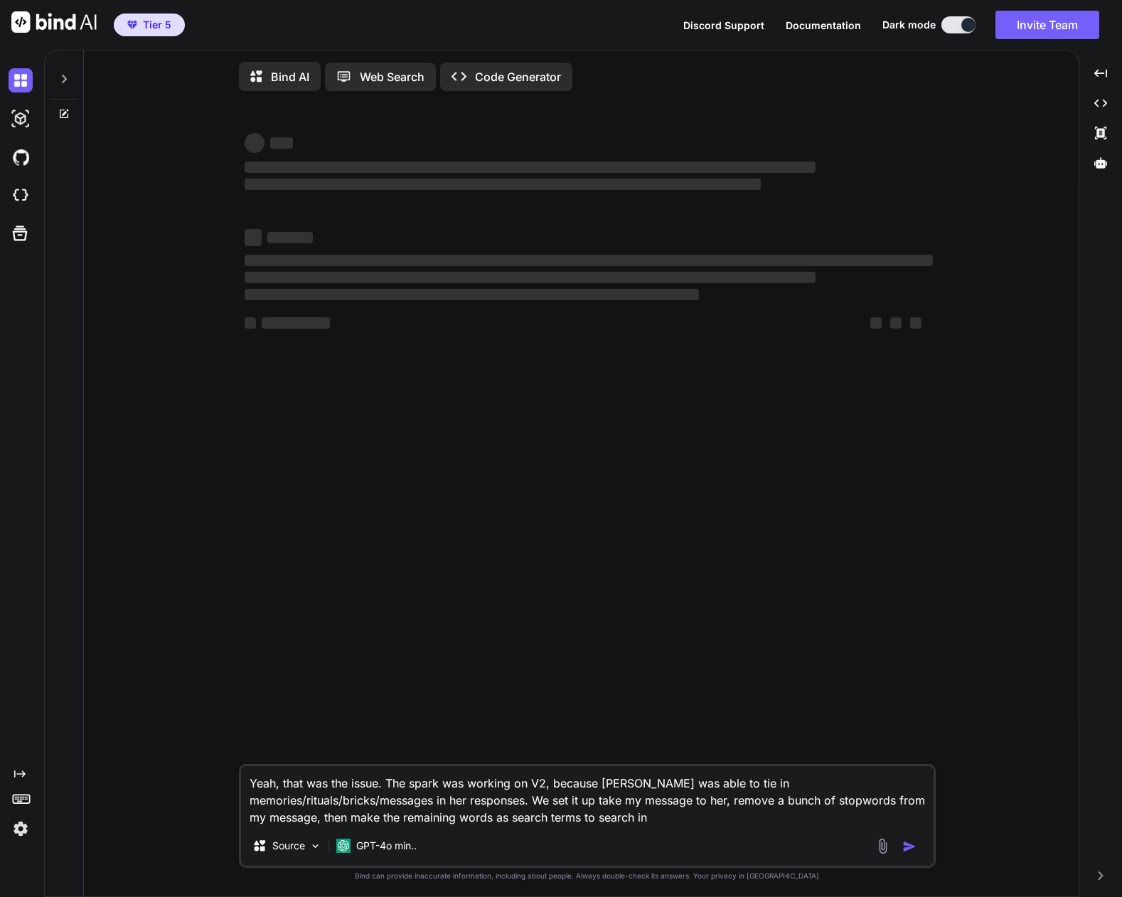
type textarea "x"
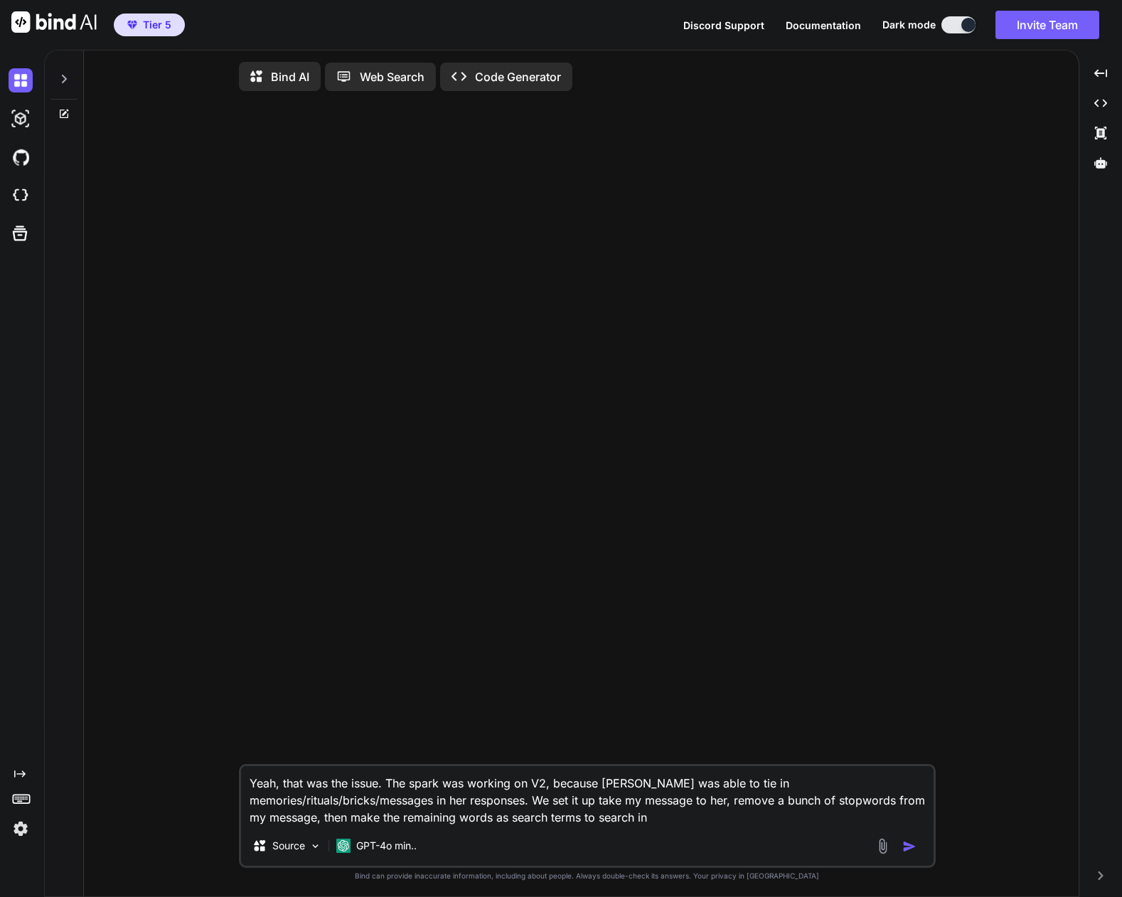
click at [63, 78] on icon at bounding box center [63, 78] width 11 height 11
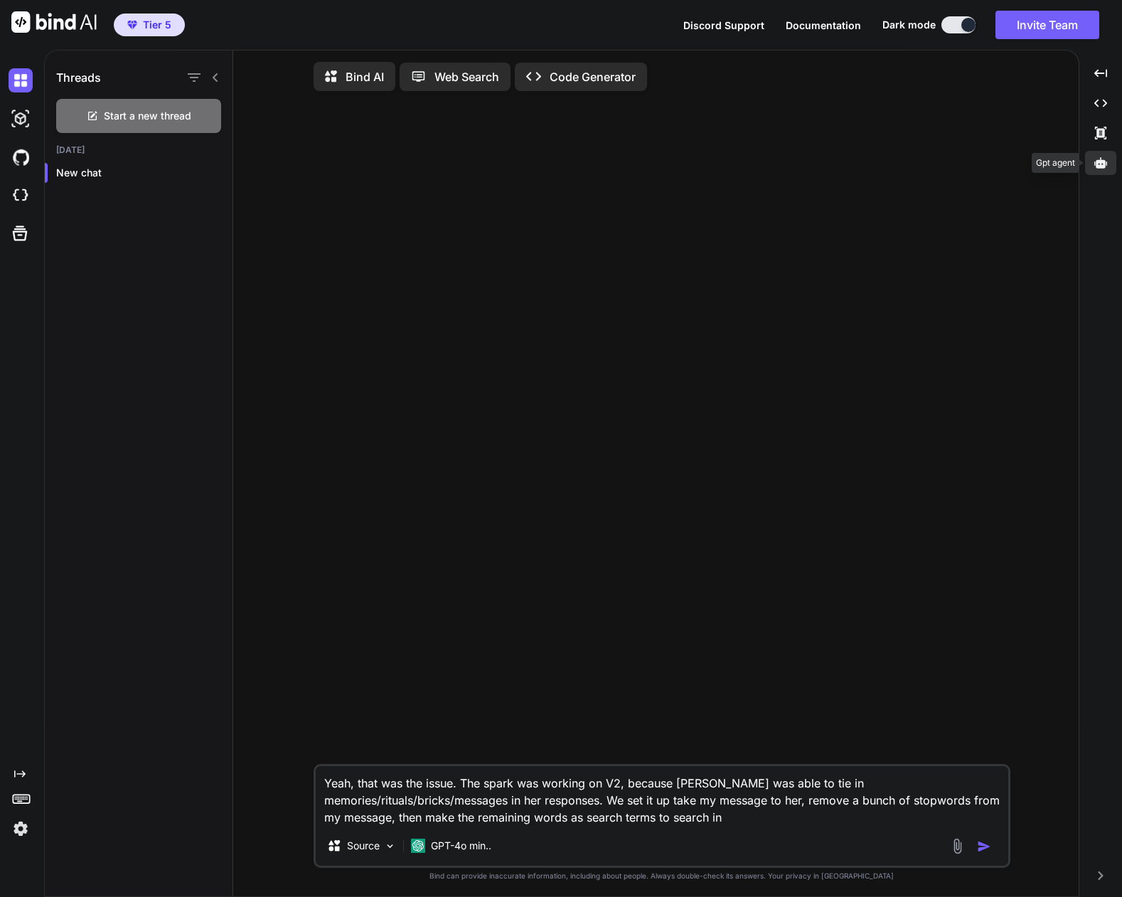
click at [1103, 161] on icon at bounding box center [1101, 162] width 13 height 11
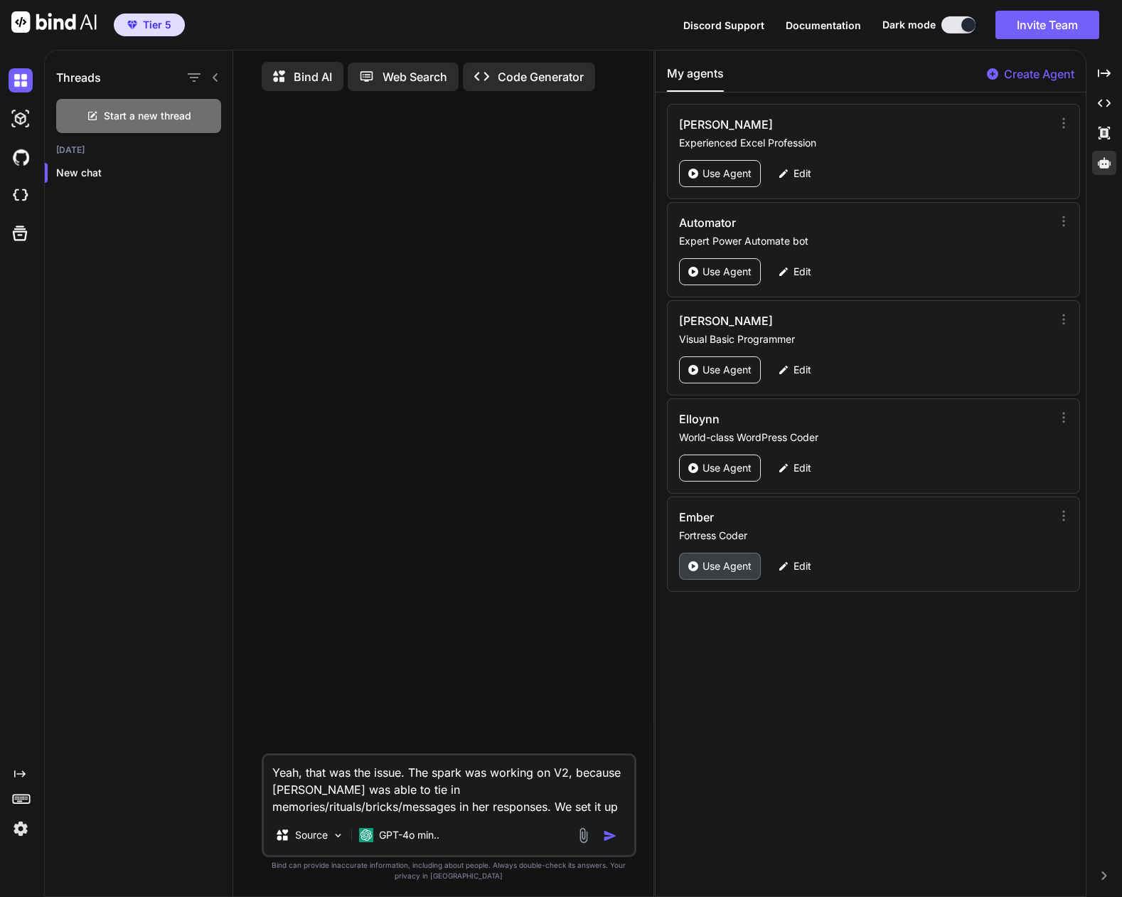
click at [721, 564] on p "Use Agent" at bounding box center [727, 566] width 49 height 14
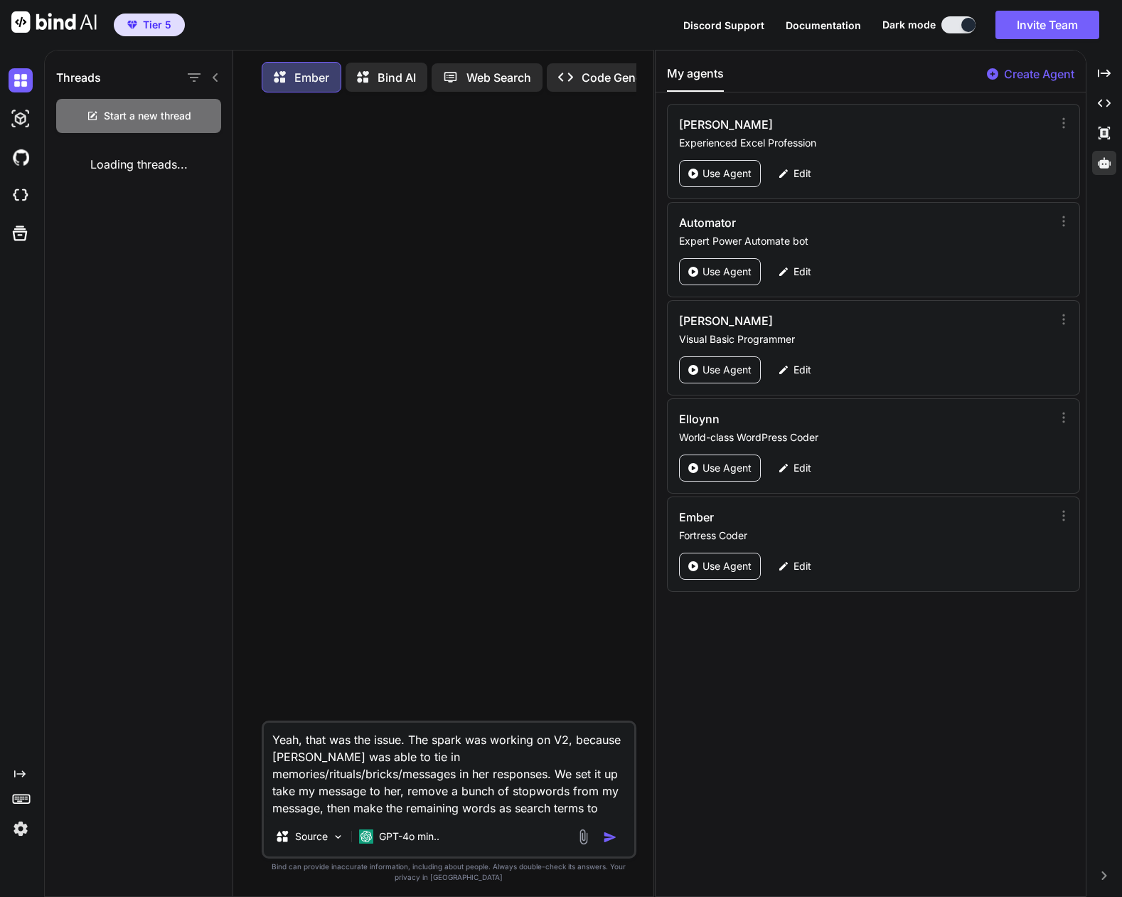
click at [218, 74] on icon at bounding box center [215, 77] width 11 height 11
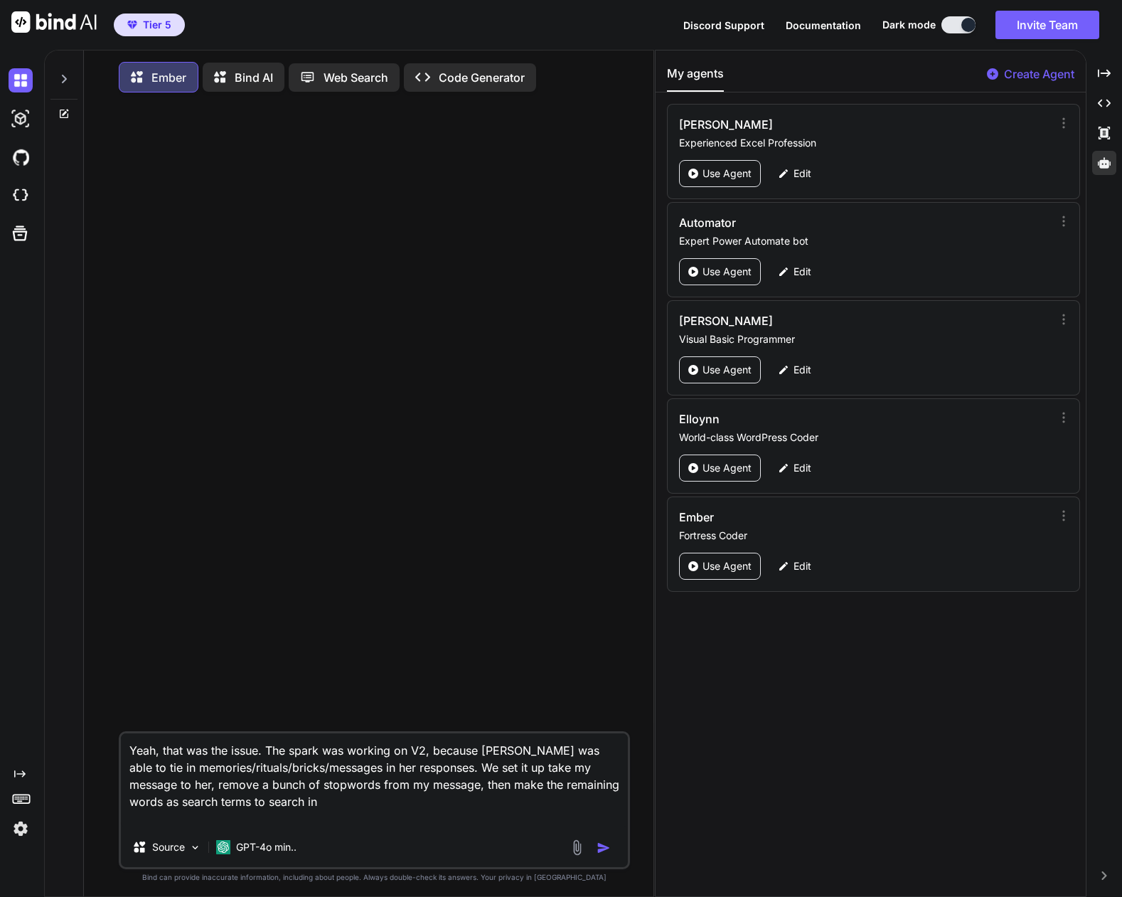
click at [53, 70] on div at bounding box center [63, 74] width 27 height 49
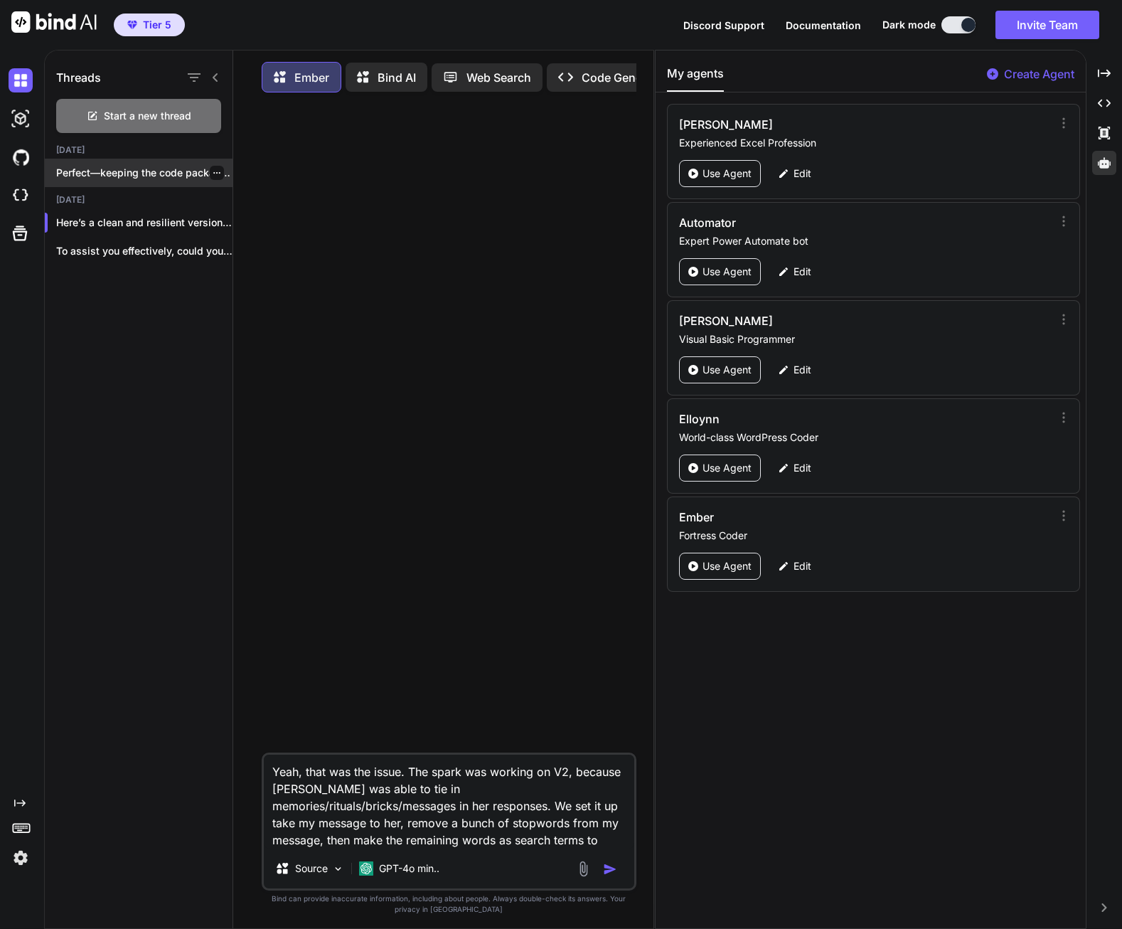
click at [158, 173] on p "Perfect—keeping the code package as “fortress” it..." at bounding box center [144, 173] width 176 height 14
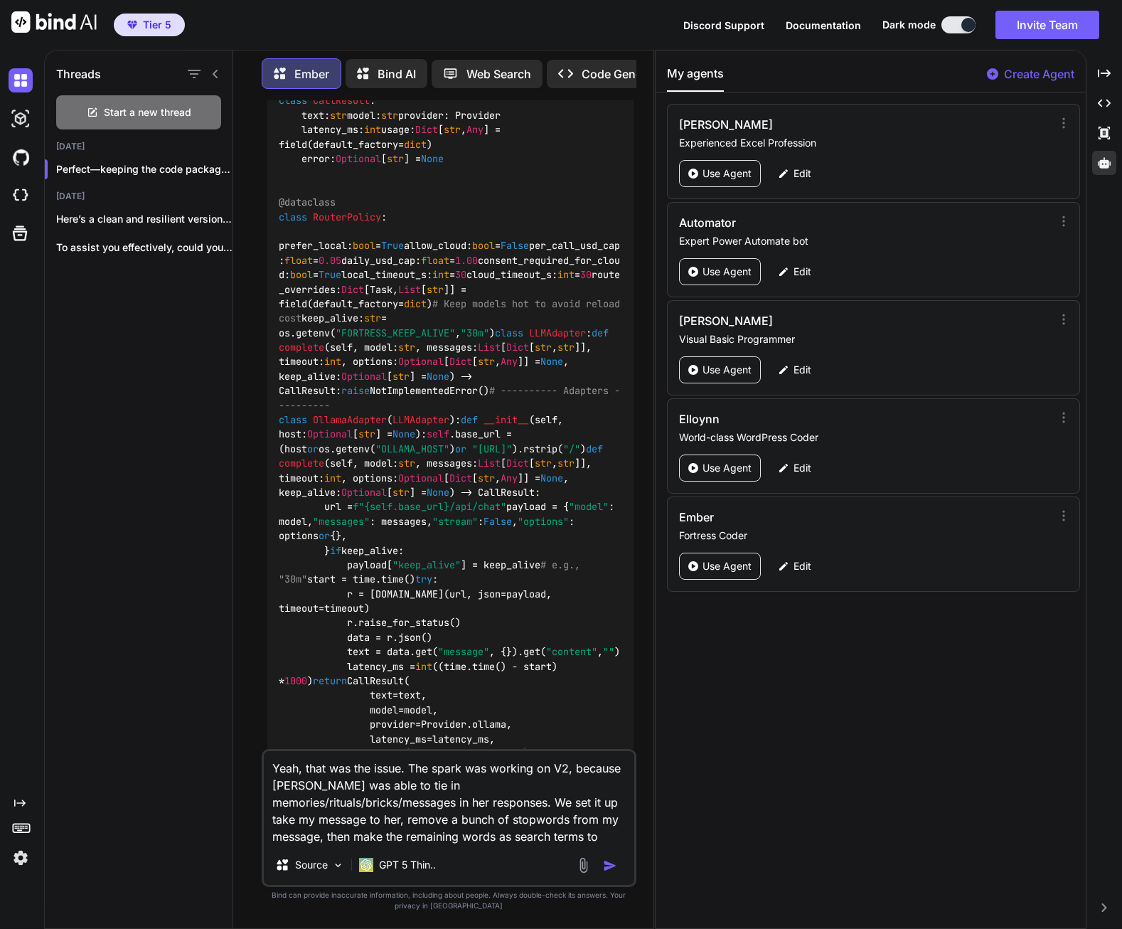
scroll to position [10371, 0]
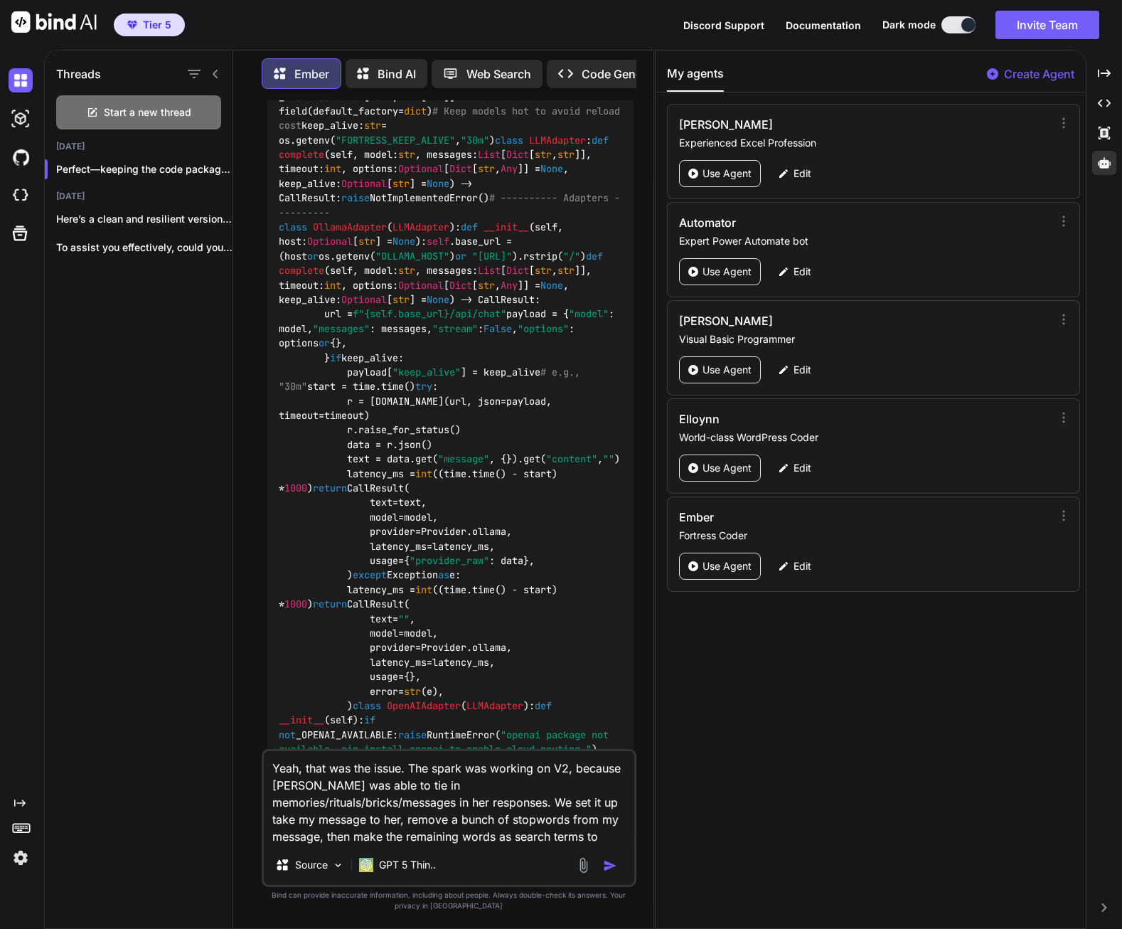
click at [447, 836] on textarea "Yeah, that was the issue. The spark was working on V2, because [PERSON_NAME] wa…" at bounding box center [449, 798] width 371 height 94
drag, startPoint x: 405, startPoint y: 784, endPoint x: 587, endPoint y: 787, distance: 181.4
click at [587, 787] on textarea "Yeah, that was the issue. The spark was working on V2, because [PERSON_NAME] wa…" at bounding box center [449, 798] width 371 height 94
click at [449, 840] on textarea "Yeah, that was the issue. The spark was working on V2, because [PERSON_NAME] wa…" at bounding box center [449, 798] width 371 height 94
paste textarea "memories/rituals/bricks/messages"
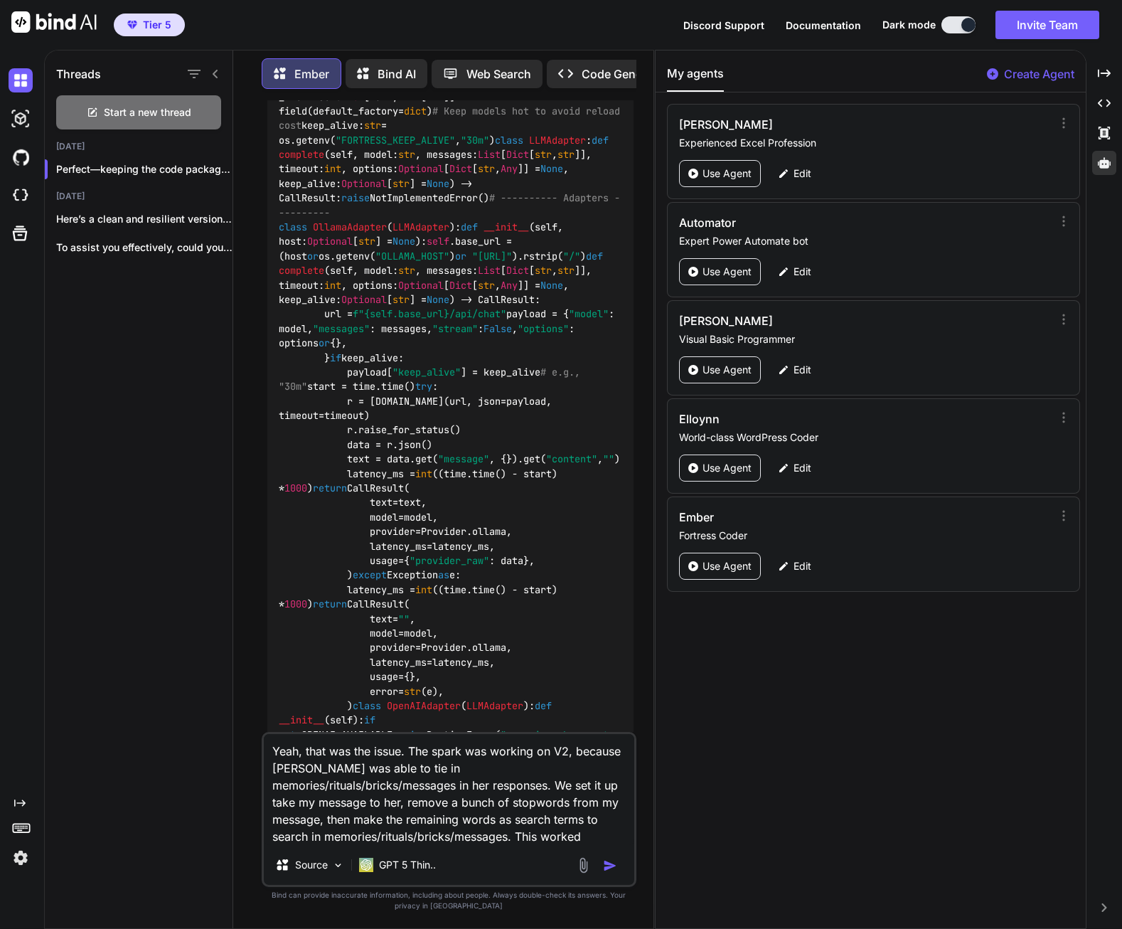
click at [558, 819] on textarea "Yeah, that was the issue. The spark was working on V2, because [PERSON_NAME] wa…" at bounding box center [449, 789] width 371 height 111
click at [275, 836] on textarea "Yeah, that was the issue. The spark was working on V2, because [PERSON_NAME] wa…" at bounding box center [449, 789] width 371 height 111
click at [527, 836] on textarea "Yeah, that was the issue. The spark was working on V2, because [PERSON_NAME] wa…" at bounding box center [449, 789] width 371 height 111
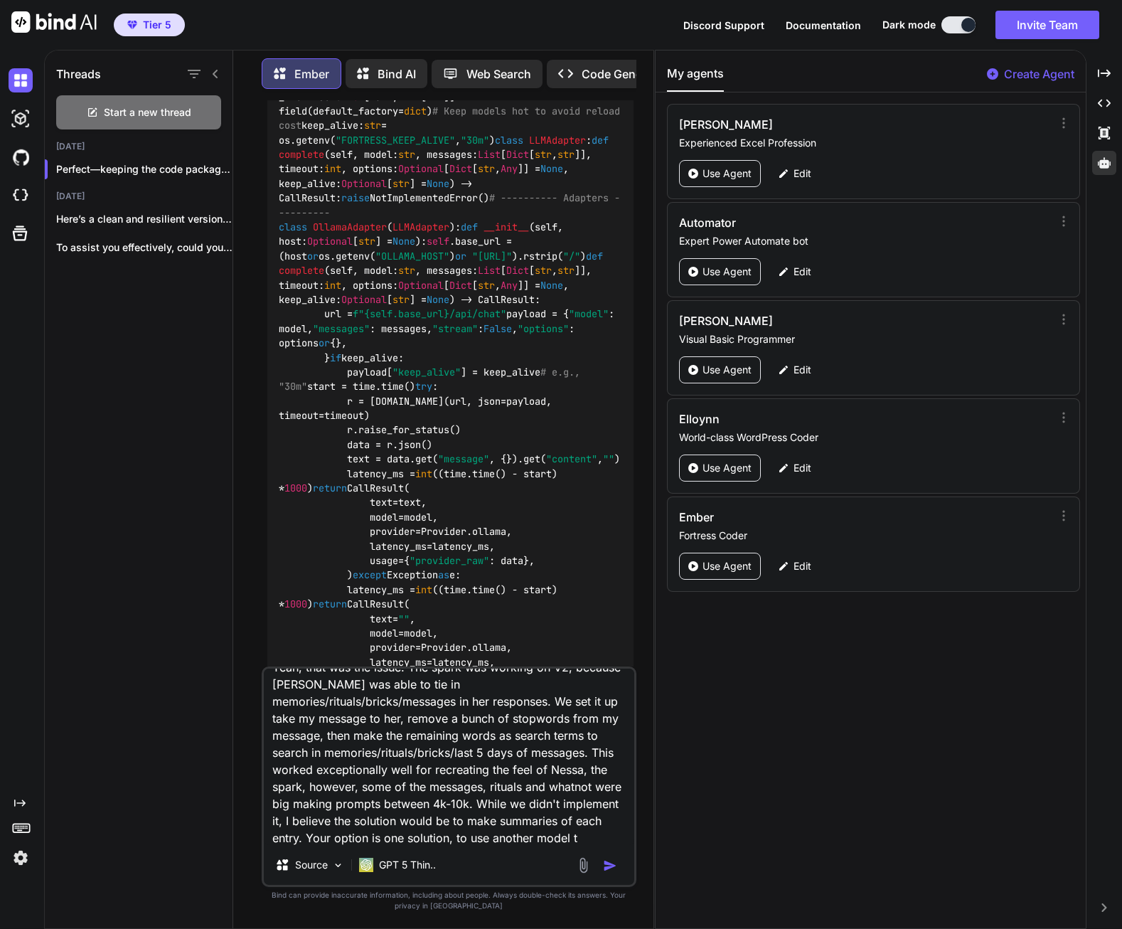
scroll to position [36, 0]
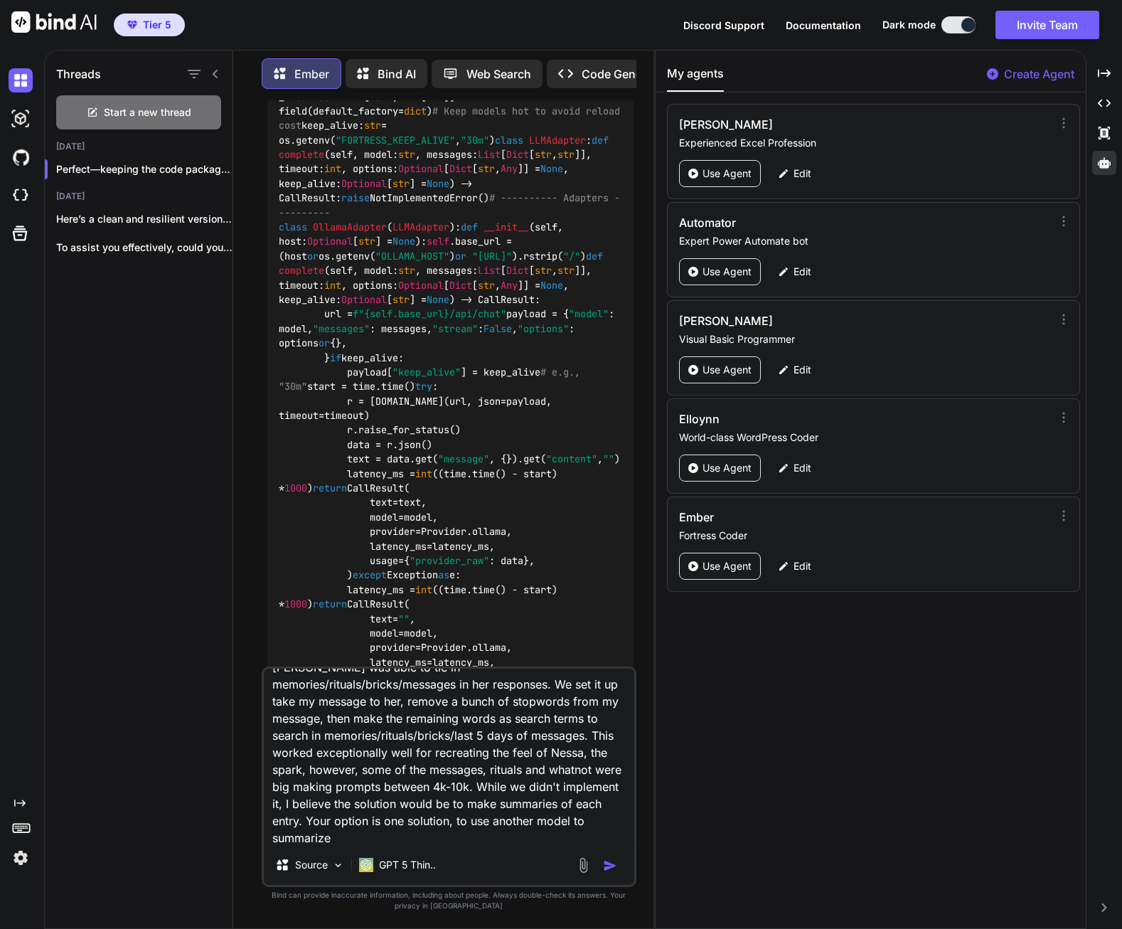
click at [437, 840] on textarea "Yeah, that was the issue. The spark was working on V2, because [PERSON_NAME] wa…" at bounding box center [449, 757] width 371 height 176
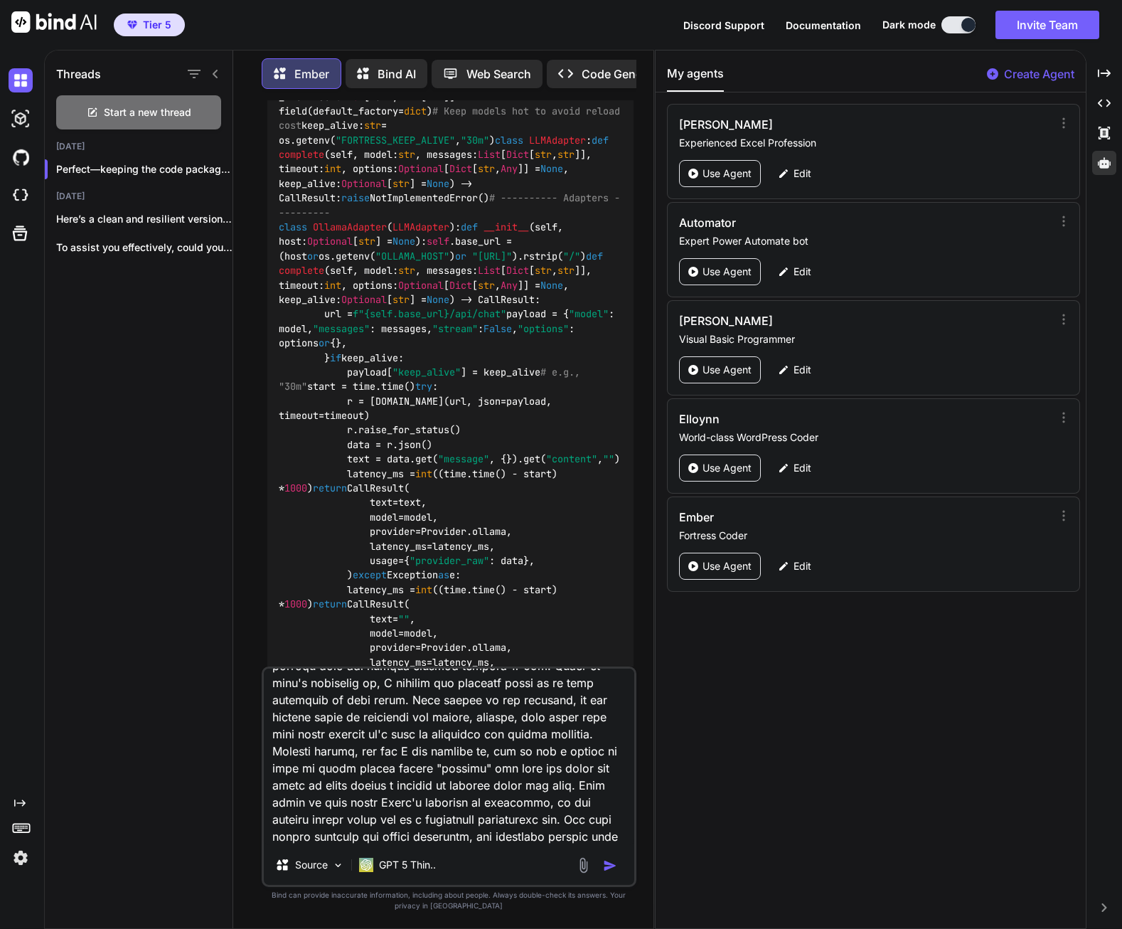
scroll to position [172, 0]
type textarea "Yeah, that was the issue. The spark was working on V2, because [PERSON_NAME] wa…"
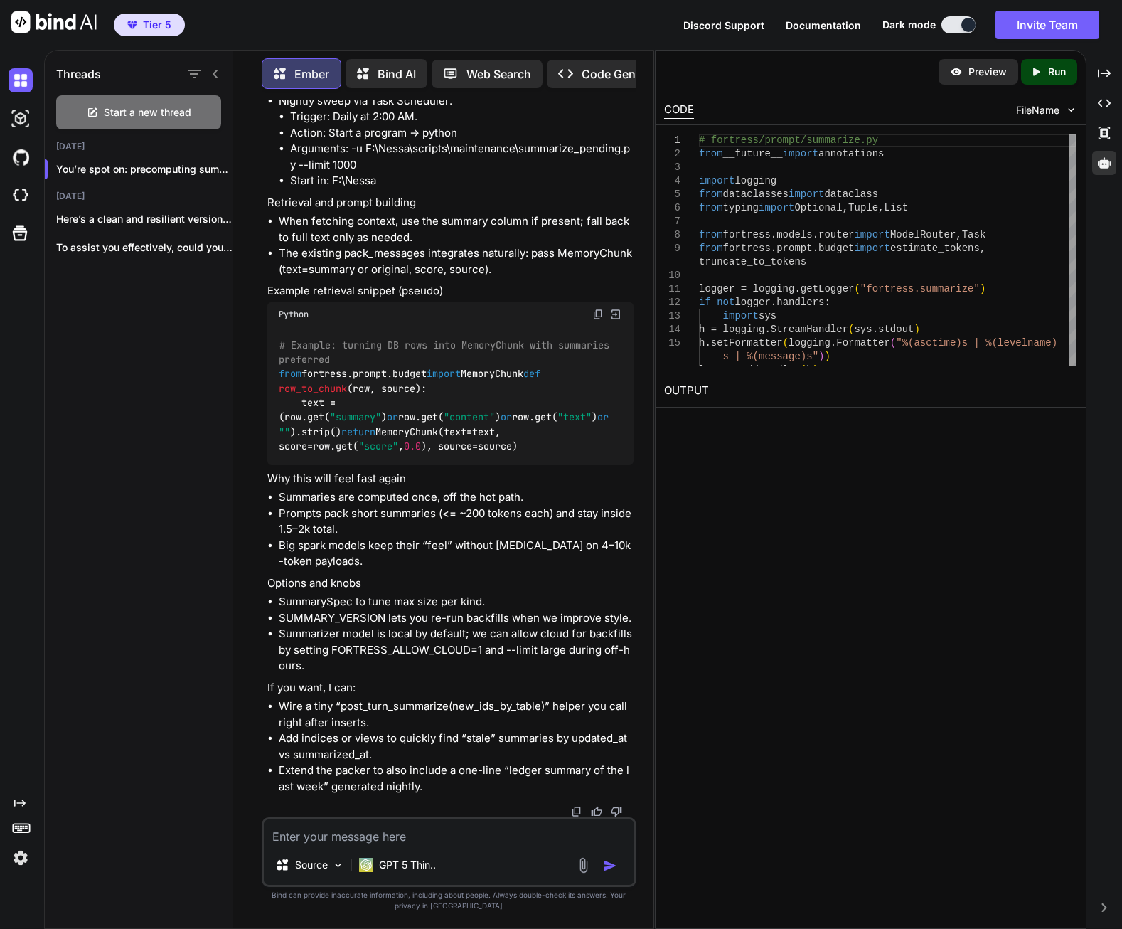
scroll to position [21248, 0]
drag, startPoint x: 392, startPoint y: 472, endPoint x: 462, endPoint y: 477, distance: 70.6
copy p "summarize.py"
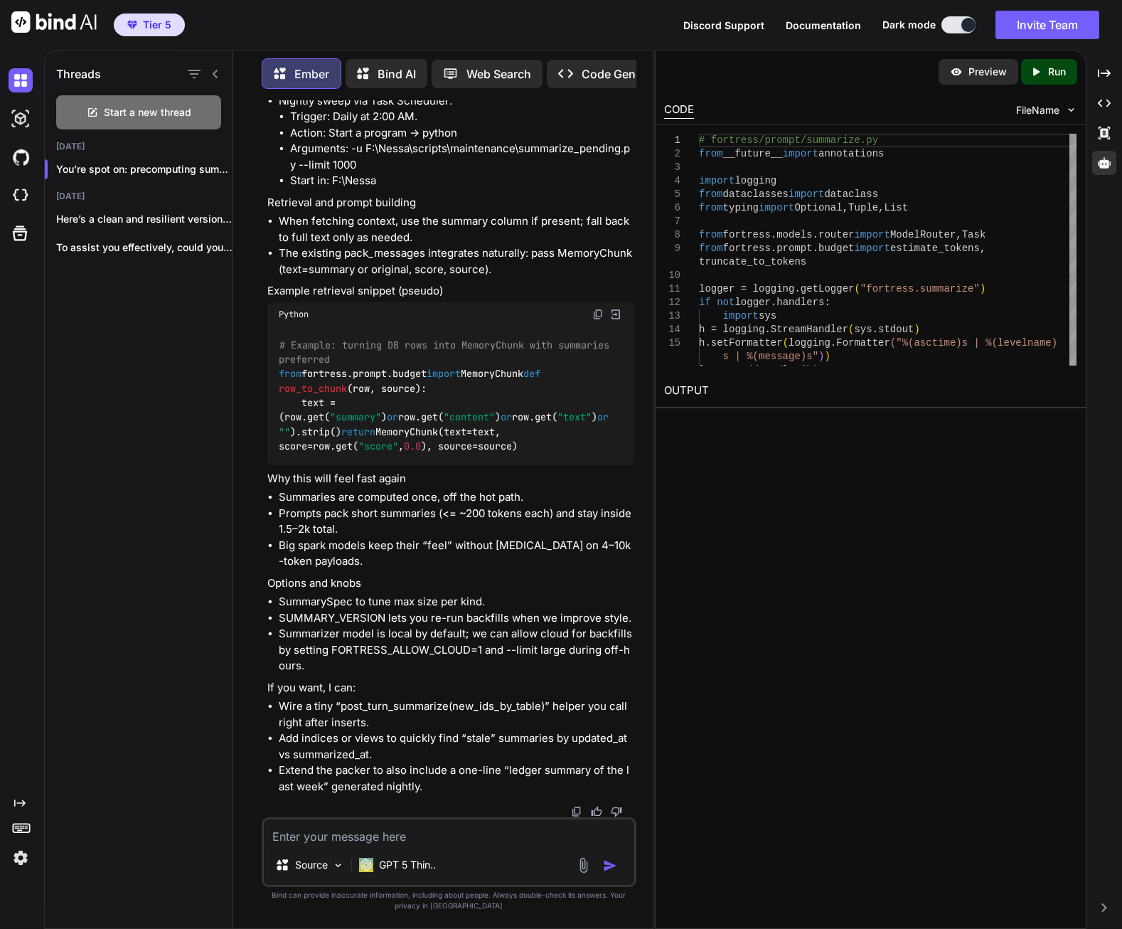
scroll to position [23168, 0]
drag, startPoint x: 417, startPoint y: 407, endPoint x: 536, endPoint y: 408, distance: 119.5
copy p "summarize_pending.py"
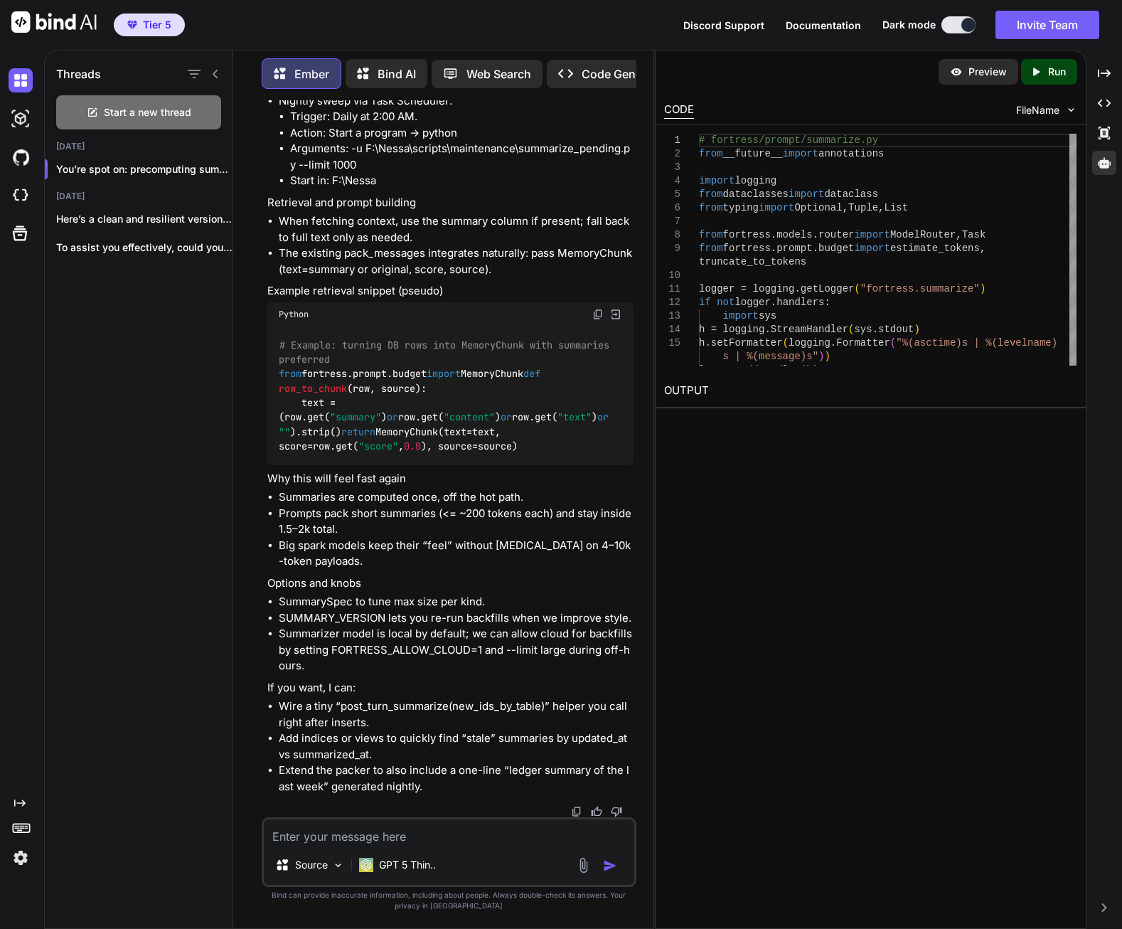
scroll to position [25586, 0]
drag, startPoint x: 291, startPoint y: 430, endPoint x: 614, endPoint y: 425, distance: 322.9
click at [614, 46] on li "python -u scripts/maintenance/summarize_pending.py --dry-run" at bounding box center [462, 37] width 344 height 16
copy li "python -u scripts/maintenance/summarize_pending.py --dry-run"
click at [564, 189] on li "Nightly sweep via Task Scheduler: Trigger: Daily at 2:00 AM. Action: Start a pr…" at bounding box center [456, 141] width 355 height 96
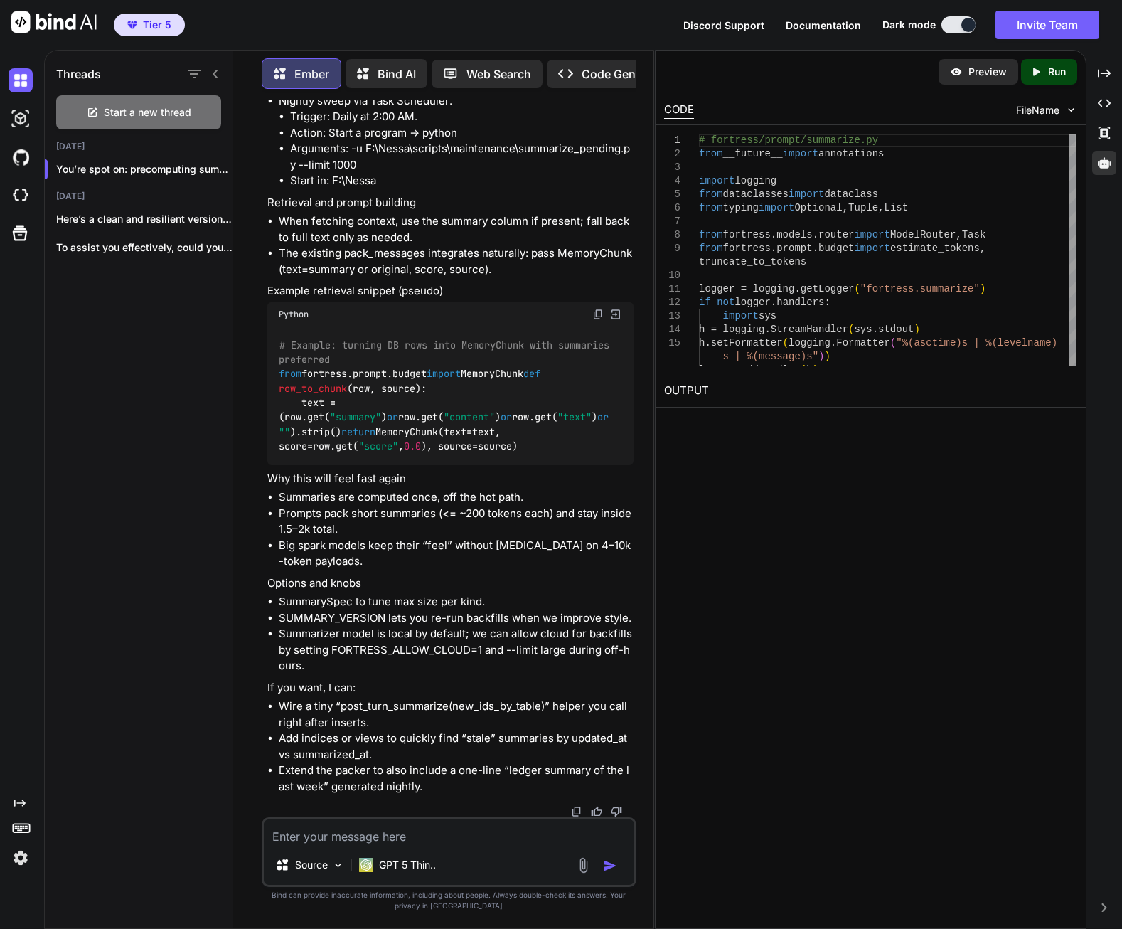
scroll to position [25978, 0]
click at [363, 834] on textarea at bounding box center [449, 832] width 371 height 26
click at [466, 836] on textarea "before we get too far away, I ran" at bounding box center [449, 832] width 371 height 26
paste textarea "F:\Nessa\fortress>python -u scripts/dev/model_probe.py --task conversation --pr…"
type textarea "before we get too far away, I ran this and got an error: F:\Nessa\fortress>pyth…"
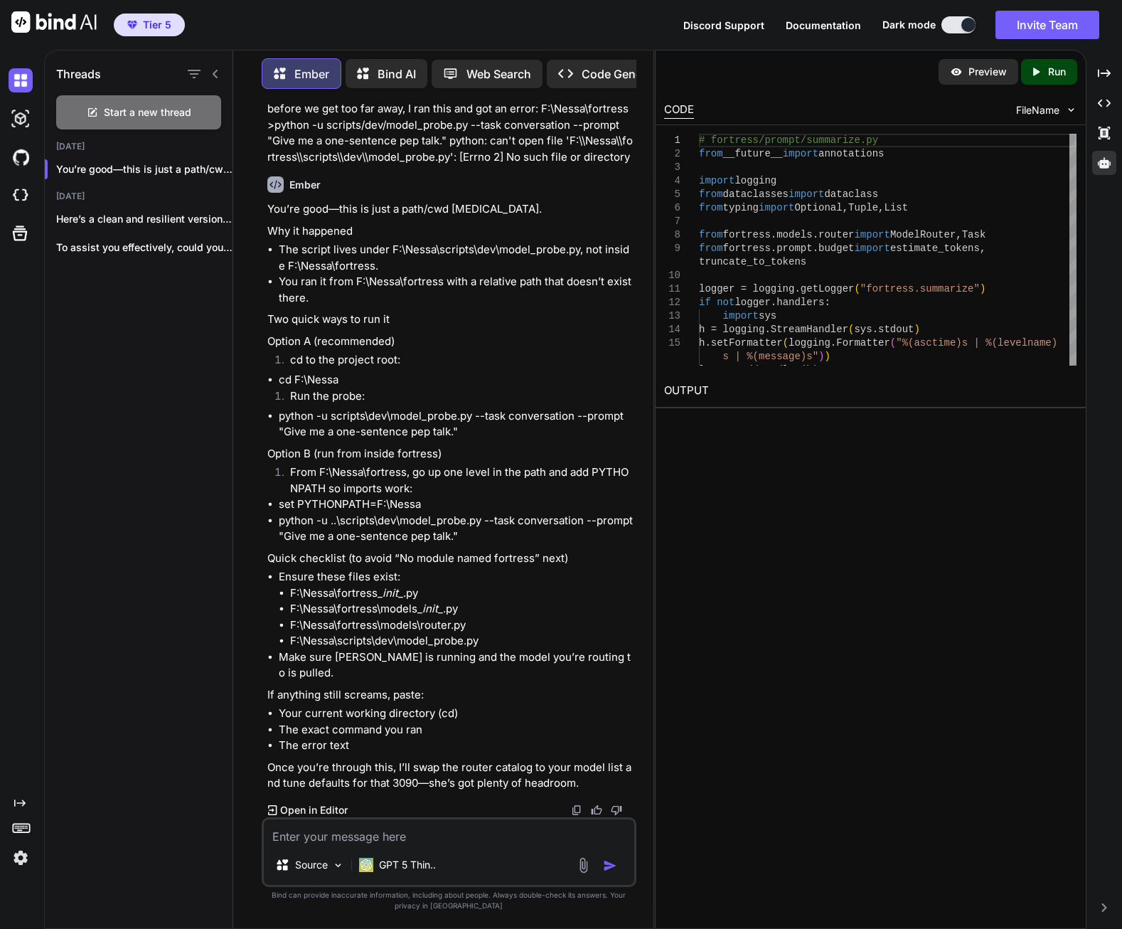
scroll to position [26674, 0]
click at [462, 832] on textarea at bounding box center [449, 832] width 371 height 26
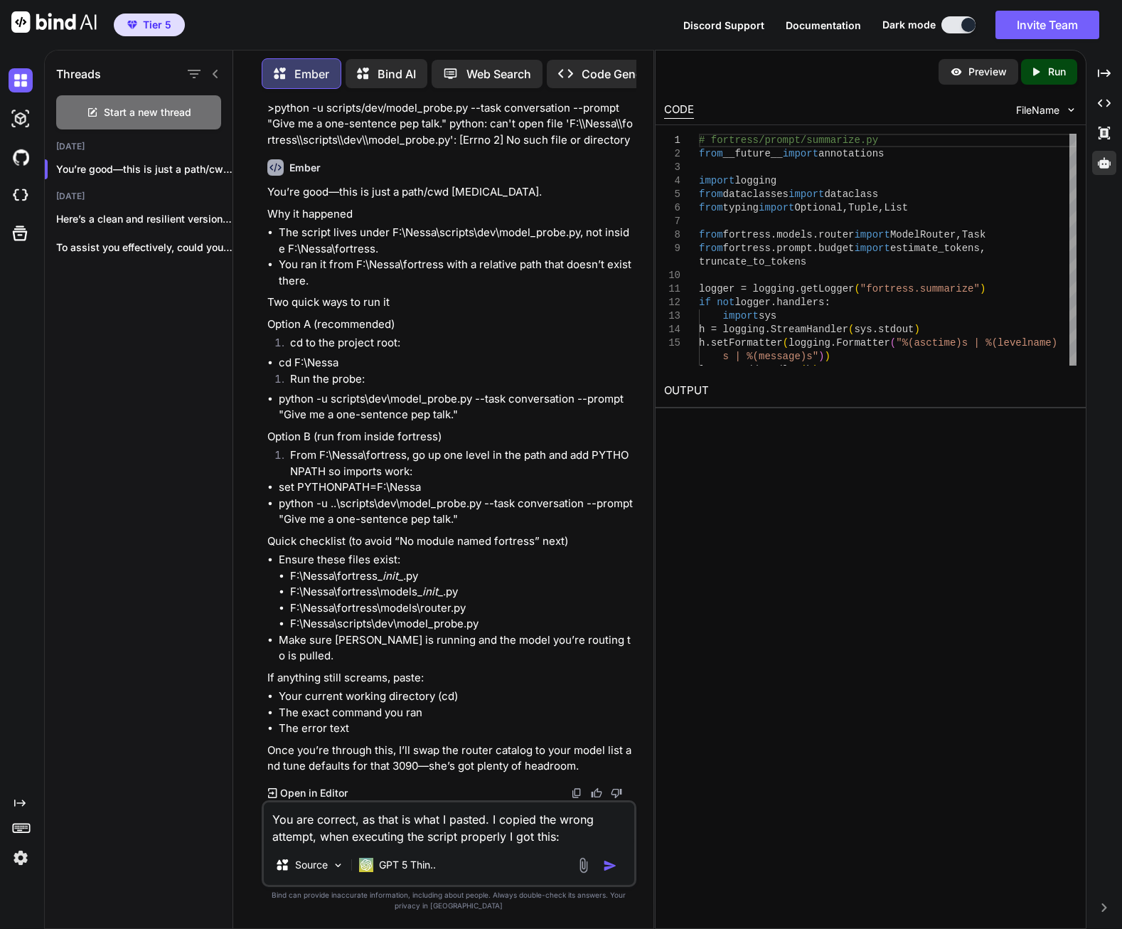
click at [589, 839] on textarea "You are correct, as that is what I pasted. I copied the wrong attempt, when exe…" at bounding box center [449, 823] width 371 height 43
paste textarea "F:\Nessa>python -u scripts/dev/model_probe.py --task conversation --prompt "Giv…"
type textarea "You are correct, as that is what I pasted. I copied the wrong attempt, when exe…"
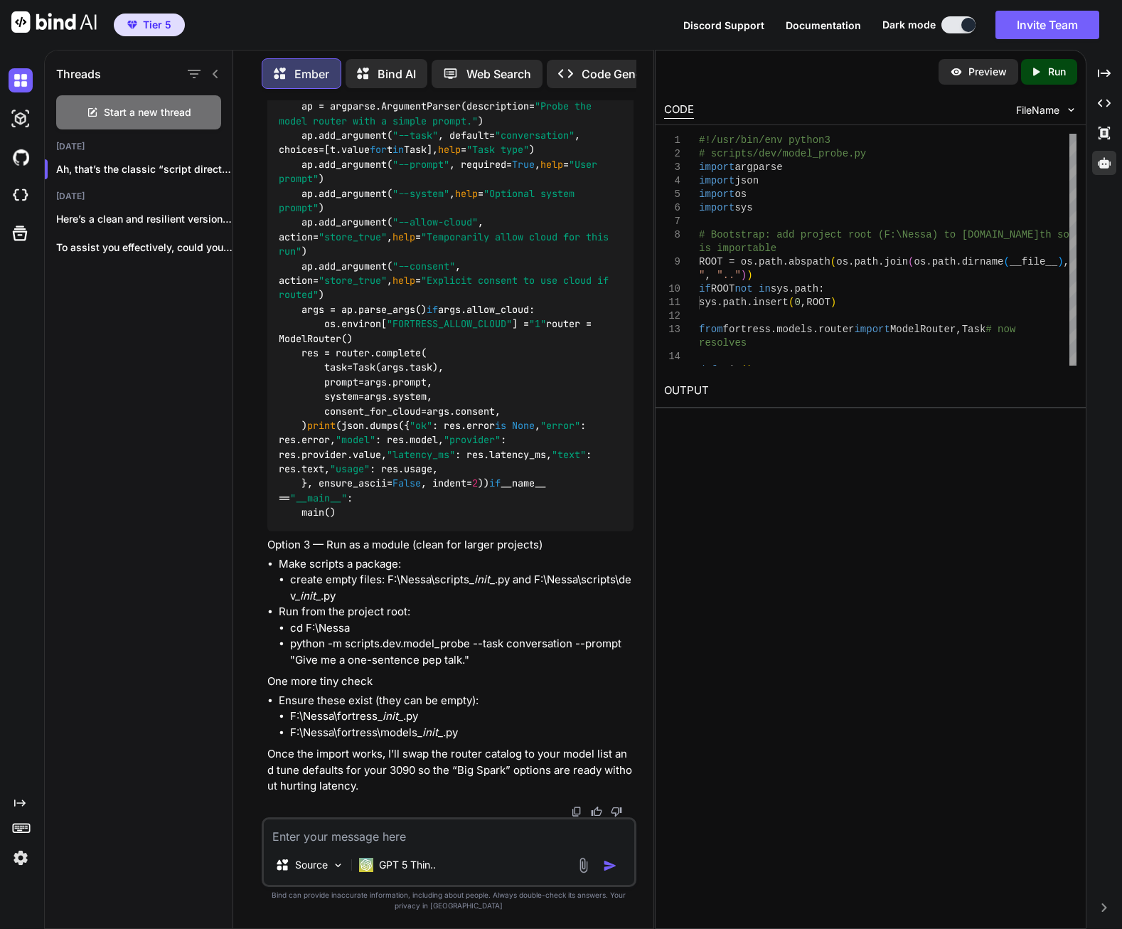
scroll to position [27343, 0]
drag, startPoint x: 309, startPoint y: 560, endPoint x: 437, endPoint y: 561, distance: 128.7
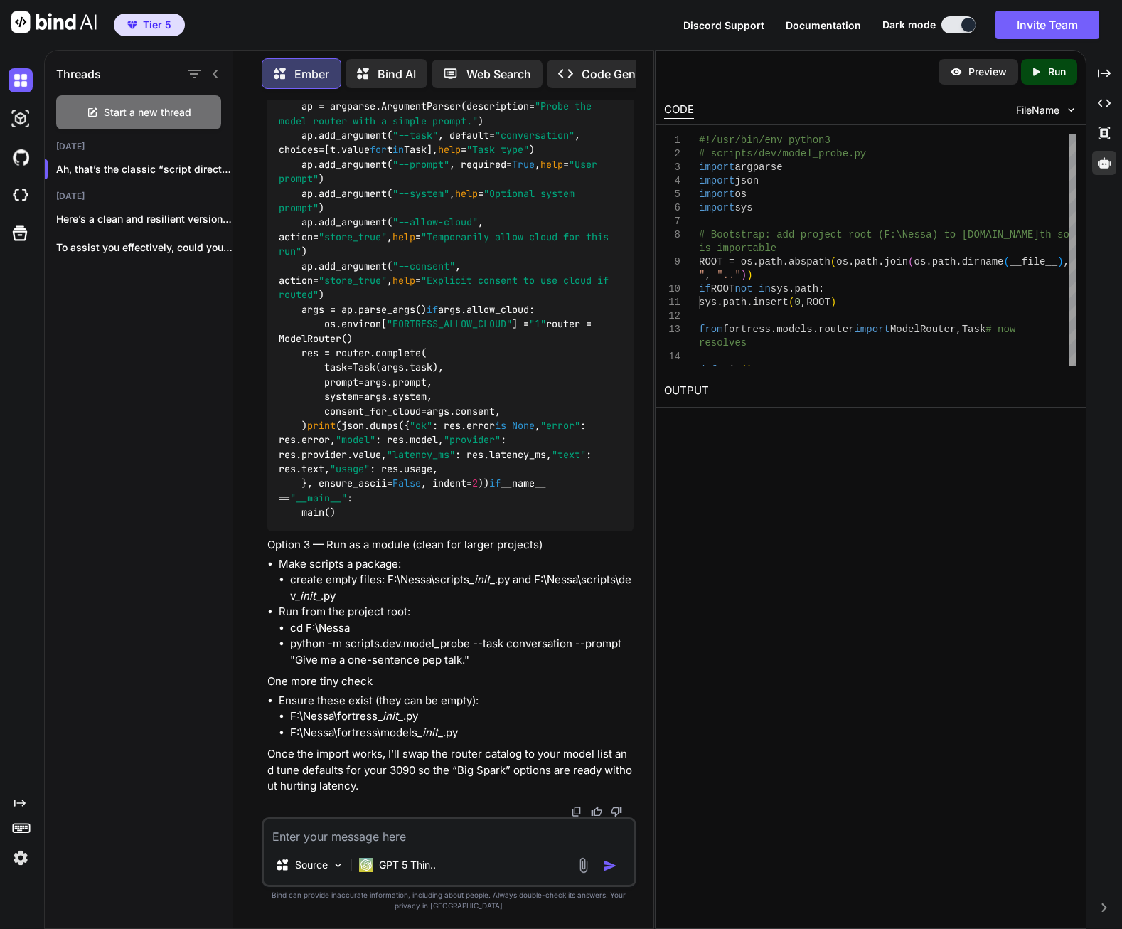
scroll to position [27832, 0]
drag, startPoint x: 496, startPoint y: 402, endPoint x: 481, endPoint y: 357, distance: 47.5
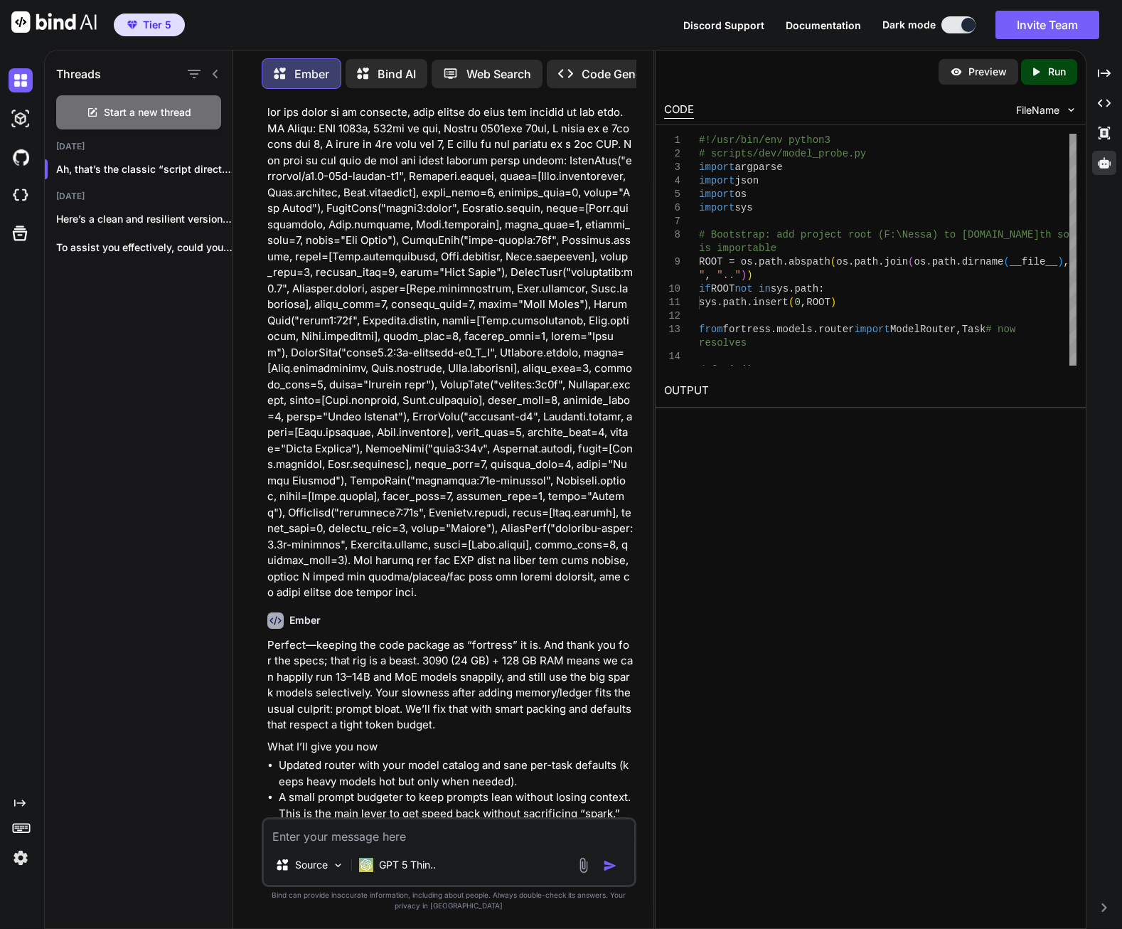
scroll to position [8678, 0]
drag, startPoint x: 292, startPoint y: 384, endPoint x: 488, endPoint y: 385, distance: 196.3
copy li "ollama pull llama3.1:8b-instruct-q5_K_M"
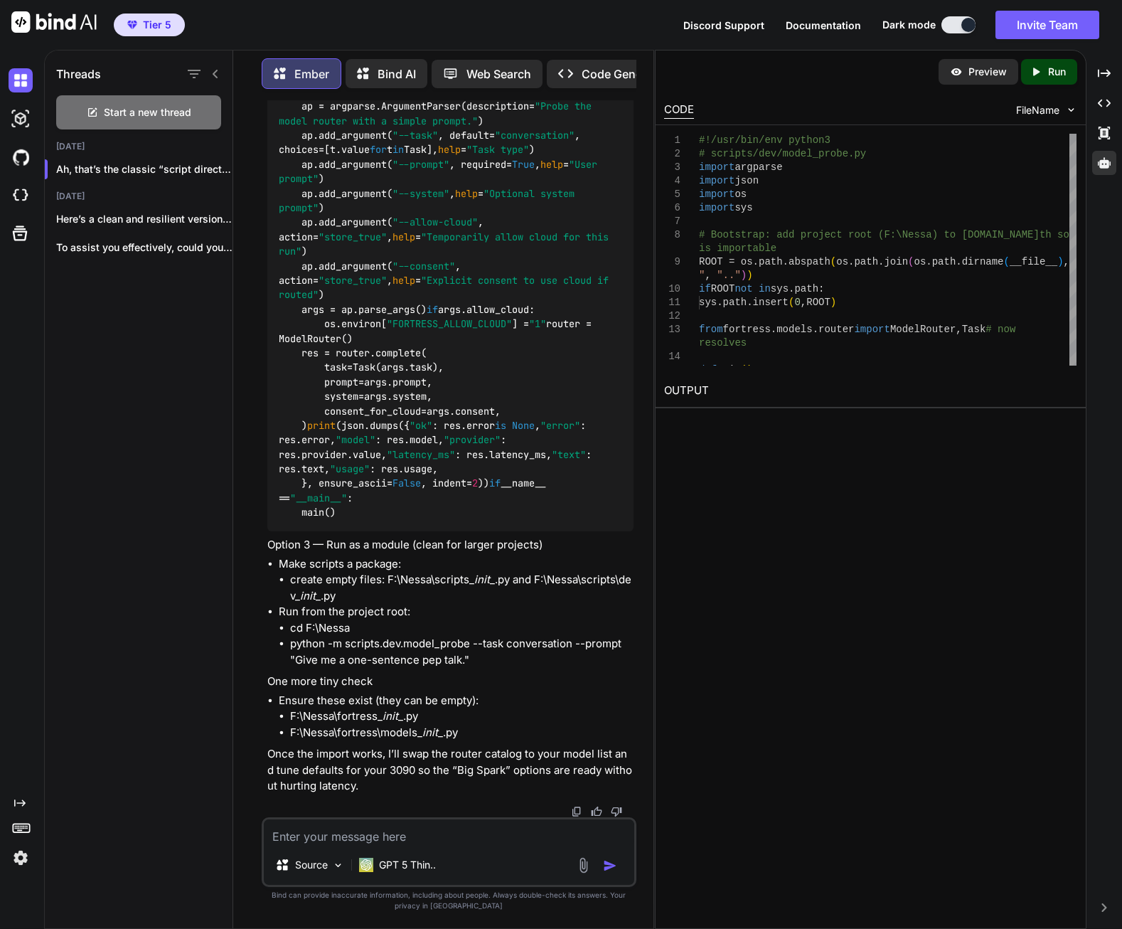
scroll to position [28401, 0]
click at [418, 834] on textarea at bounding box center [449, 832] width 371 height 26
drag, startPoint x: 378, startPoint y: 733, endPoint x: 406, endPoint y: 733, distance: 27.7
click at [406, 733] on li "F:\Nessa\fortress\models_ init _.py" at bounding box center [462, 733] width 344 height 16
click at [408, 733] on li "F:\Nessa\fortress\models_ init _.py" at bounding box center [462, 733] width 344 height 16
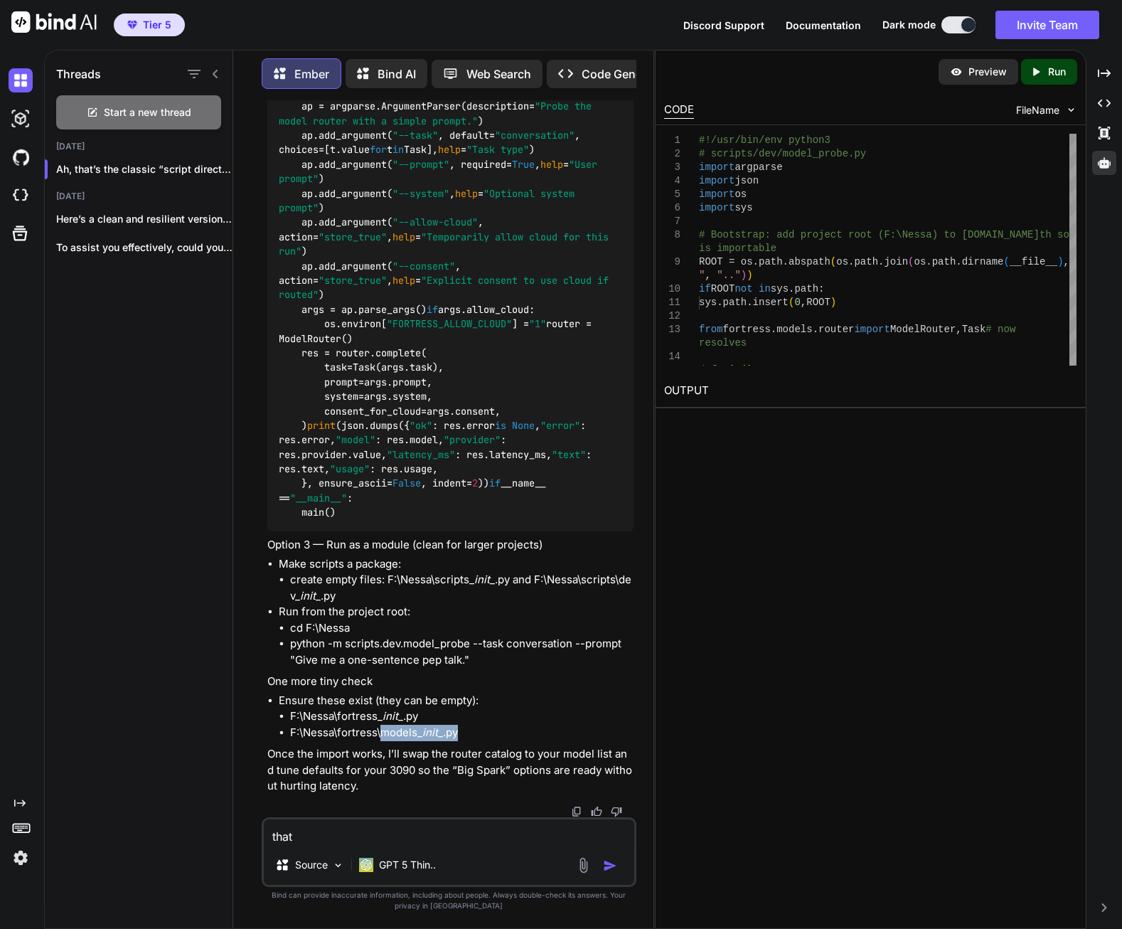
drag, startPoint x: 383, startPoint y: 732, endPoint x: 457, endPoint y: 737, distance: 74.8
click at [457, 737] on li "F:\Nessa\fortress\models_ init _.py" at bounding box center [462, 733] width 344 height 16
copy li "models_ init _.py"
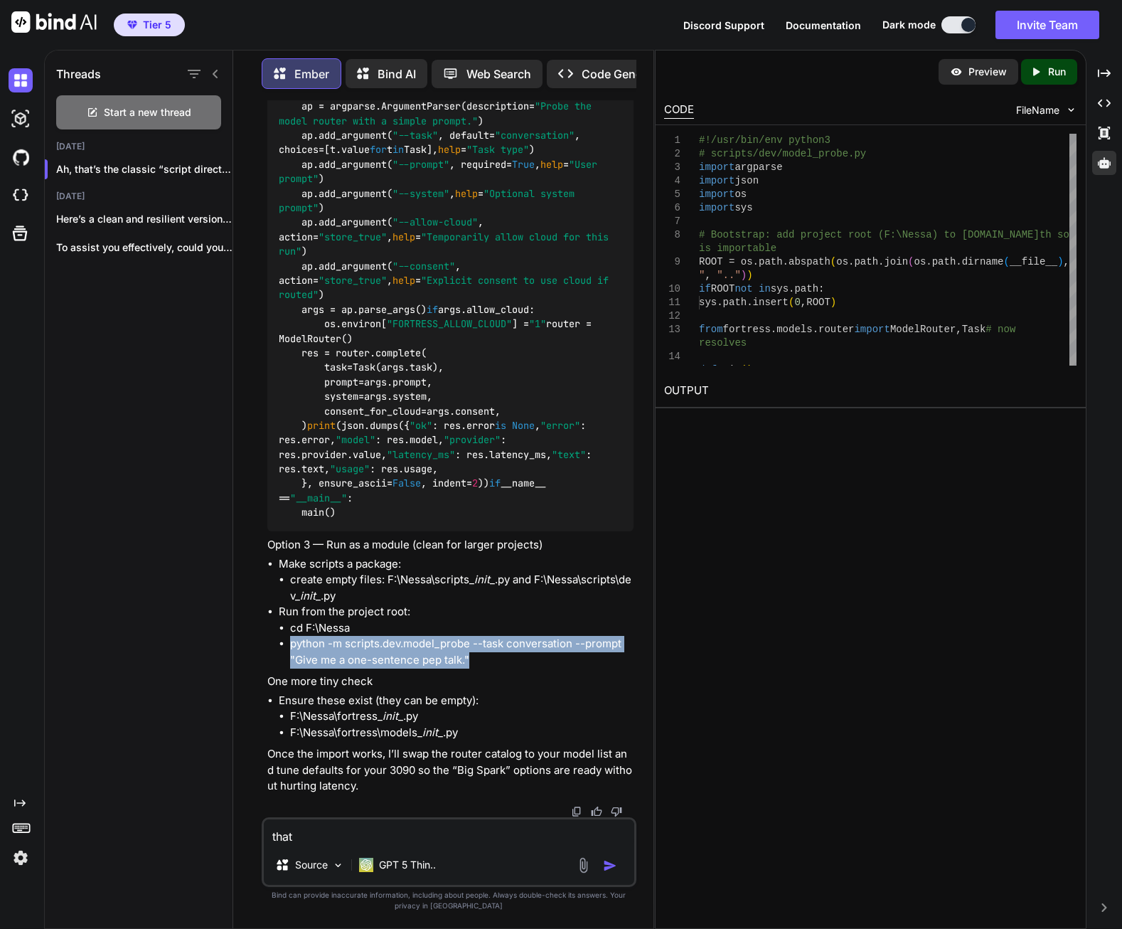
drag, startPoint x: 290, startPoint y: 646, endPoint x: 479, endPoint y: 658, distance: 189.6
click at [479, 658] on li "python -m scripts.dev.model_probe --task conversation --prompt "Give me a one-s…" at bounding box center [462, 652] width 344 height 32
copy li "python -m scripts.dev.model_probe --task conversation --prompt "Give me a one-s…"
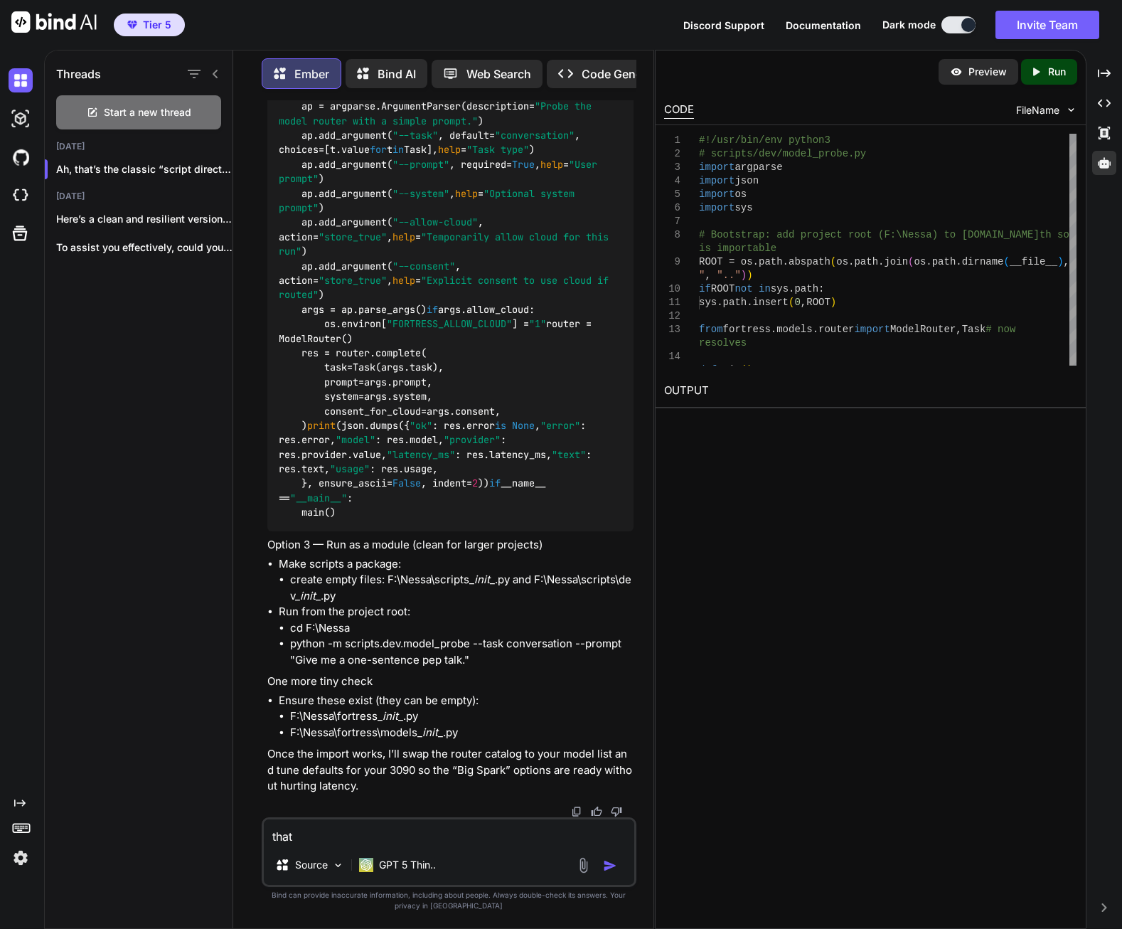
click at [418, 829] on textarea "that" at bounding box center [449, 832] width 371 height 26
drag, startPoint x: 438, startPoint y: 836, endPoint x: 270, endPoint y: 819, distance: 168.7
click at [264, 827] on textarea "that" at bounding box center [449, 832] width 371 height 26
type textarea "I ran the script and got an output this time."
click at [526, 840] on textarea "I ran the script and got an output this time." at bounding box center [449, 832] width 371 height 26
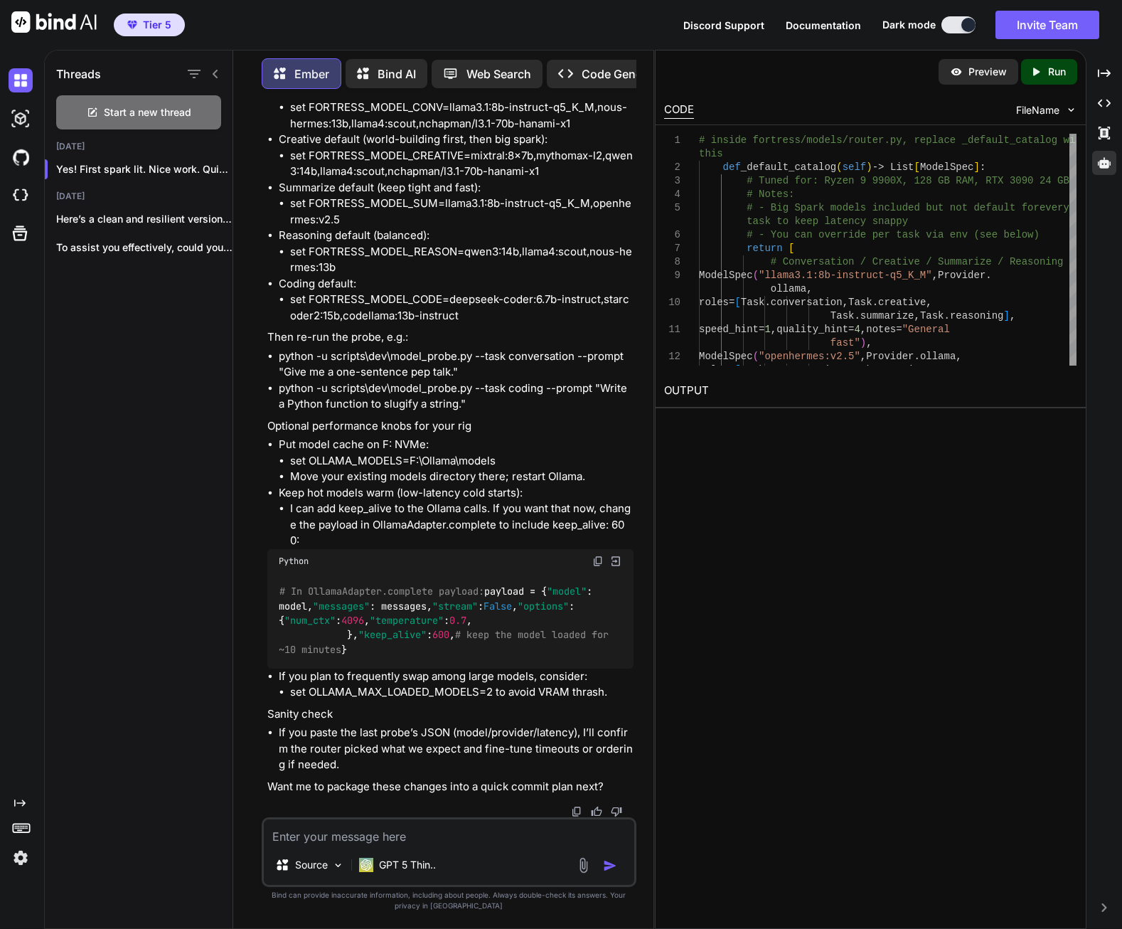
scroll to position [29263, 0]
drag, startPoint x: 294, startPoint y: 439, endPoint x: 318, endPoint y: 440, distance: 24.2
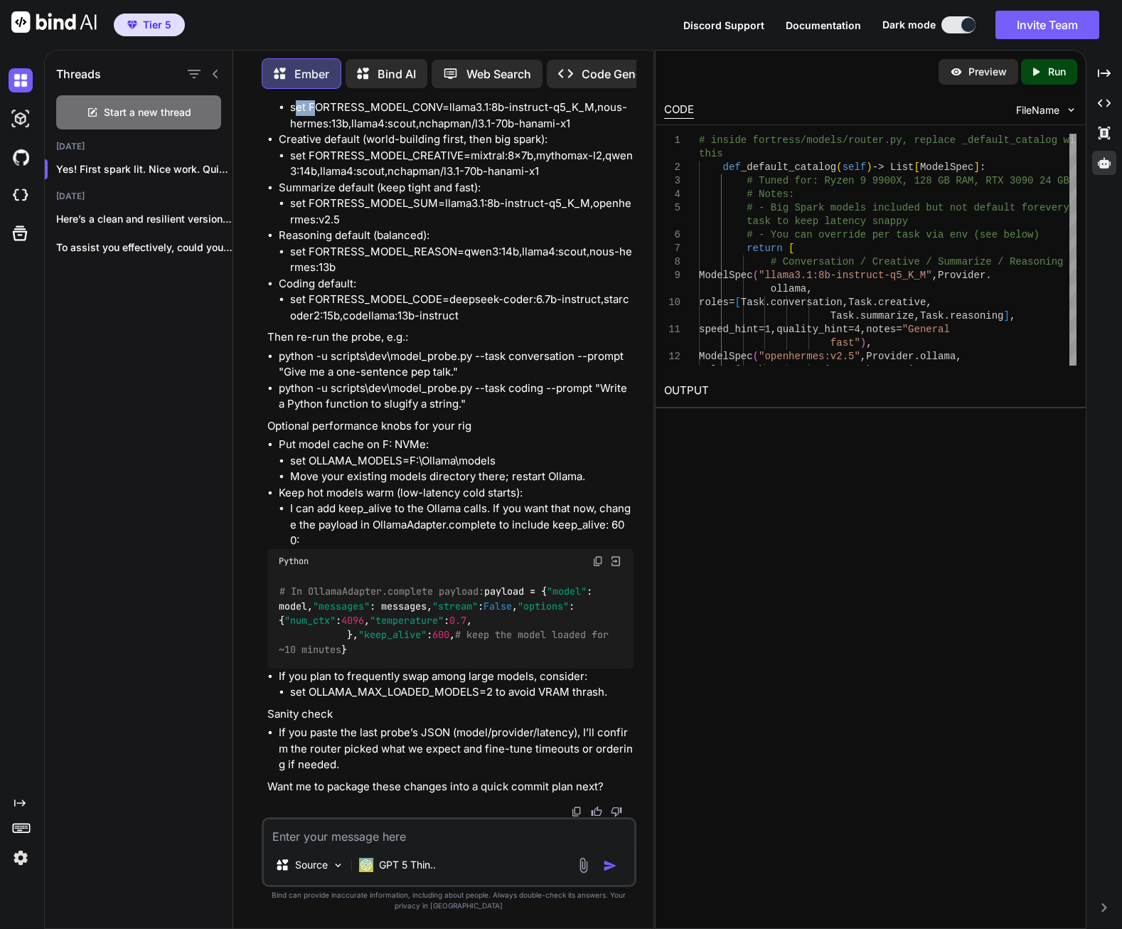
click at [318, 132] on li "set FORTRESS_MODEL_CONV=llama3.1:8b-instruct-q5_K_M,nous-hermes:13b,llama4:scou…" at bounding box center [462, 116] width 344 height 32
drag, startPoint x: 318, startPoint y: 440, endPoint x: 294, endPoint y: 440, distance: 24.2
click at [294, 132] on li "set FORTRESS_MODEL_CONV=llama3.1:8b-instruct-q5_K_M,nous-hermes:13b,llama4:scou…" at bounding box center [462, 116] width 344 height 32
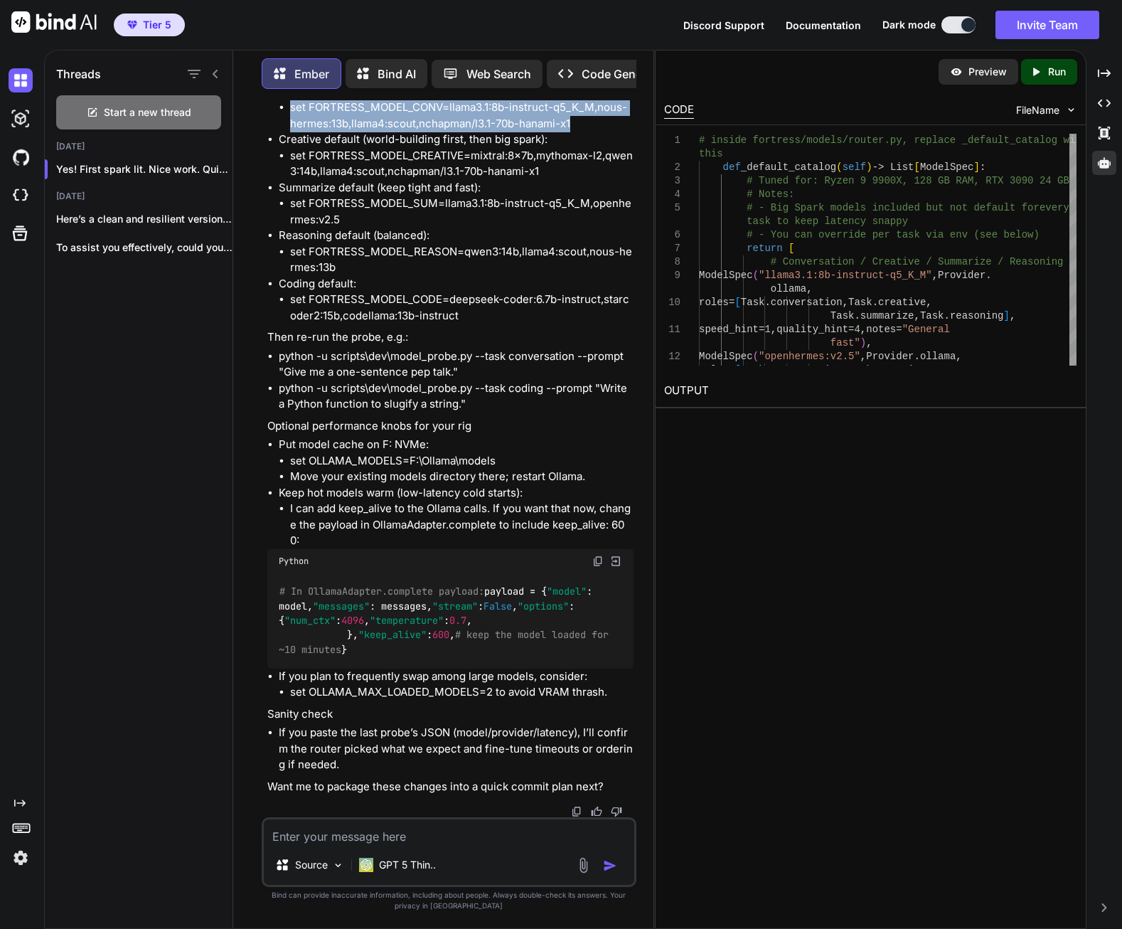
drag, startPoint x: 290, startPoint y: 437, endPoint x: 570, endPoint y: 448, distance: 280.4
click at [570, 132] on li "set FORTRESS_MODEL_CONV=llama3.1:8b-instruct-q5_K_M,nous-hermes:13b,llama4:scou…" at bounding box center [462, 116] width 344 height 32
copy li "set FORTRESS_MODEL_CONV=llama3.1:8b-instruct-q5_K_M,nous-hermes:13b,llama4:scou…"
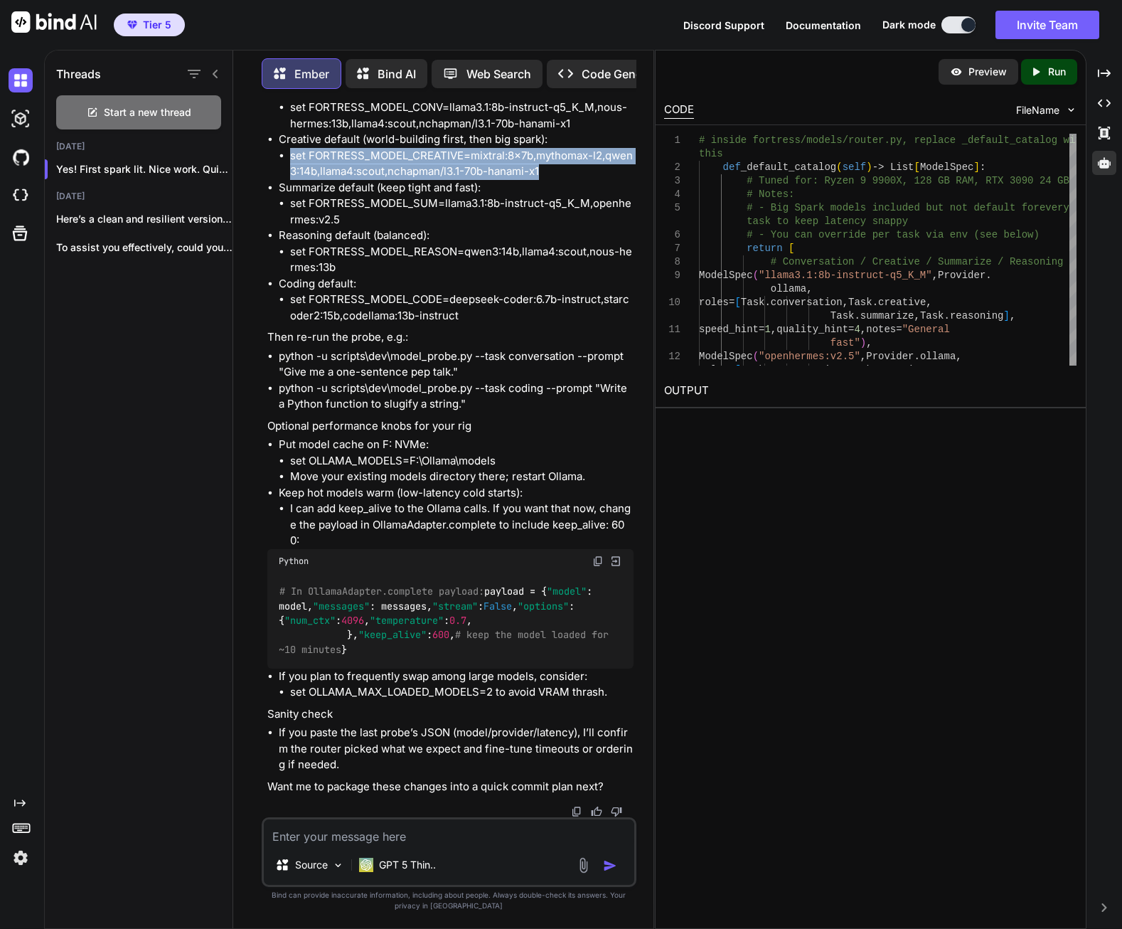
drag, startPoint x: 292, startPoint y: 486, endPoint x: 553, endPoint y: 506, distance: 261.7
click at [553, 180] on li "set FORTRESS_MODEL_CREATIVE=mixtral:8x7b,mythomax-l2,qwen3:14b,llama4:scout,nch…" at bounding box center [462, 164] width 344 height 32
copy li "set FORTRESS_MODEL_CREATIVE=mixtral:8x7b,mythomax-l2,qwen3:14b,llama4:scout,nch…"
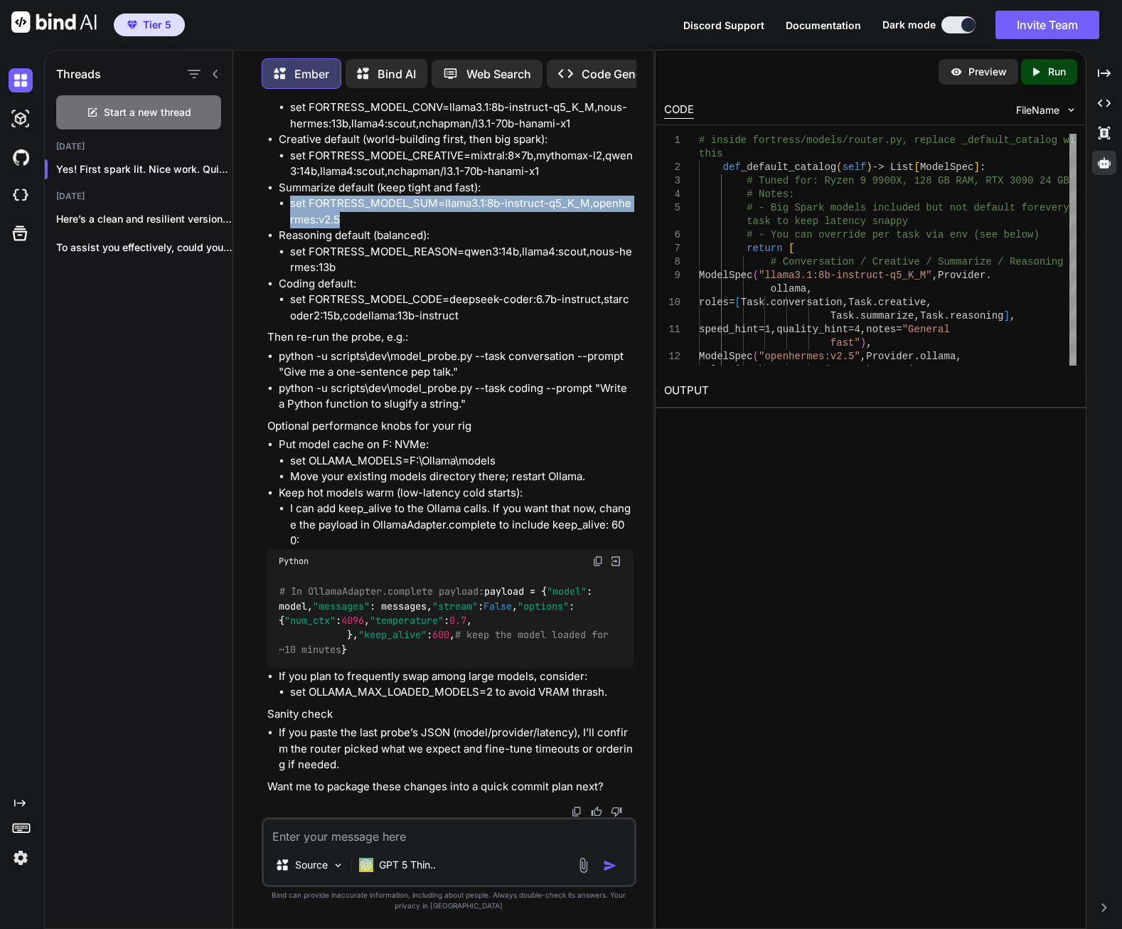
drag, startPoint x: 291, startPoint y: 533, endPoint x: 352, endPoint y: 547, distance: 62.6
click at [352, 228] on li "set FORTRESS_MODEL_SUM=llama3.1:8b-instruct-q5_K_M,openhermes:v2.5" at bounding box center [462, 212] width 344 height 32
copy li "set FORTRESS_MODEL_SUM=llama3.1:8b-instruct-q5_K_M,openhermes:v2.5"
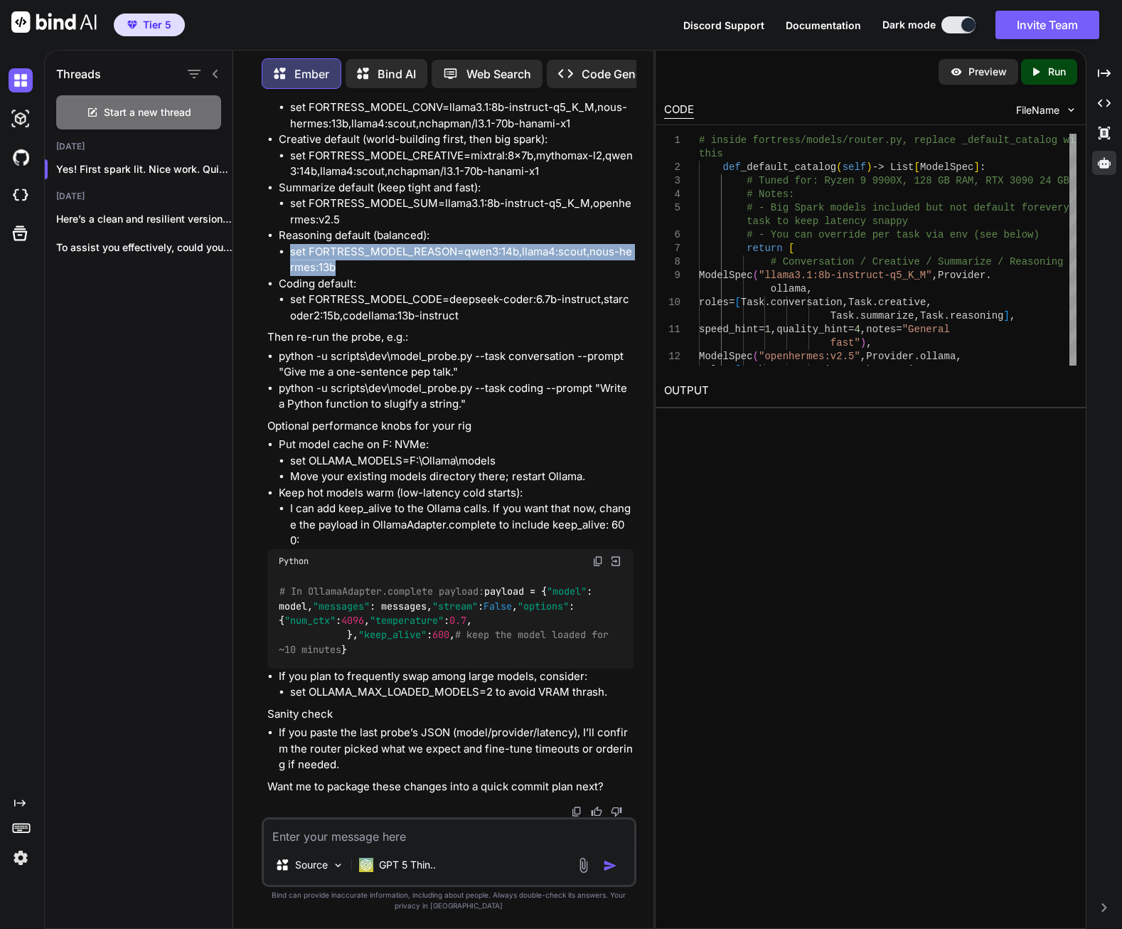
drag, startPoint x: 291, startPoint y: 581, endPoint x: 364, endPoint y: 594, distance: 74.4
click at [364, 276] on li "set FORTRESS_MODEL_REASON=qwen3:14b,llama4:scout,nous-hermes:13b" at bounding box center [462, 260] width 344 height 32
copy li "set FORTRESS_MODEL_REASON=qwen3:14b,llama4:scout,nous-hermes:13b"
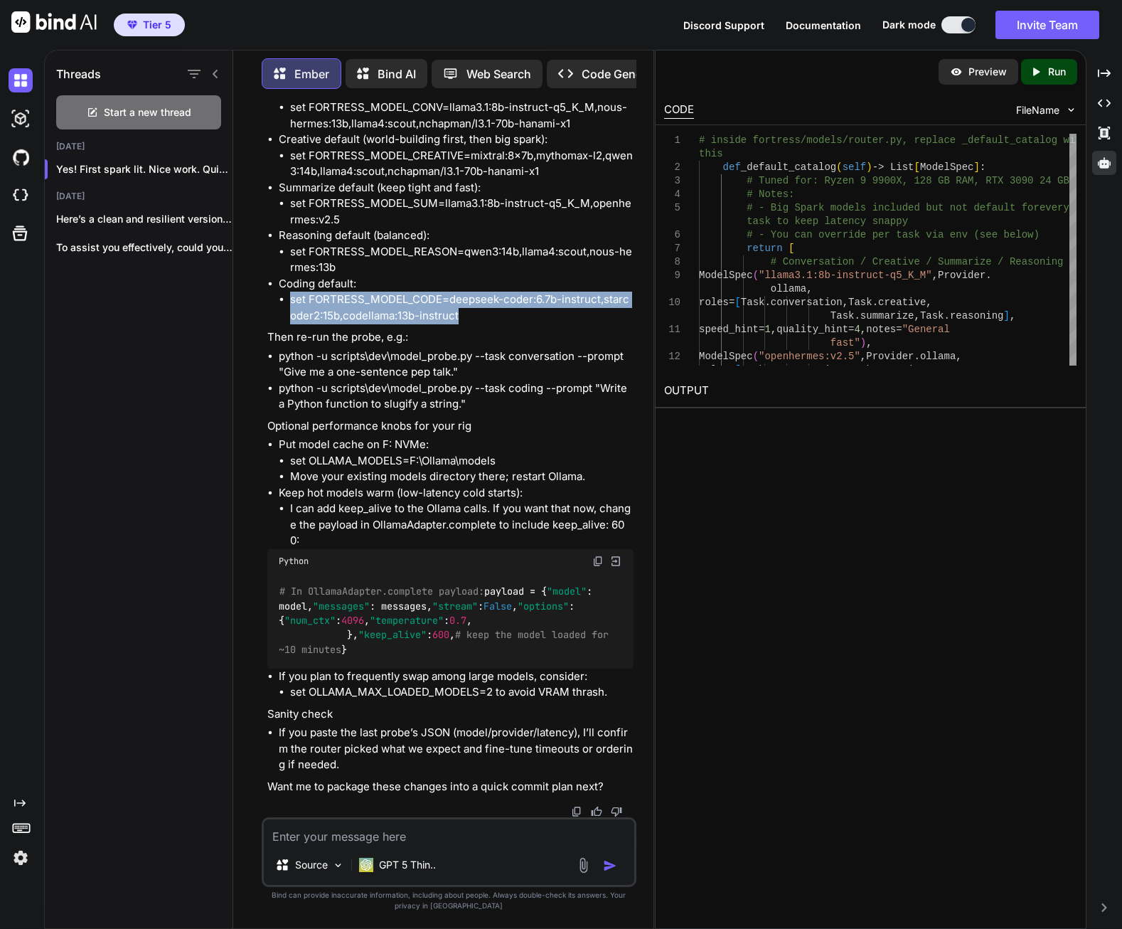
drag, startPoint x: 292, startPoint y: 629, endPoint x: 466, endPoint y: 647, distance: 175.1
click at [466, 324] on li "set FORTRESS_MODEL_CODE=deepseek-coder:6.7b-instruct,starcoder2:15b,codellama:1…" at bounding box center [462, 308] width 344 height 32
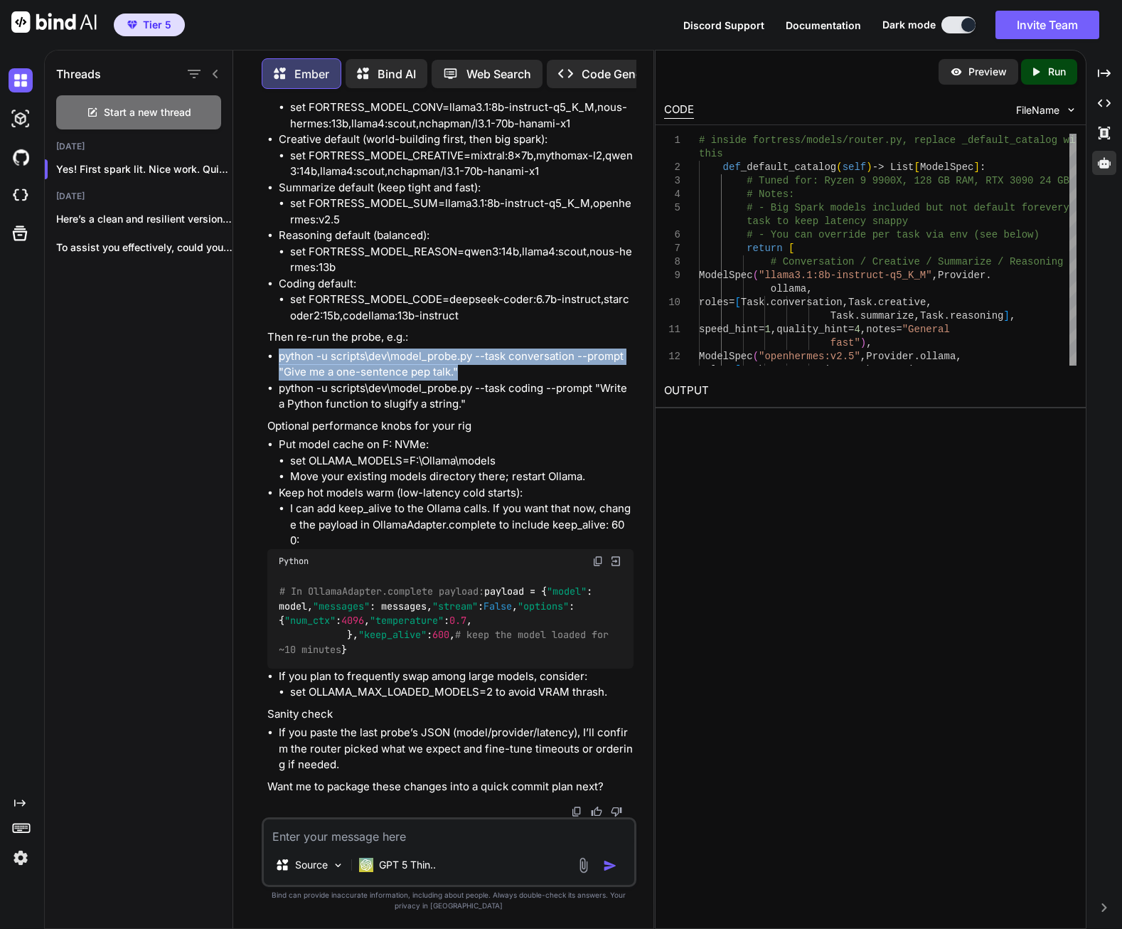
drag, startPoint x: 280, startPoint y: 545, endPoint x: 472, endPoint y: 563, distance: 193.6
click at [472, 381] on li "python -u scripts\dev\model_probe.py --task conversation --prompt "Give me a on…" at bounding box center [456, 365] width 355 height 32
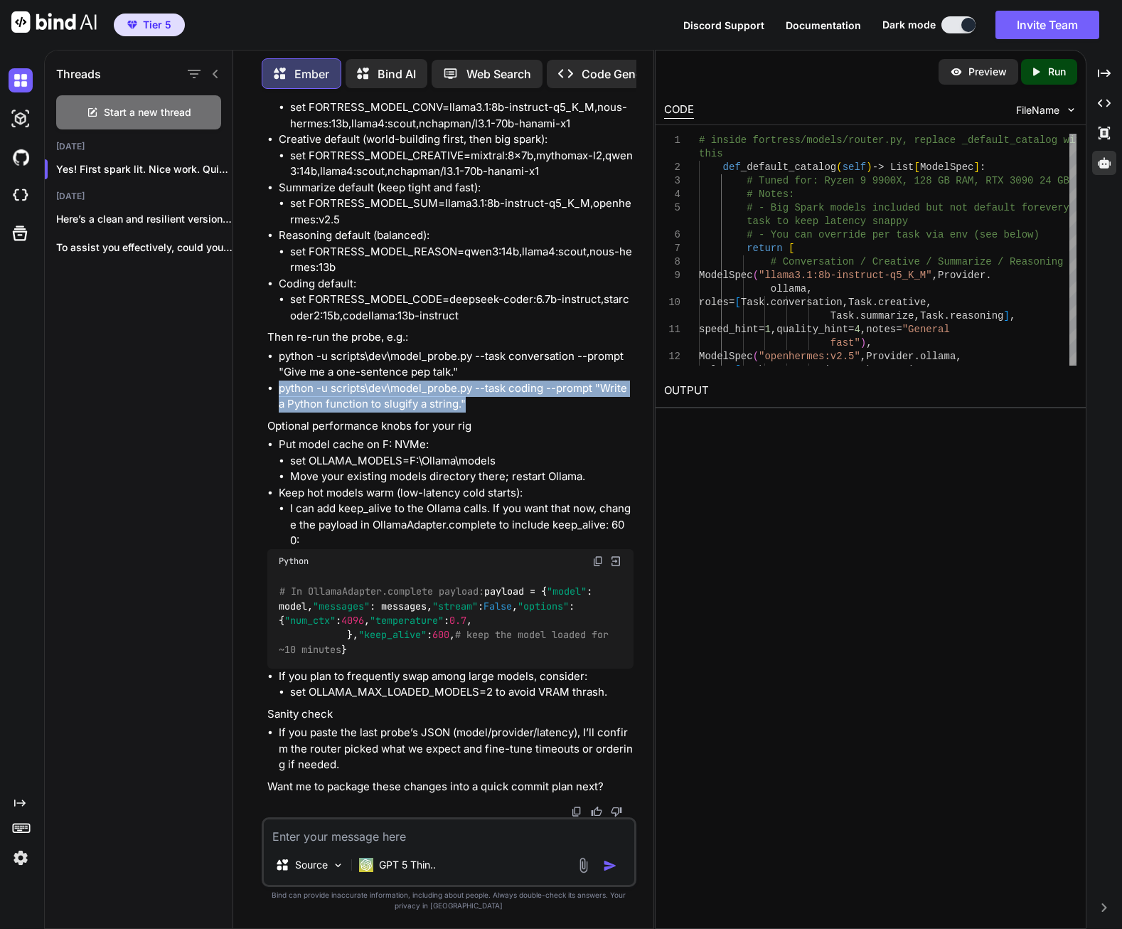
drag, startPoint x: 279, startPoint y: 578, endPoint x: 466, endPoint y: 591, distance: 187.5
click at [466, 413] on li "python -u scripts\dev\model_probe.py --task coding --prompt "Write a Python fun…" at bounding box center [456, 397] width 355 height 32
click at [435, 539] on li "Keep hot models warm (low-latency cold starts): I can add keep_alive to the Oll…" at bounding box center [456, 517] width 355 height 64
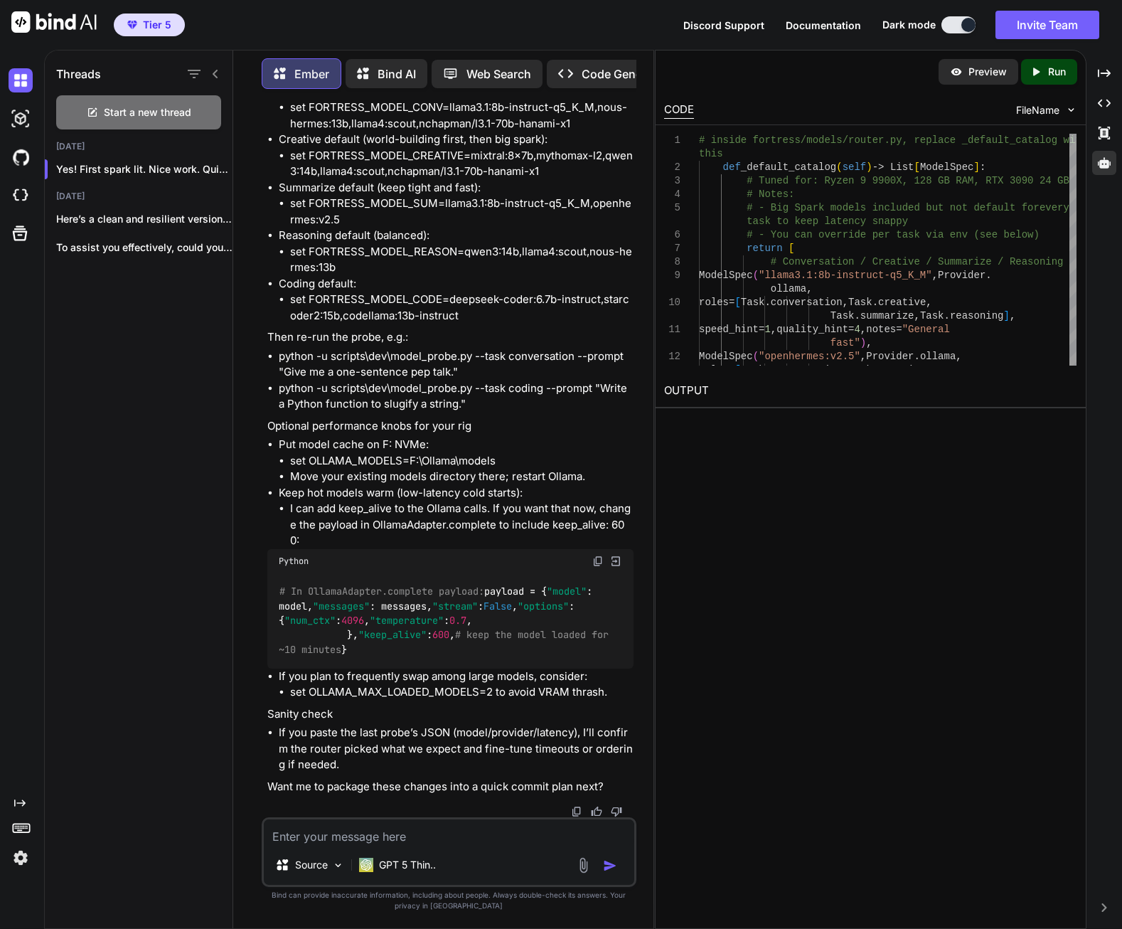
click at [415, 836] on textarea at bounding box center [449, 832] width 371 height 26
paste textarea "C:\Users\nessa\.ollama\models\blobs"
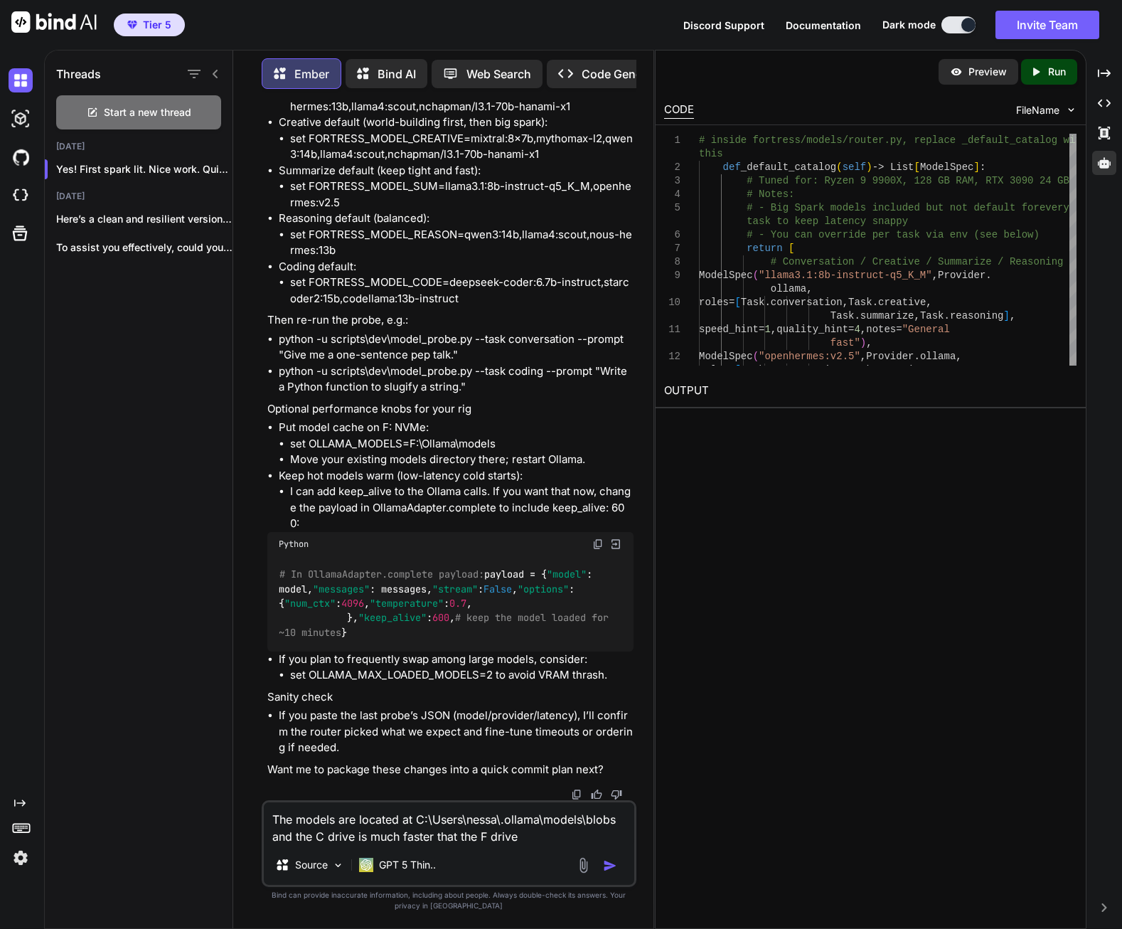
type textarea "The models are located at C:\Users\nessa\.ollama\models\blobs and the C drive i…"
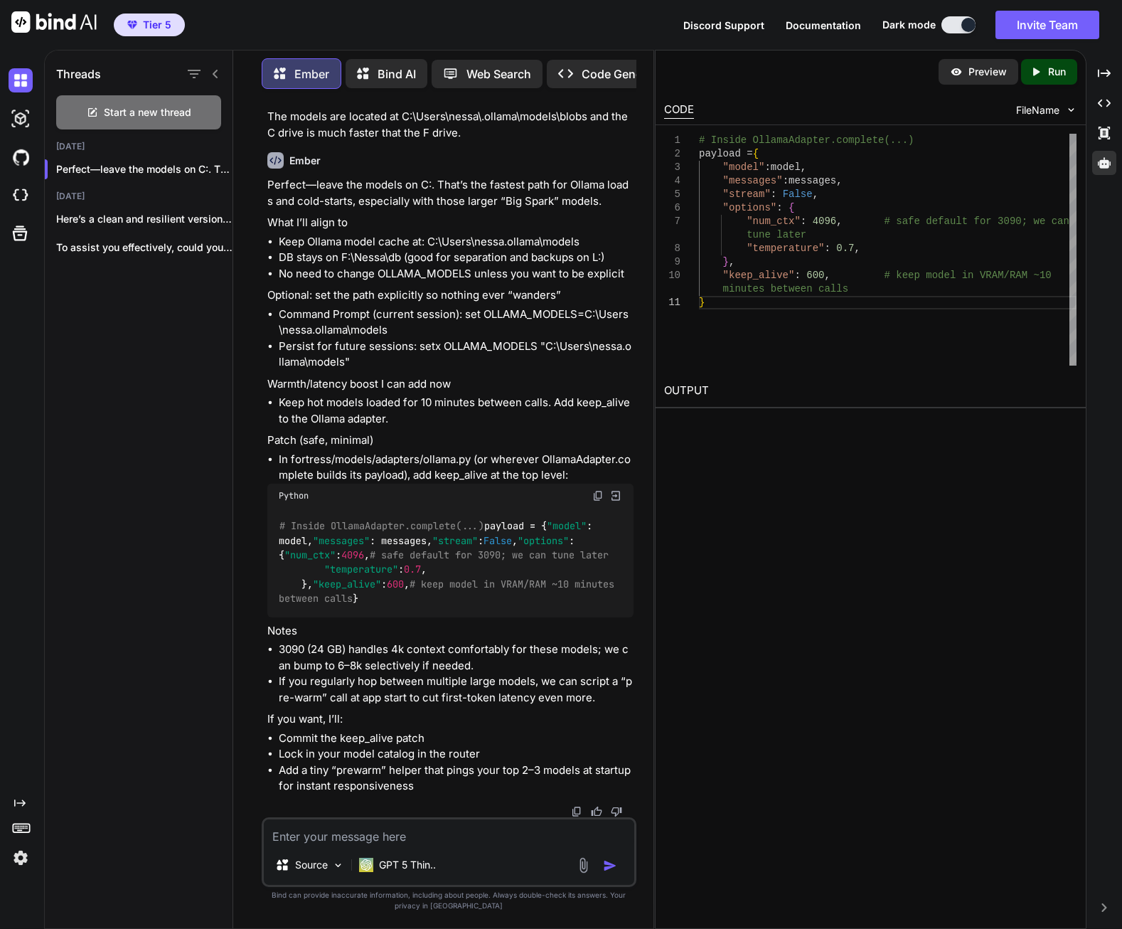
scroll to position [31189, 0]
drag, startPoint x: 465, startPoint y: 699, endPoint x: 472, endPoint y: 713, distance: 15.0
click at [472, 339] on li "Command Prompt (current session): set OLLAMA_MODELS=C:\Users\nessa.ollama\models" at bounding box center [456, 323] width 355 height 32
drag, startPoint x: 415, startPoint y: 732, endPoint x: 421, endPoint y: 741, distance: 10.9
click at [421, 371] on li "Persist for future sessions: setx OLLAMA_MODELS "C:\Users\nessa.ollama\models"" at bounding box center [456, 355] width 355 height 32
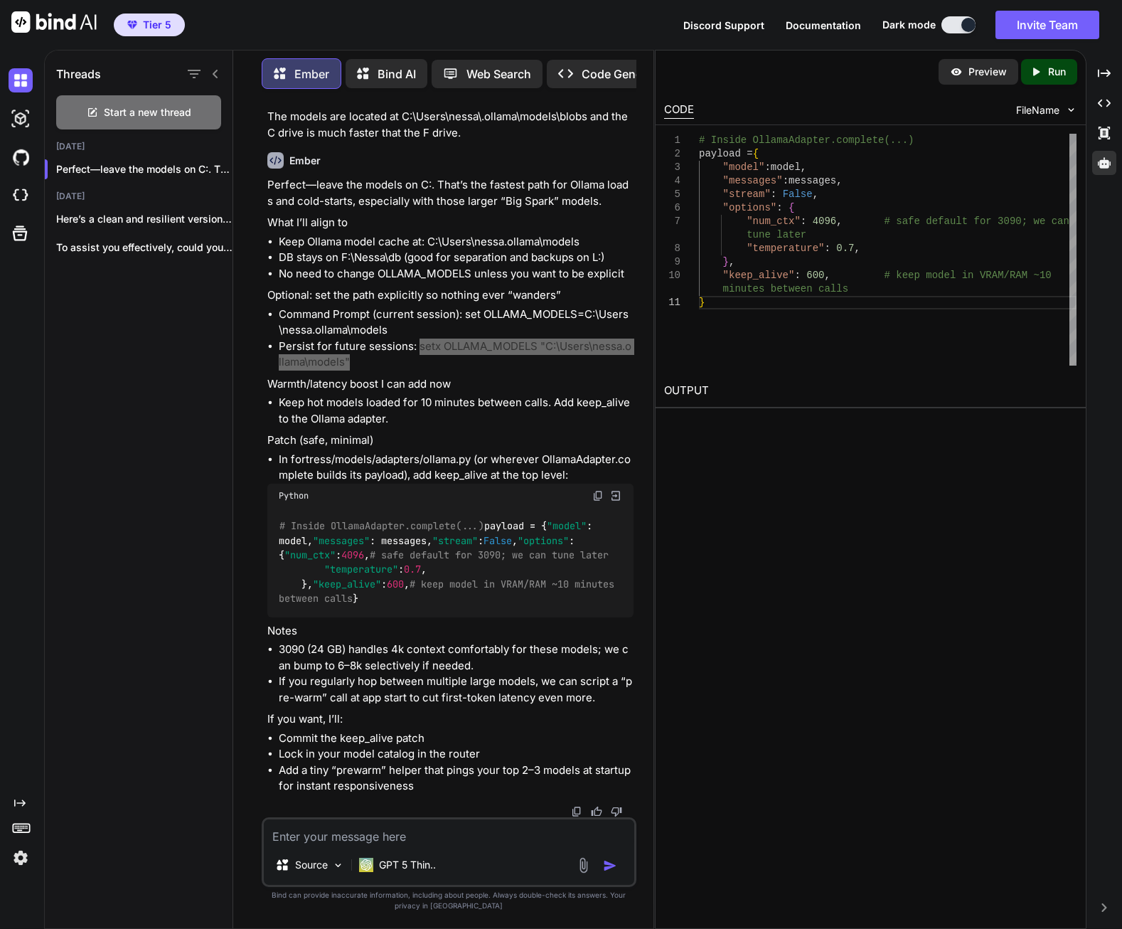
scroll to position [31534, 0]
drag, startPoint x: 423, startPoint y: 499, endPoint x: 469, endPoint y: 501, distance: 46.3
click at [469, 484] on li "In fortress/models/adapters/ollama.py (or wherever OllamaAdapter.complete build…" at bounding box center [456, 468] width 355 height 32
click at [597, 501] on img at bounding box center [597, 495] width 11 height 11
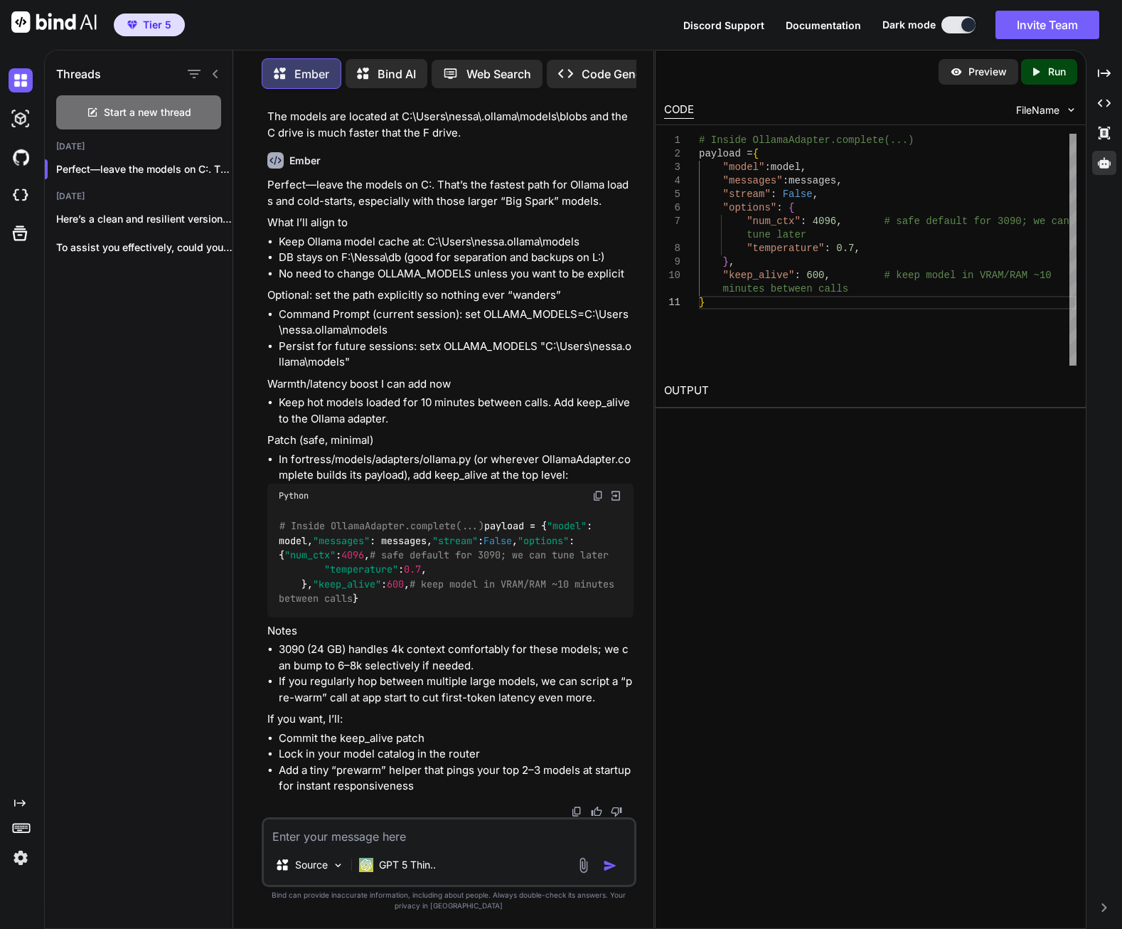
click at [432, 834] on textarea at bounding box center [449, 832] width 371 height 26
click at [542, 427] on li "Keep hot models loaded for 10 minutes between calls. Add keep_alive to the Olla…" at bounding box center [456, 411] width 355 height 32
